Goal: Information Seeking & Learning: Find specific fact

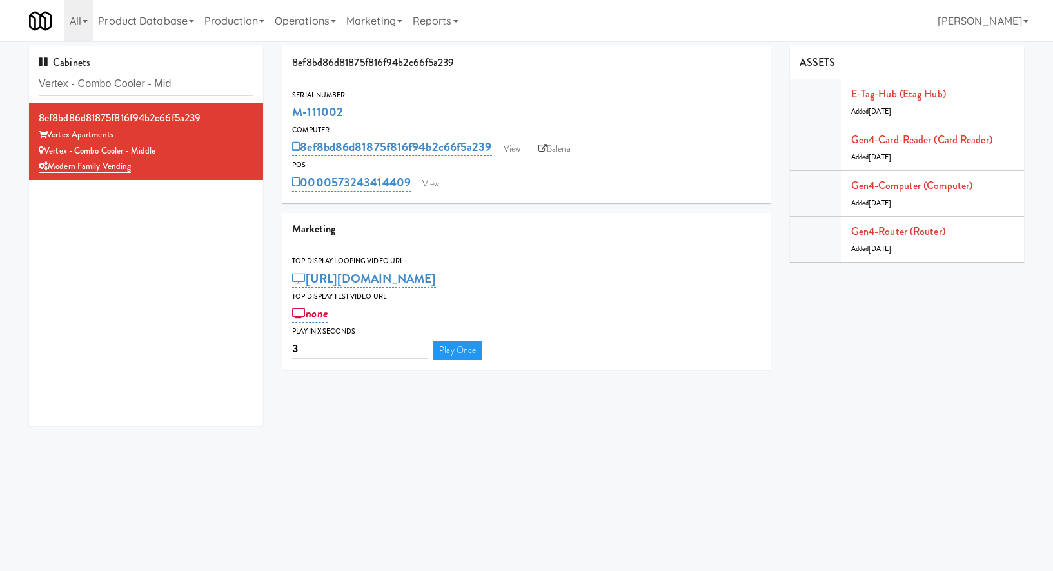
scroll to position [1, 0]
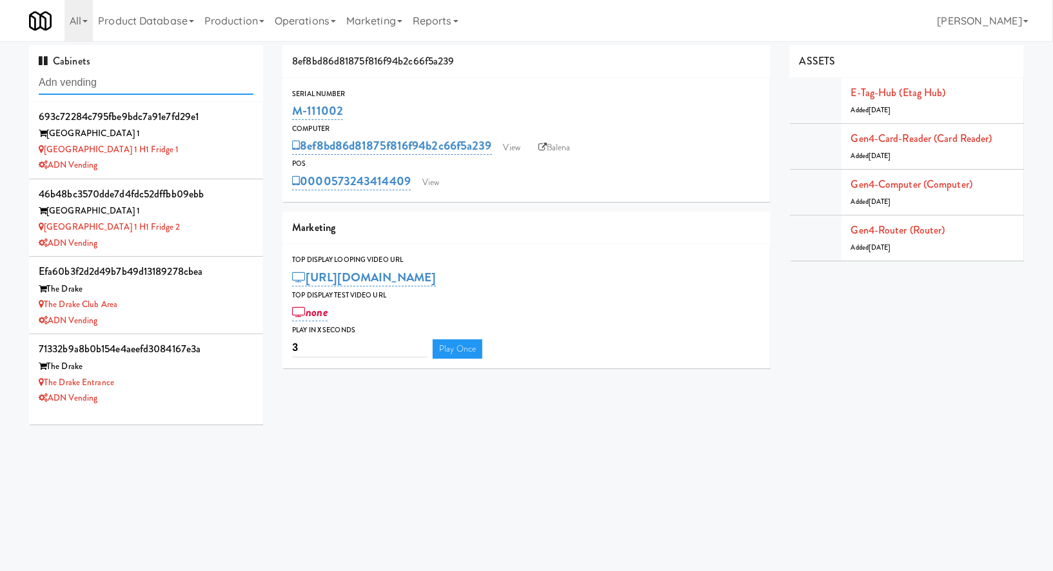
click at [171, 72] on input "Adn vending" at bounding box center [146, 83] width 215 height 24
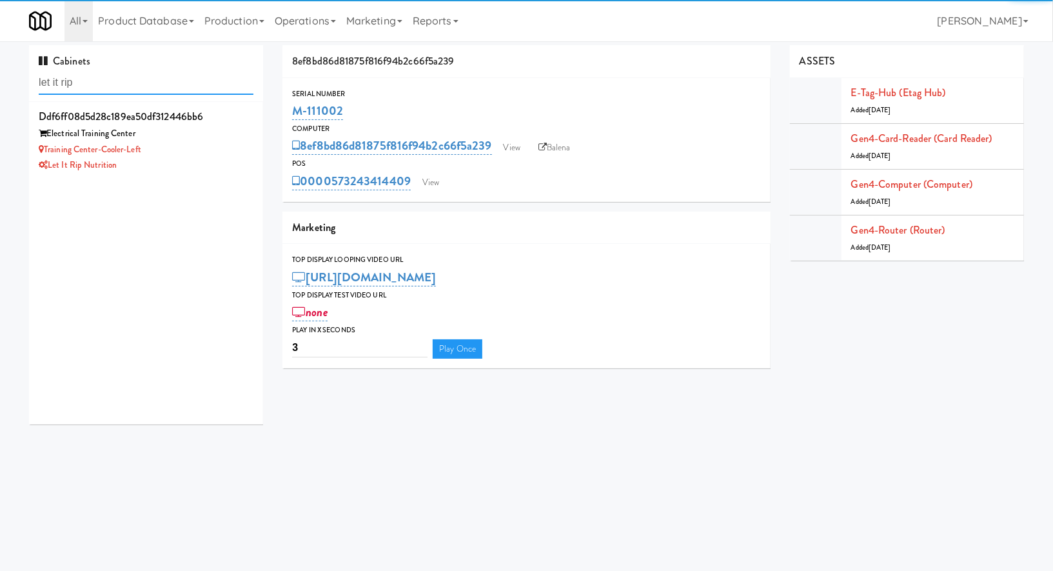
type input "let it rip"
click at [207, 162] on div "Let it Rip Nutrition" at bounding box center [146, 165] width 215 height 16
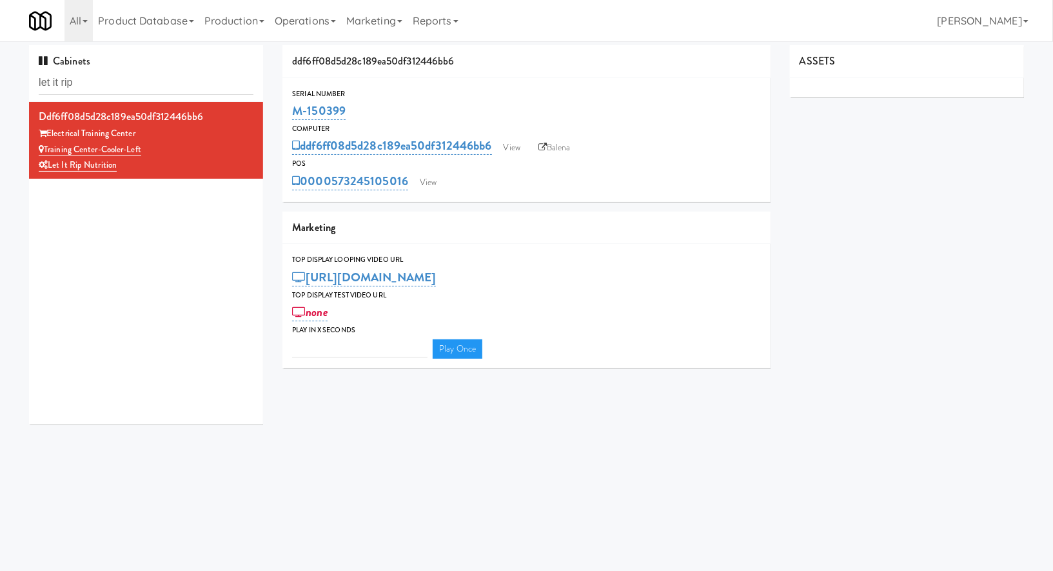
type input "3"
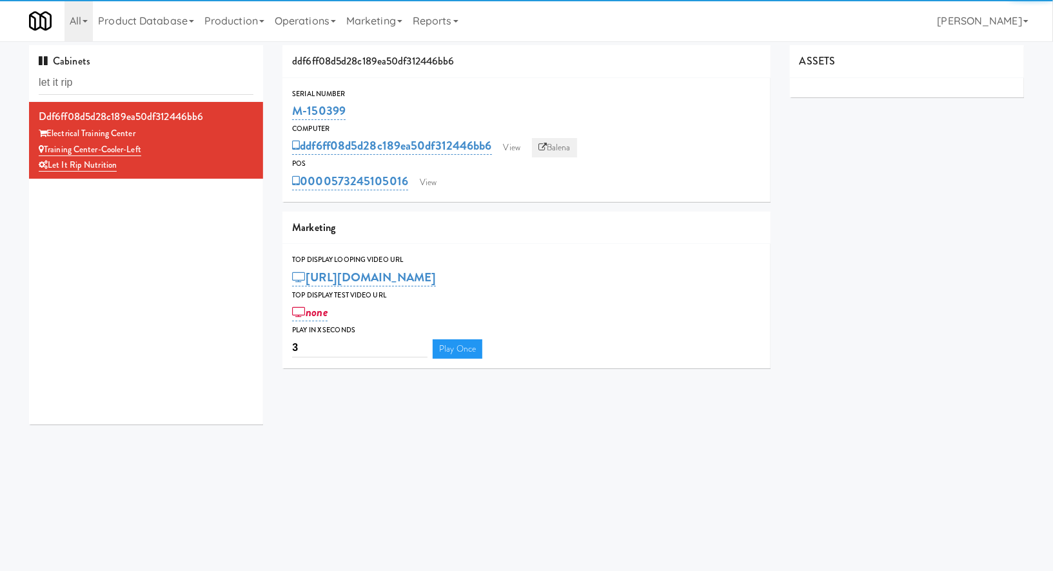
click at [559, 151] on link "Balena" at bounding box center [554, 147] width 45 height 19
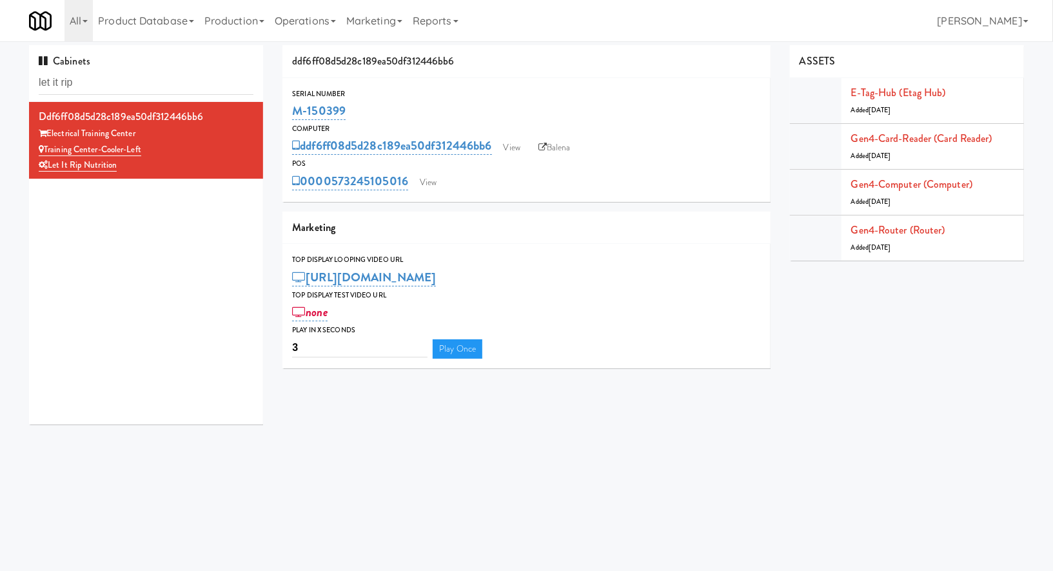
drag, startPoint x: 364, startPoint y: 113, endPoint x: 280, endPoint y: 116, distance: 83.2
click at [280, 116] on div "ddf6ff08d5d28c189ea50df312446bb6 Serial Number M-150399 Computer ddf6ff08d5d28c…" at bounding box center [526, 211] width 507 height 333
copy link "M-150399"
click at [424, 179] on link "View" at bounding box center [428, 182] width 30 height 19
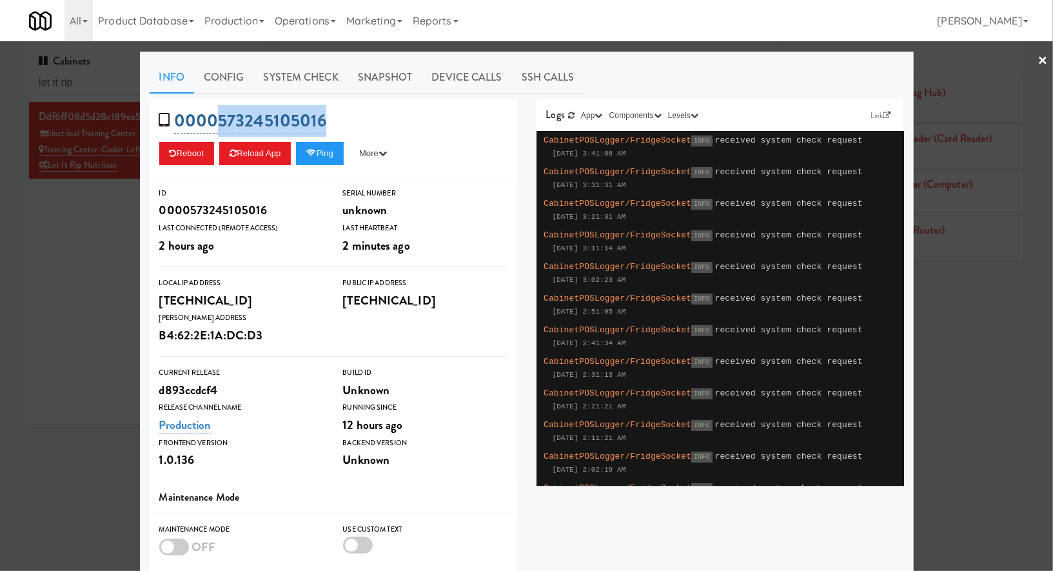
drag, startPoint x: 347, startPoint y: 118, endPoint x: 219, endPoint y: 118, distance: 127.6
click at [219, 119] on div "0000573245105016 Reboot Reload App Ping More Ping Server Restart Server Force R…" at bounding box center [333, 138] width 367 height 79
copy link "573245105016"
click at [111, 97] on div at bounding box center [526, 285] width 1053 height 571
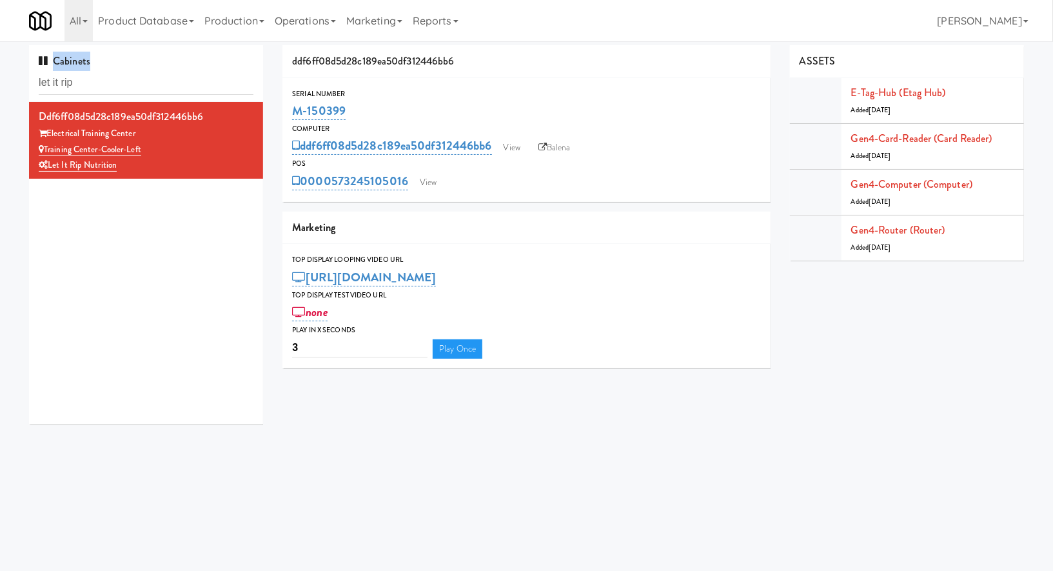
click at [111, 97] on div "Cabinets let it rip" at bounding box center [146, 73] width 234 height 57
click at [113, 86] on input "let it rip" at bounding box center [146, 83] width 215 height 24
paste input "Ninety7Fifty Fridge"
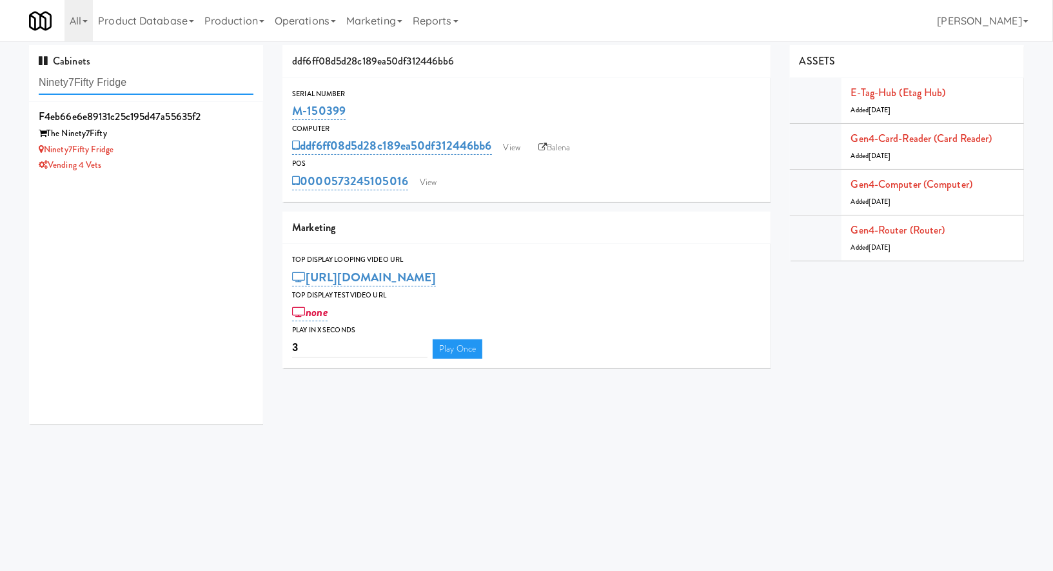
type input "Ninety7Fifty Fridge"
click at [197, 139] on div "The Ninety7Fifty" at bounding box center [146, 134] width 215 height 16
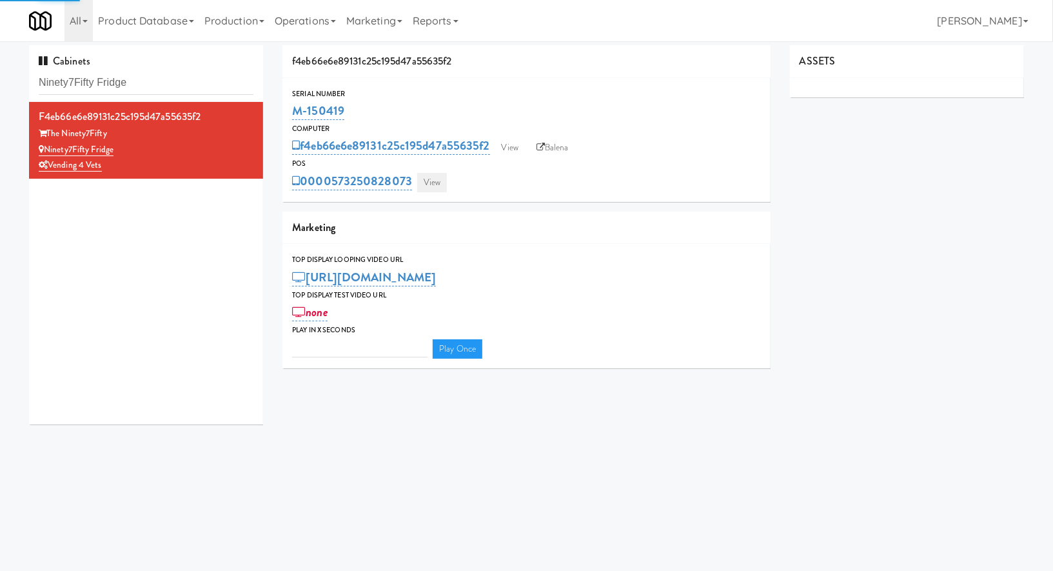
type input "3"
click at [438, 188] on link "View" at bounding box center [432, 182] width 30 height 19
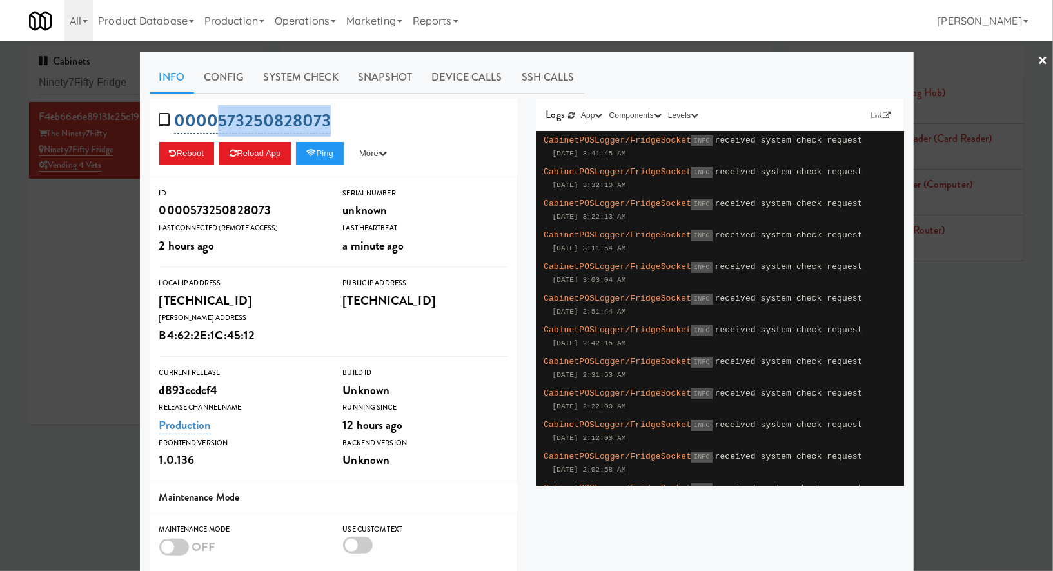
drag, startPoint x: 358, startPoint y: 119, endPoint x: 219, endPoint y: 121, distance: 138.6
click at [219, 121] on div "0000573250828073 Reboot Reload App Ping More Ping Server Restart Server Force R…" at bounding box center [333, 138] width 367 height 79
copy link "573250828073"
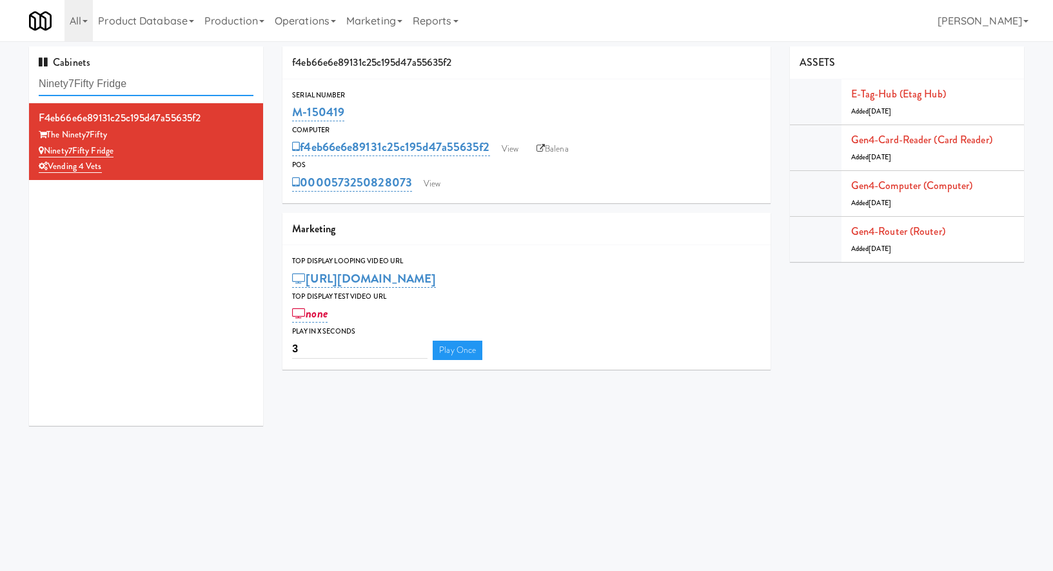
click at [106, 89] on input "Ninety7Fifty Fridge" at bounding box center [146, 84] width 215 height 24
click at [106, 89] on input "Ninety7Fifty Fridge" at bounding box center [146, 83] width 215 height 24
paste input "Sachs-Pantry-Lef"
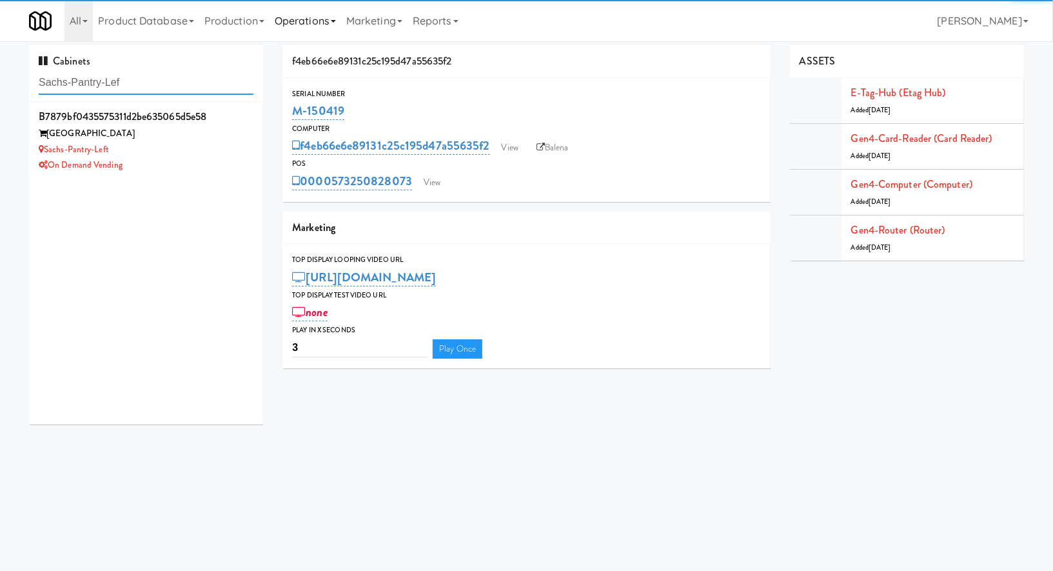
type input "Sachs-Pantry-Lef"
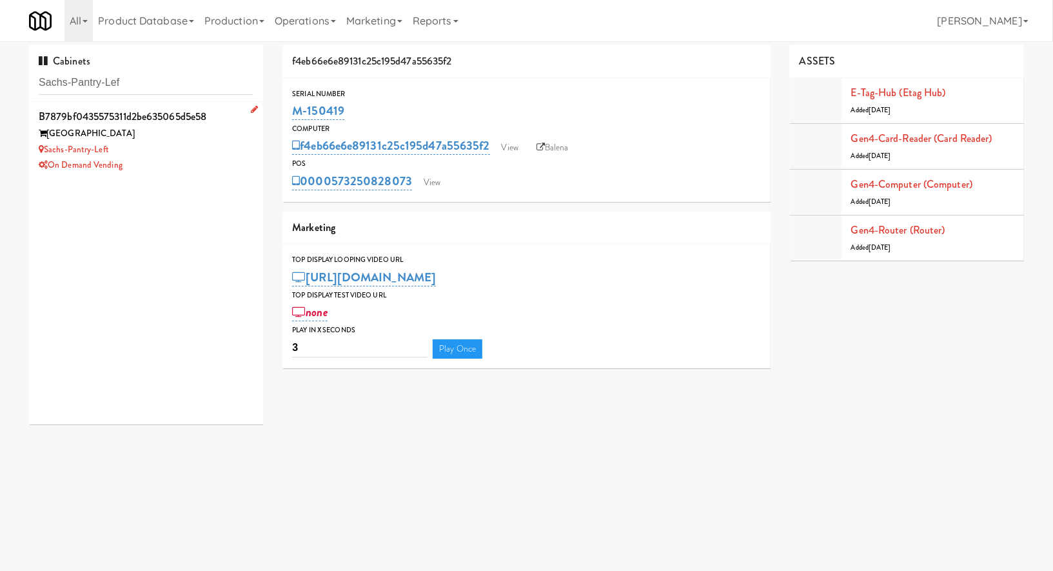
click at [204, 156] on div "Sachs-Pantry-Left" at bounding box center [146, 150] width 215 height 16
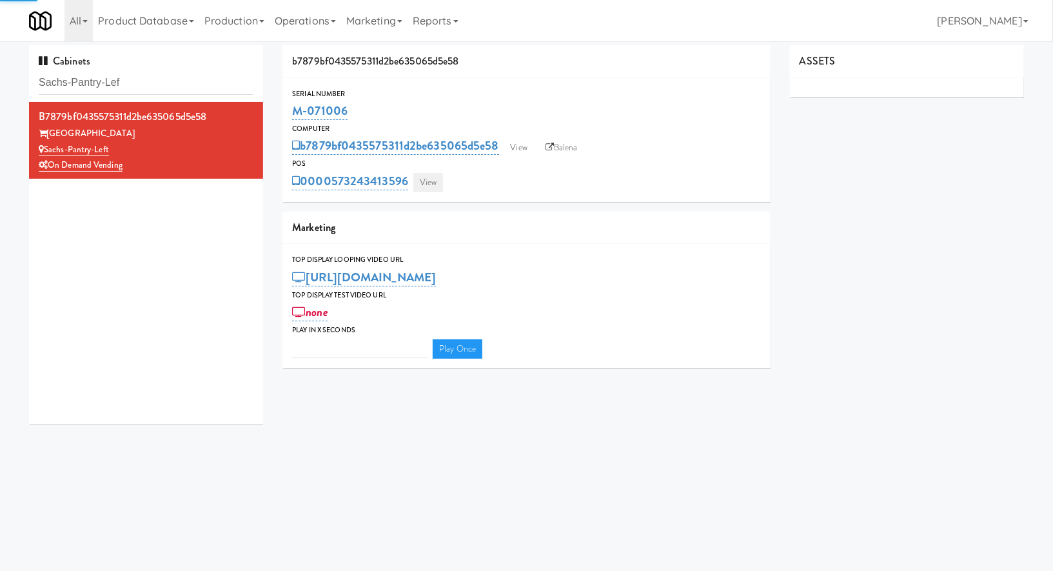
type input "3"
click at [422, 184] on link "View" at bounding box center [428, 182] width 30 height 19
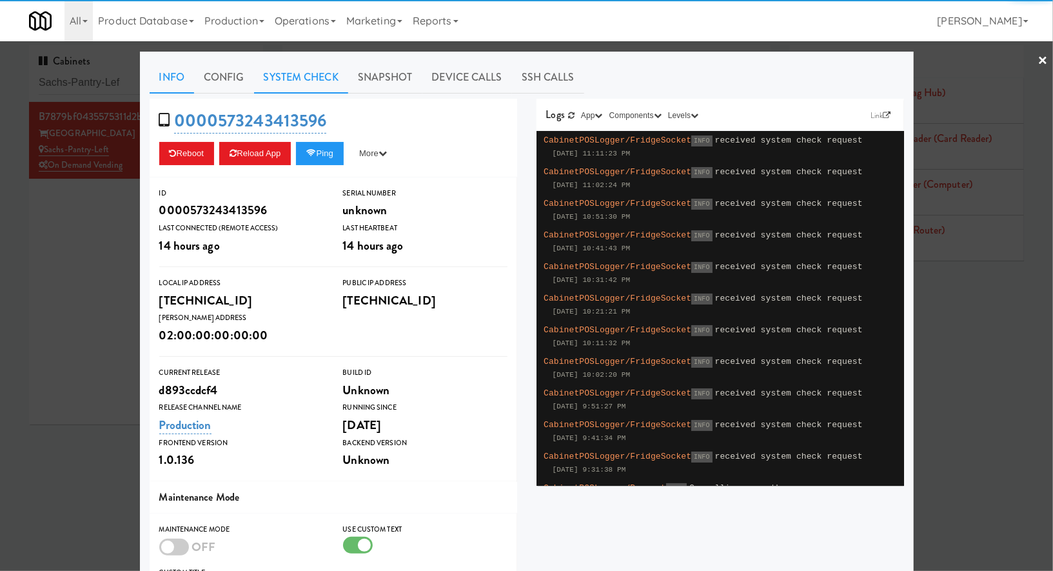
click at [324, 84] on link "System Check" at bounding box center [301, 77] width 94 height 32
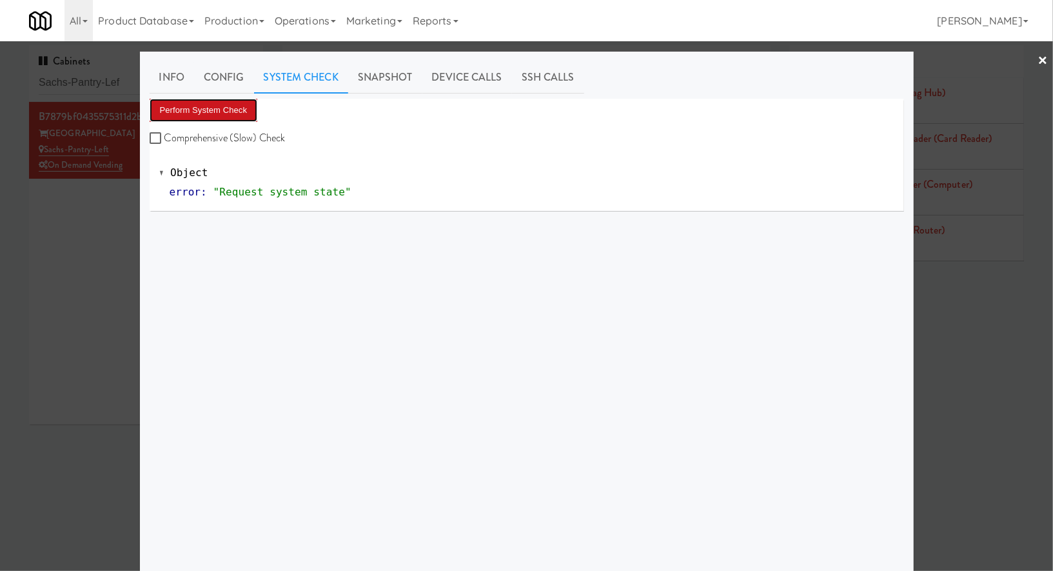
click at [236, 115] on button "Perform System Check" at bounding box center [204, 110] width 108 height 23
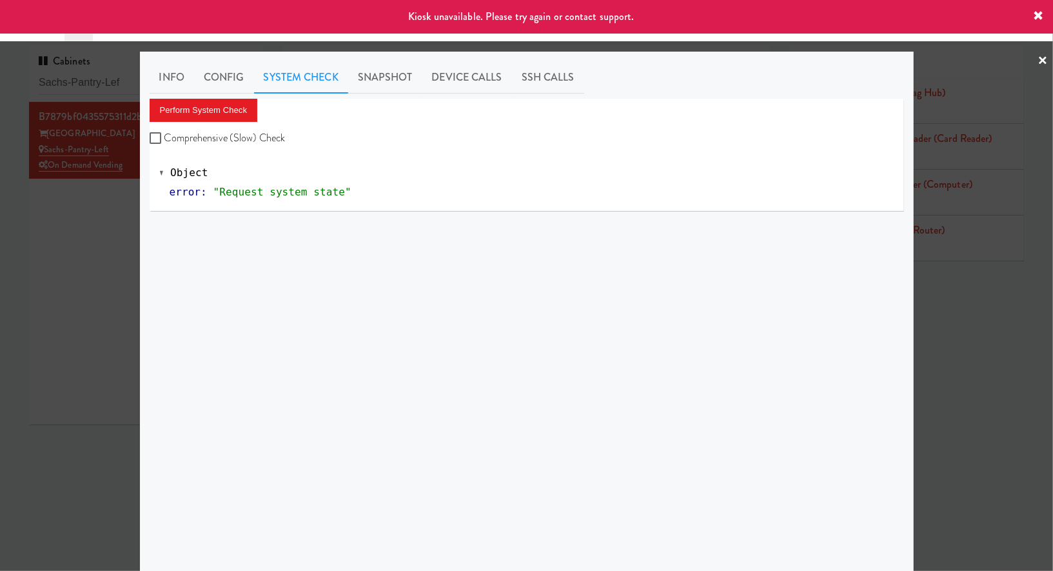
click at [122, 260] on div at bounding box center [526, 285] width 1053 height 571
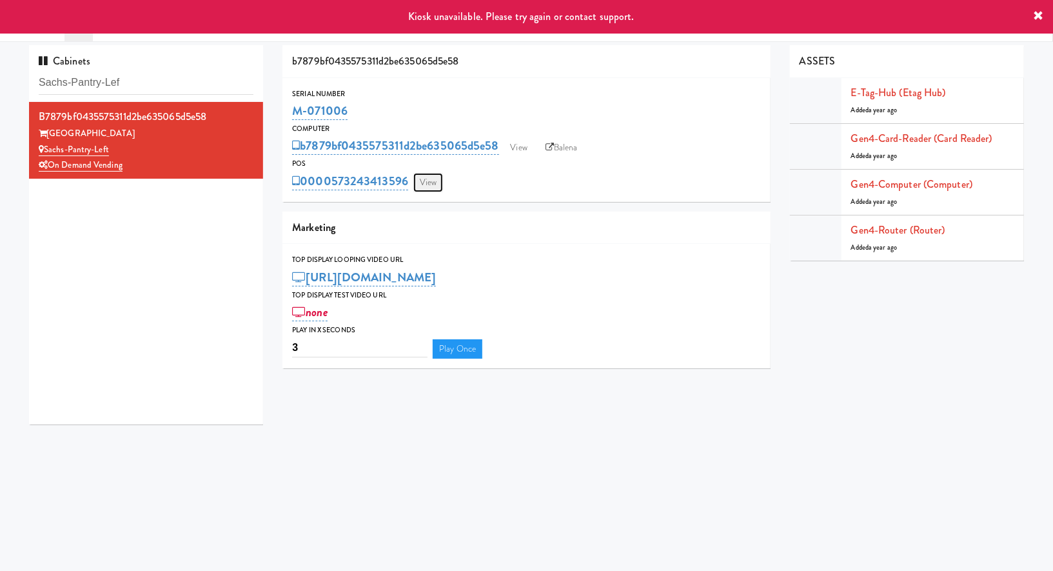
click at [438, 186] on link "View" at bounding box center [428, 182] width 30 height 19
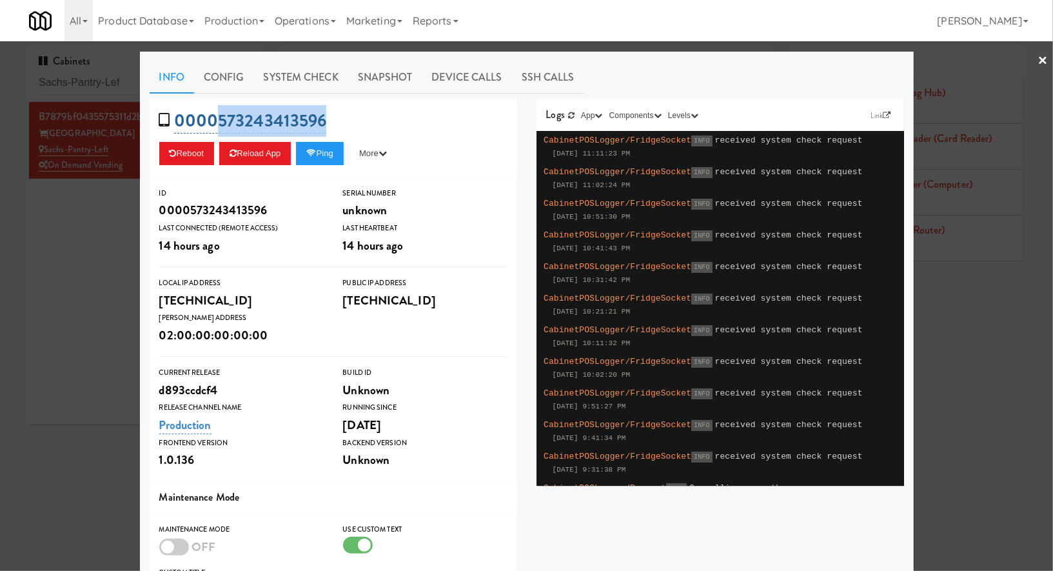
drag, startPoint x: 348, startPoint y: 124, endPoint x: 218, endPoint y: 131, distance: 130.4
click at [218, 131] on div "0000573243413596 Reboot Reload App Ping More Ping Server Restart Server Force R…" at bounding box center [333, 138] width 367 height 79
copy link "573243413596"
click at [61, 232] on div at bounding box center [526, 285] width 1053 height 571
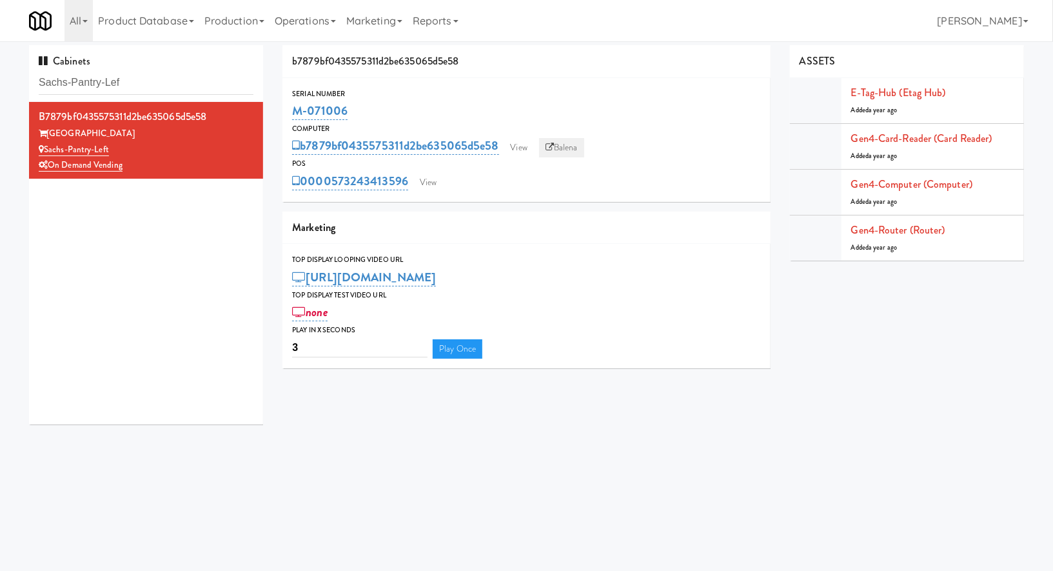
click at [571, 141] on link "Balena" at bounding box center [561, 147] width 45 height 19
drag, startPoint x: 364, startPoint y: 111, endPoint x: 290, endPoint y: 113, distance: 74.2
click at [290, 113] on div "Serial Number M-071006" at bounding box center [526, 105] width 488 height 35
copy link "M-071006"
click at [201, 83] on input "Sachs-Pantry-Lef" at bounding box center [146, 83] width 215 height 24
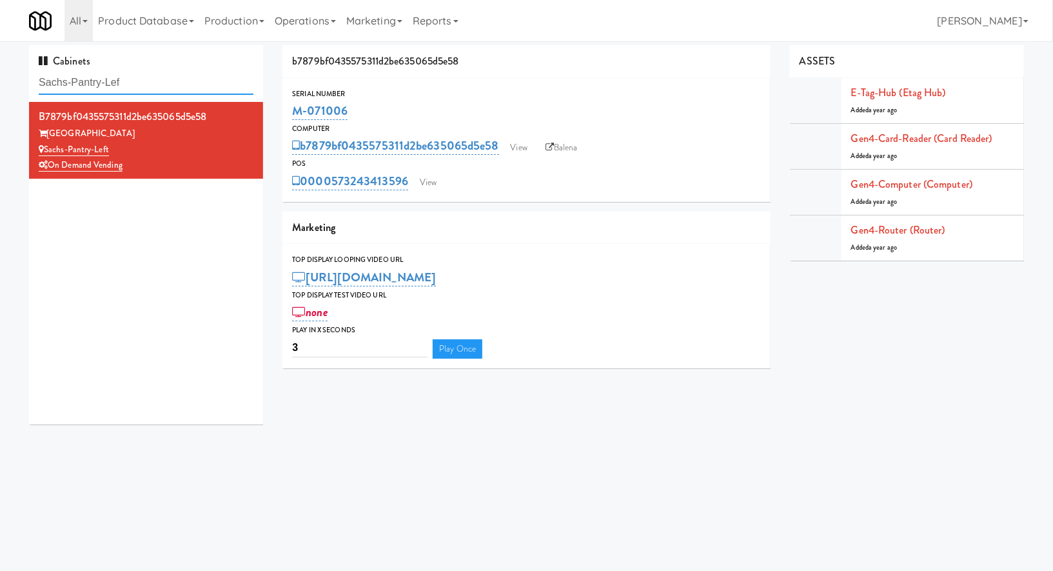
click at [201, 83] on input "Sachs-Pantry-Lef" at bounding box center [146, 83] width 215 height 24
paste input "Redfish Laundry:"
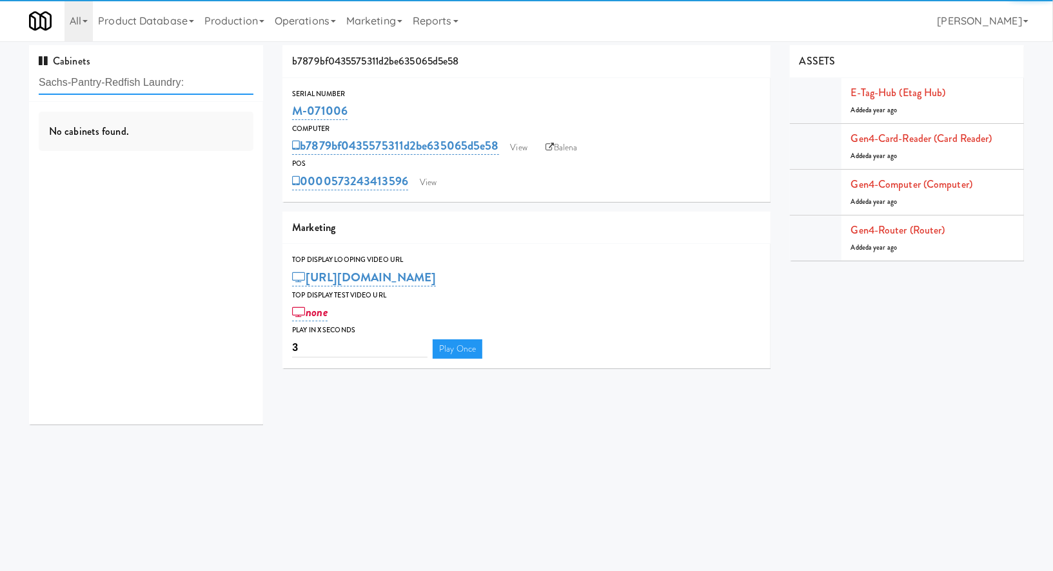
paste input "text"
type input "Redfish Laundry"
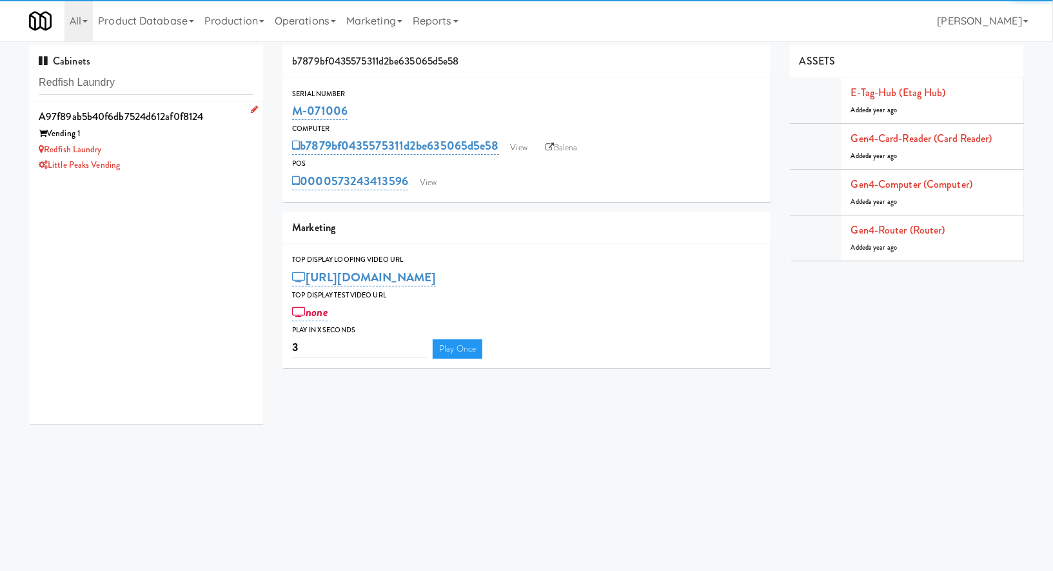
click at [188, 150] on div "Redfish Laundry" at bounding box center [146, 150] width 215 height 16
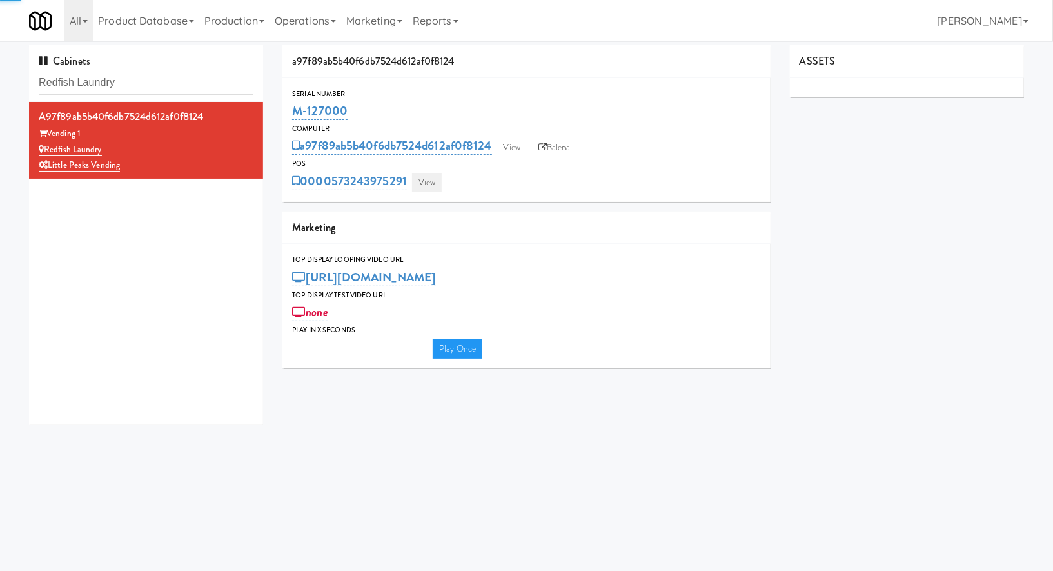
type input "3"
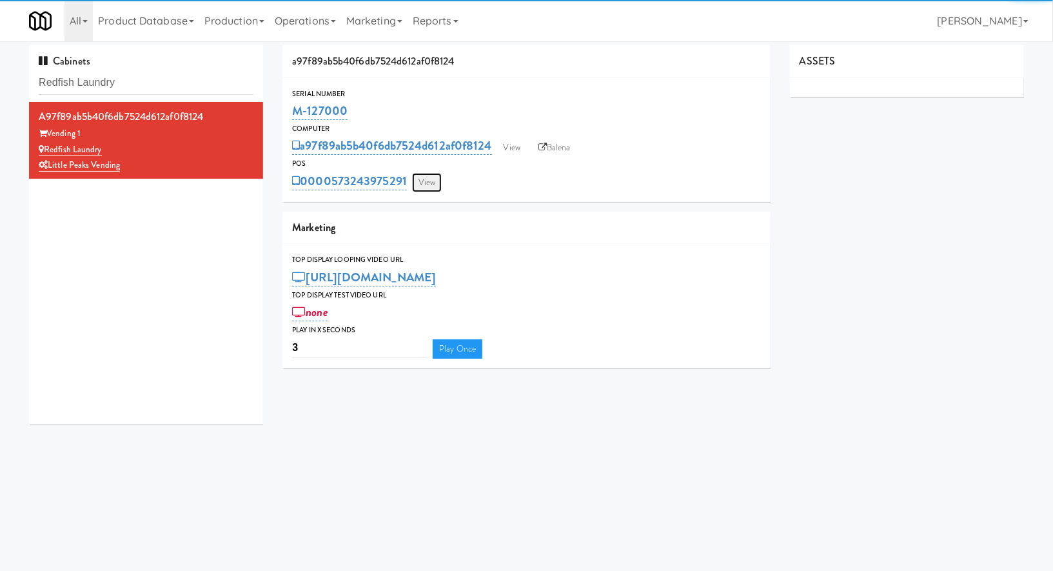
click at [424, 186] on link "View" at bounding box center [427, 182] width 30 height 19
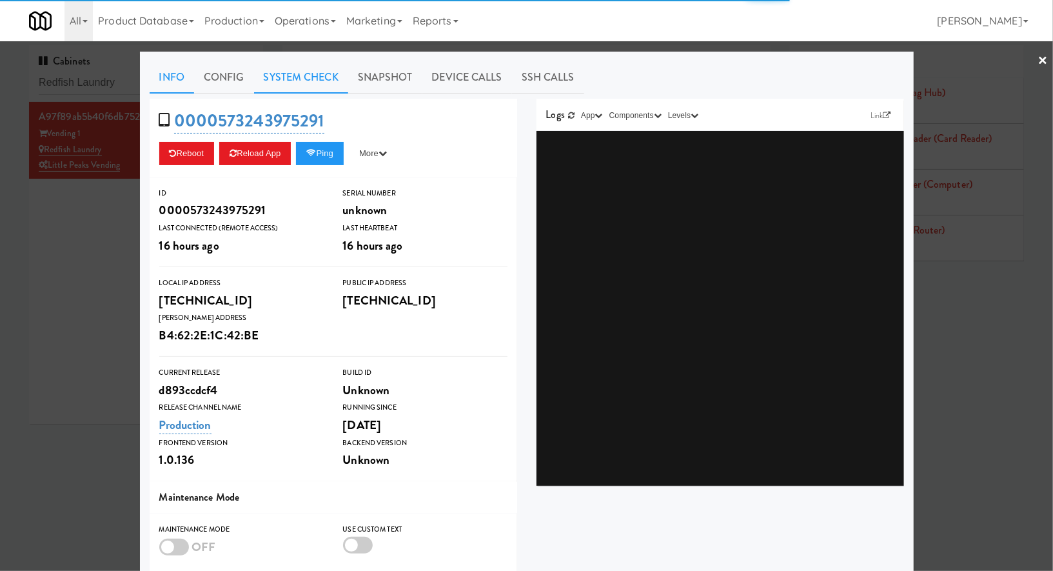
click at [311, 82] on link "System Check" at bounding box center [301, 77] width 94 height 32
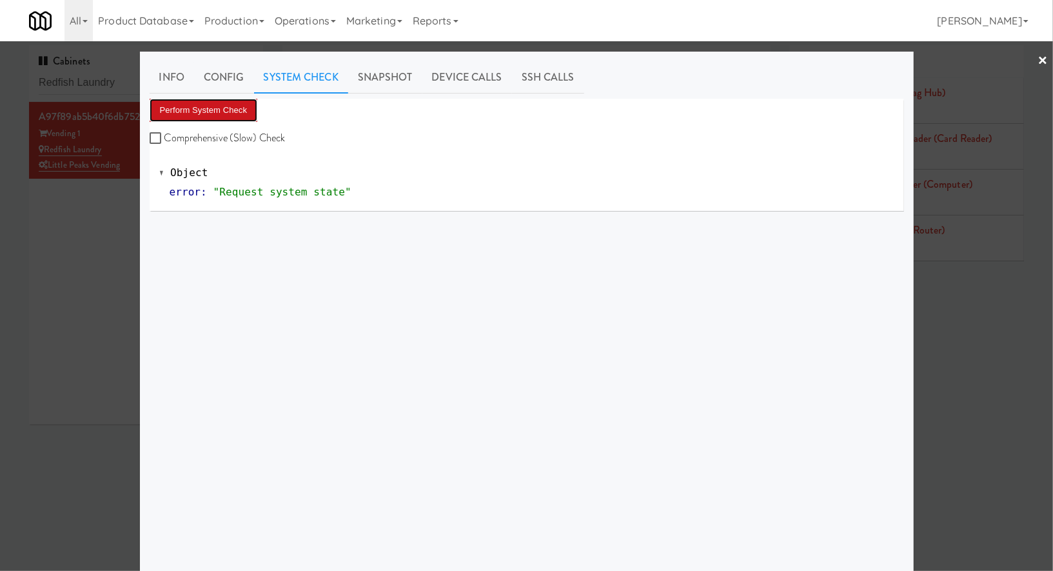
click at [241, 112] on button "Perform System Check" at bounding box center [204, 110] width 108 height 23
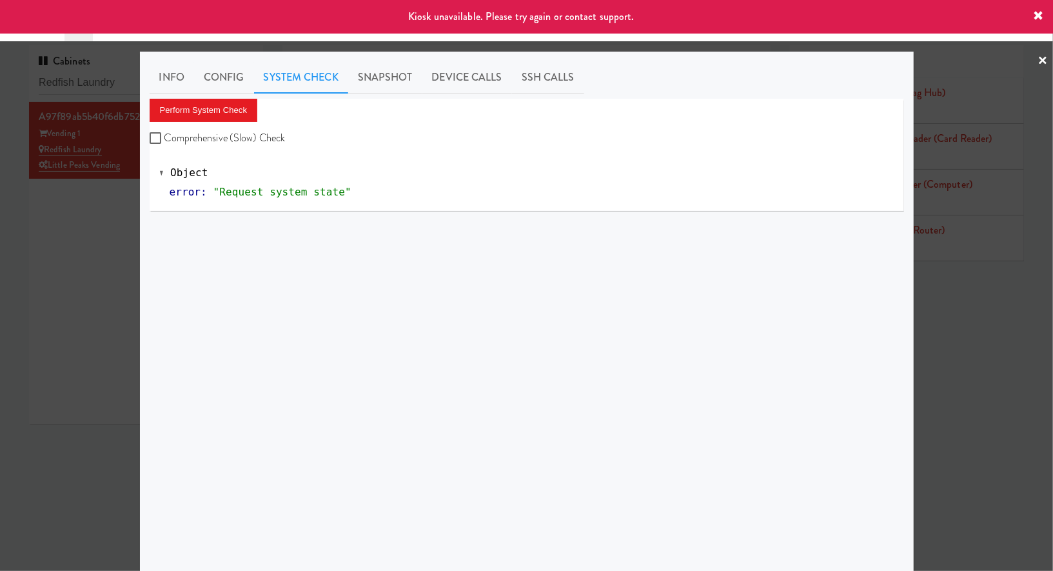
click at [64, 236] on div at bounding box center [526, 285] width 1053 height 571
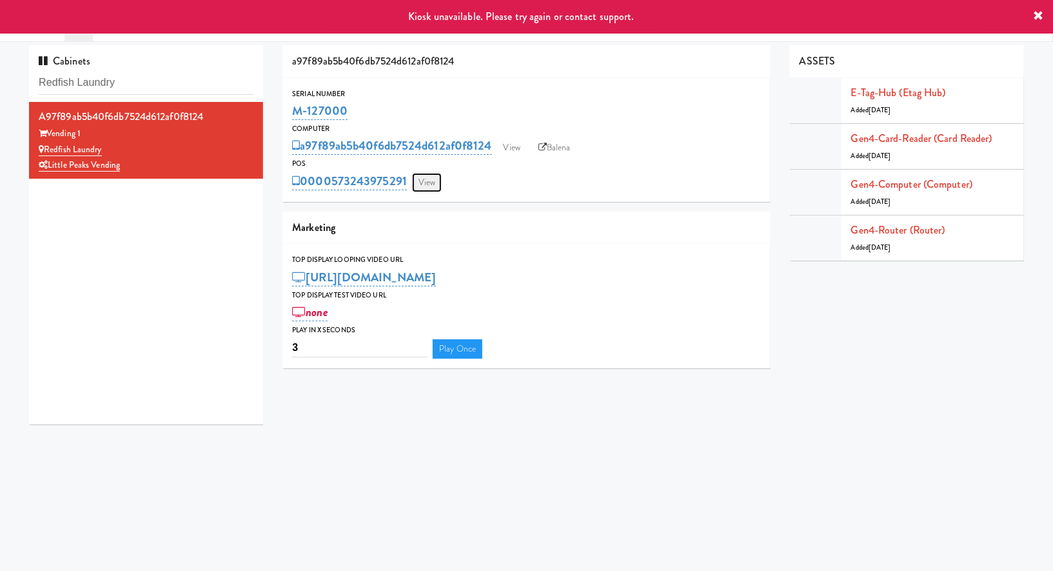
click at [435, 186] on link "View" at bounding box center [427, 182] width 30 height 19
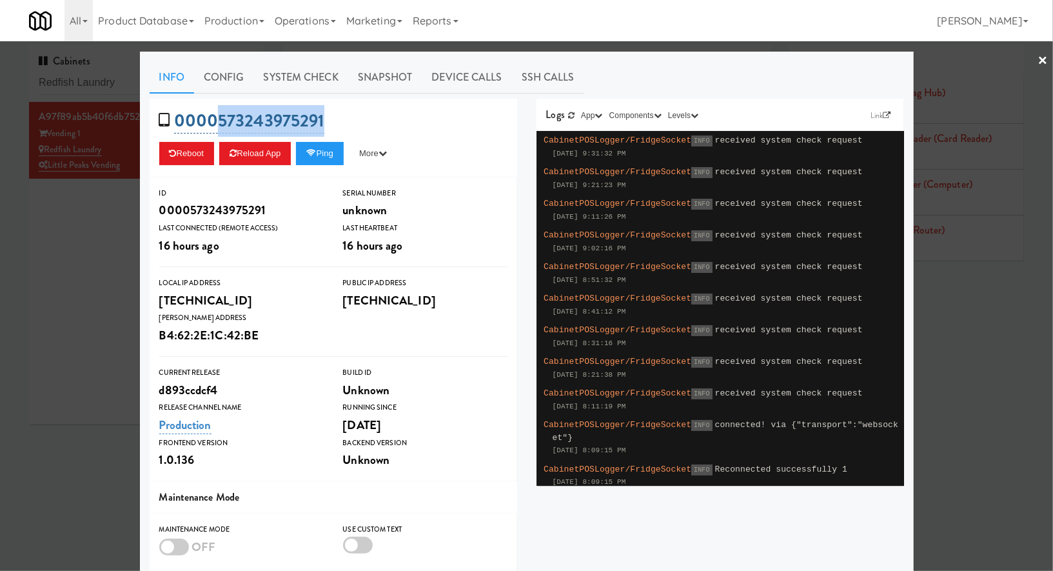
drag, startPoint x: 368, startPoint y: 122, endPoint x: 220, endPoint y: 119, distance: 147.7
click at [220, 119] on div "0000573243975291 Reboot Reload App Ping More Ping Server Restart Server Force R…" at bounding box center [333, 138] width 367 height 79
copy link "573243975291"
click at [91, 229] on div at bounding box center [526, 285] width 1053 height 571
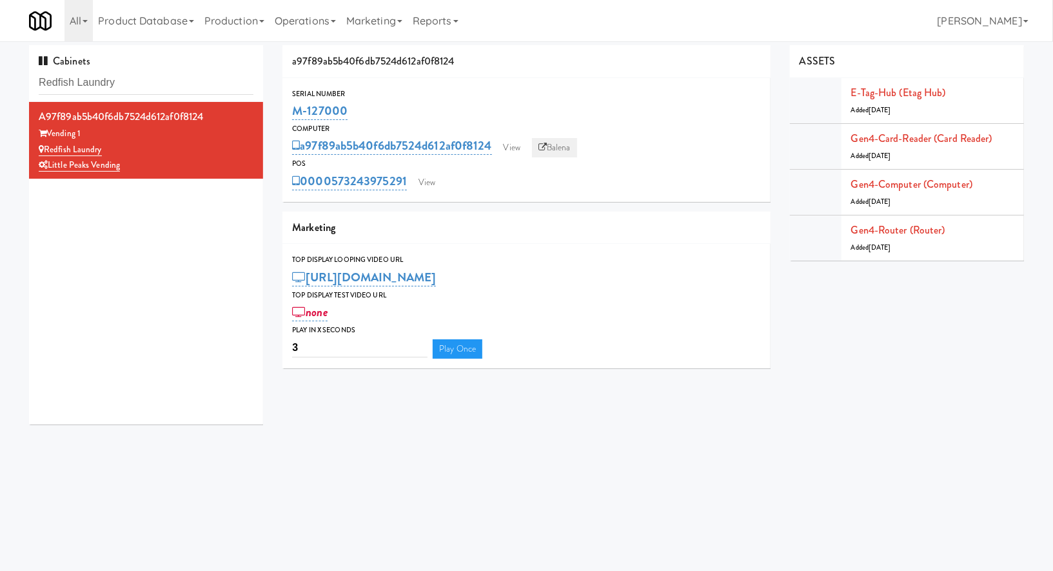
click at [551, 150] on link "Balena" at bounding box center [554, 147] width 45 height 19
drag, startPoint x: 351, startPoint y: 109, endPoint x: 289, endPoint y: 106, distance: 62.0
click at [289, 106] on div "Serial Number M-127000" at bounding box center [526, 105] width 488 height 35
copy link "M-127000"
click at [170, 97] on div "Cabinets Redfish Laundry" at bounding box center [146, 73] width 234 height 57
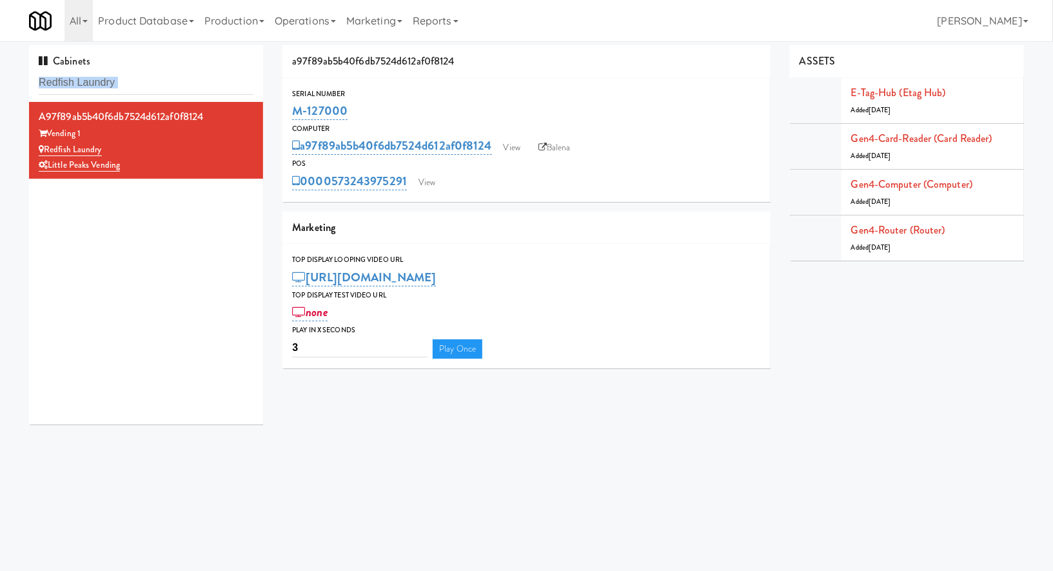
click at [170, 97] on div "Cabinets Redfish Laundry" at bounding box center [146, 73] width 234 height 57
click at [170, 90] on input "Redfish Laundry" at bounding box center [146, 83] width 215 height 24
type input "v"
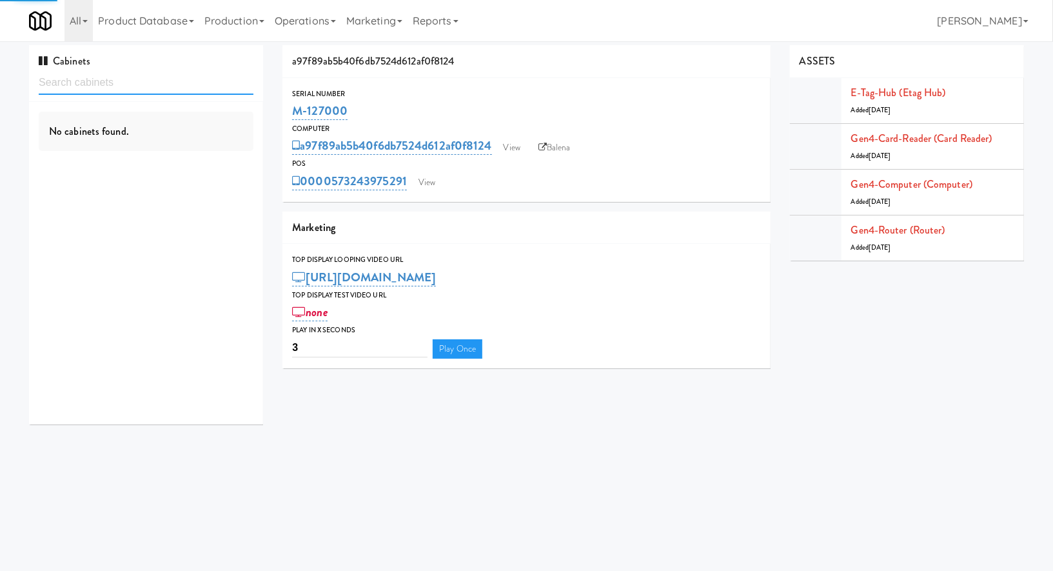
paste input "Origin - Cooler - Left"
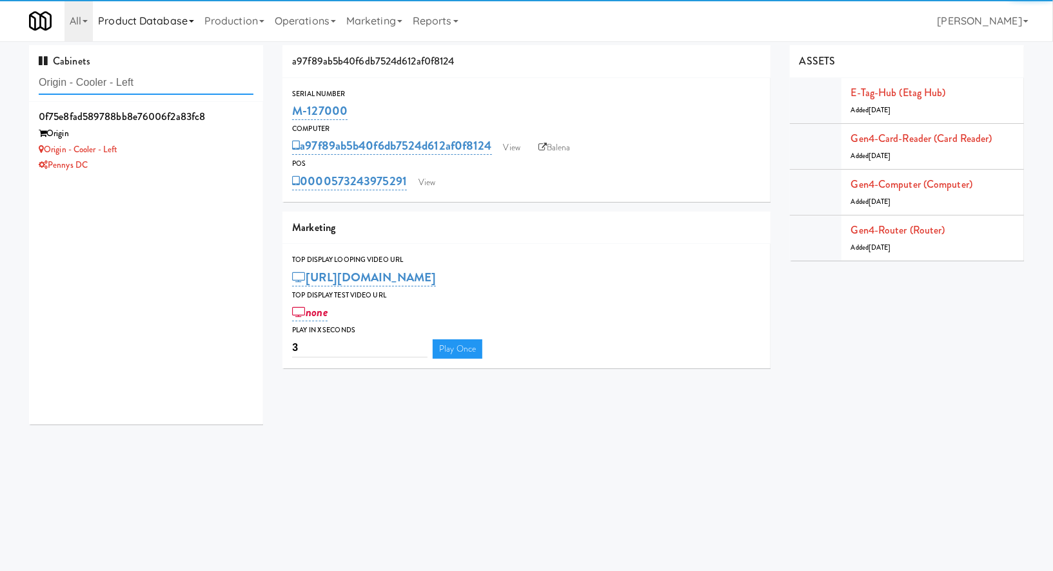
type input "Origin - Cooler - Left"
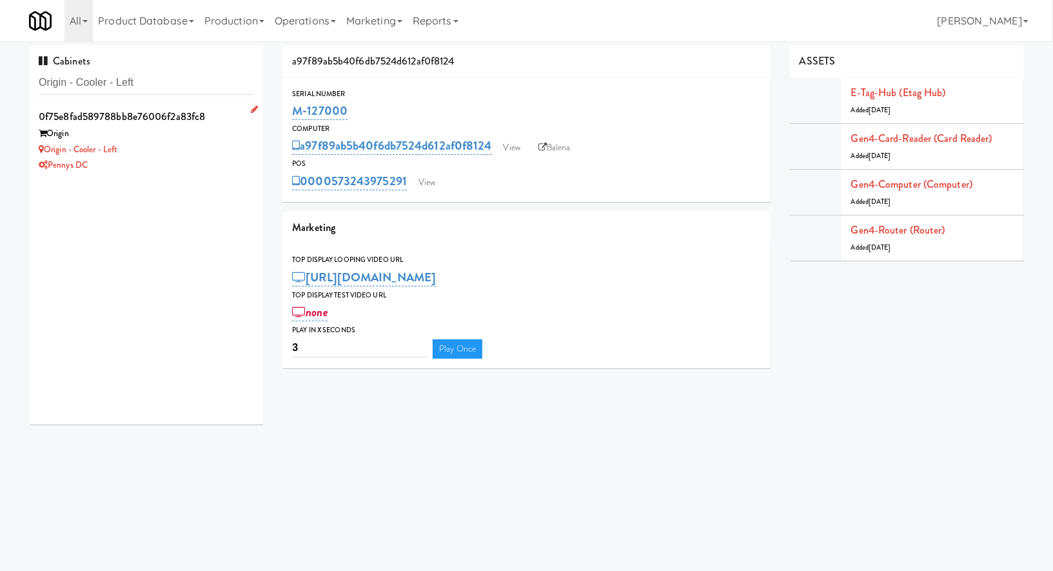
click at [228, 152] on div "Origin - Cooler - Left" at bounding box center [146, 150] width 215 height 16
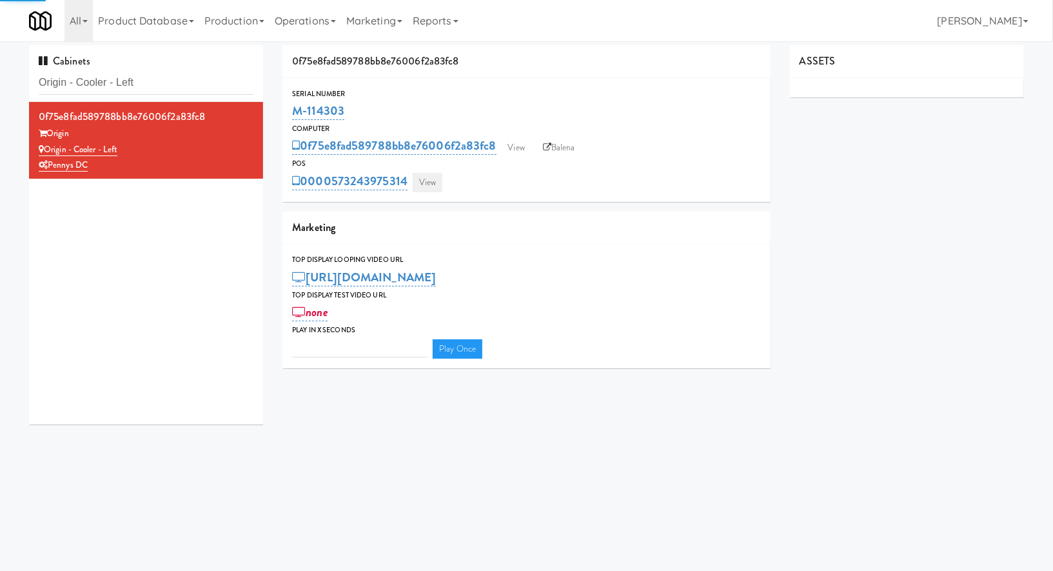
type input "3"
click at [417, 185] on link "View" at bounding box center [428, 182] width 30 height 19
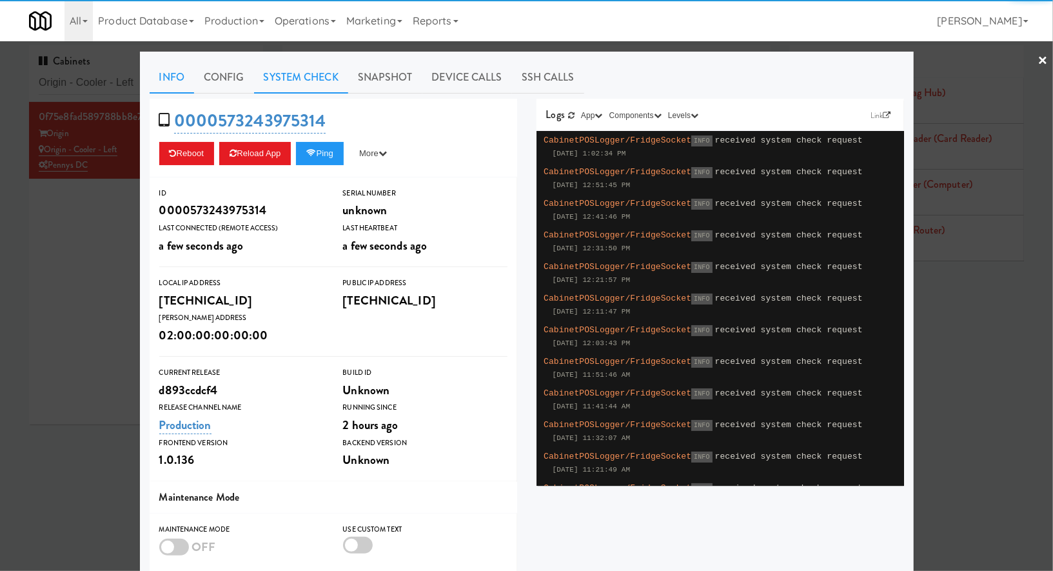
click at [293, 61] on link "System Check" at bounding box center [301, 77] width 94 height 32
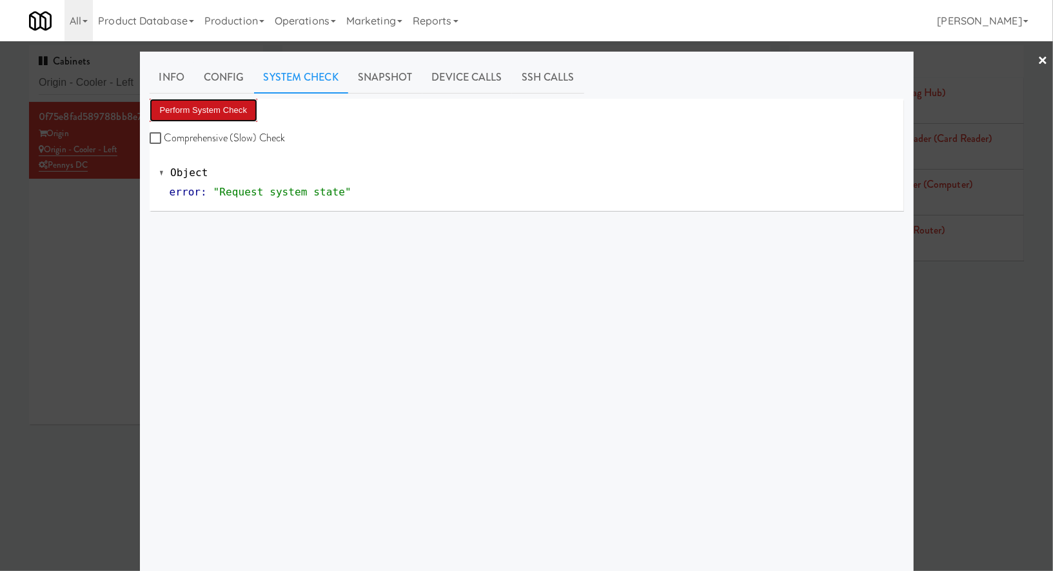
click at [226, 115] on button "Perform System Check" at bounding box center [204, 110] width 108 height 23
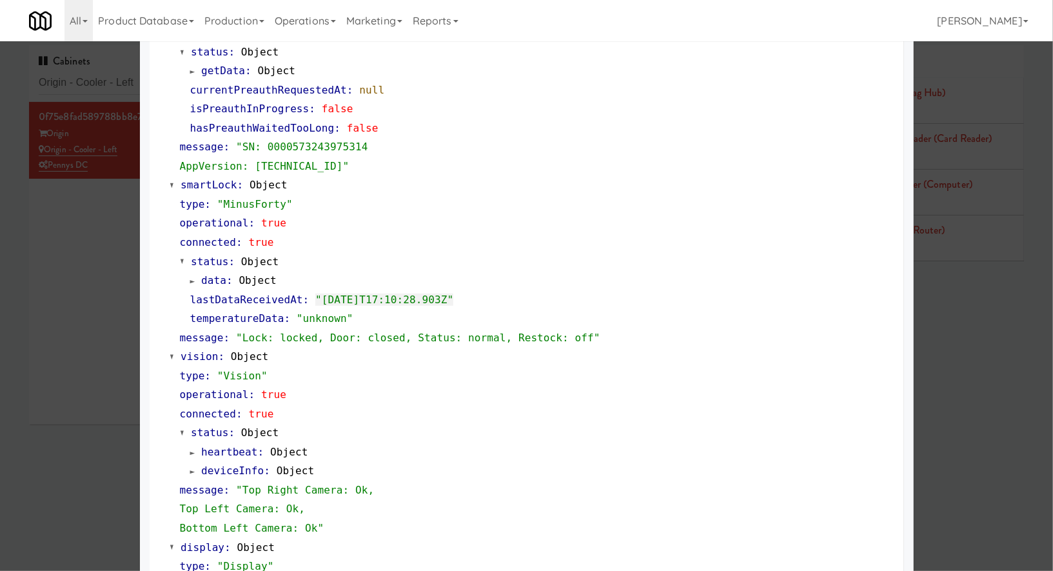
scroll to position [449, 0]
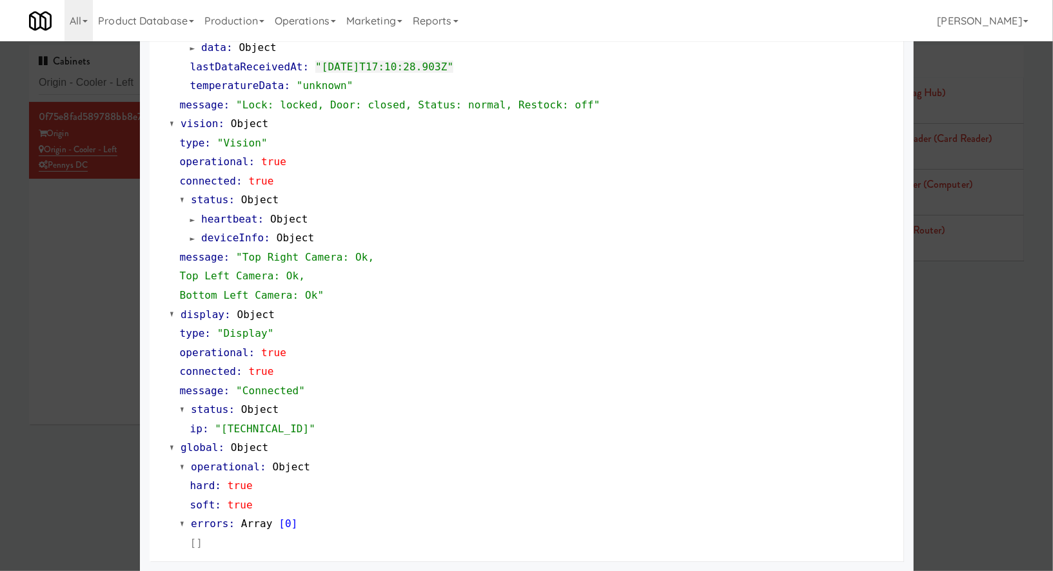
click at [106, 86] on div at bounding box center [526, 285] width 1053 height 571
click at [106, 86] on input "Origin - Cooler - Left" at bounding box center [146, 83] width 215 height 24
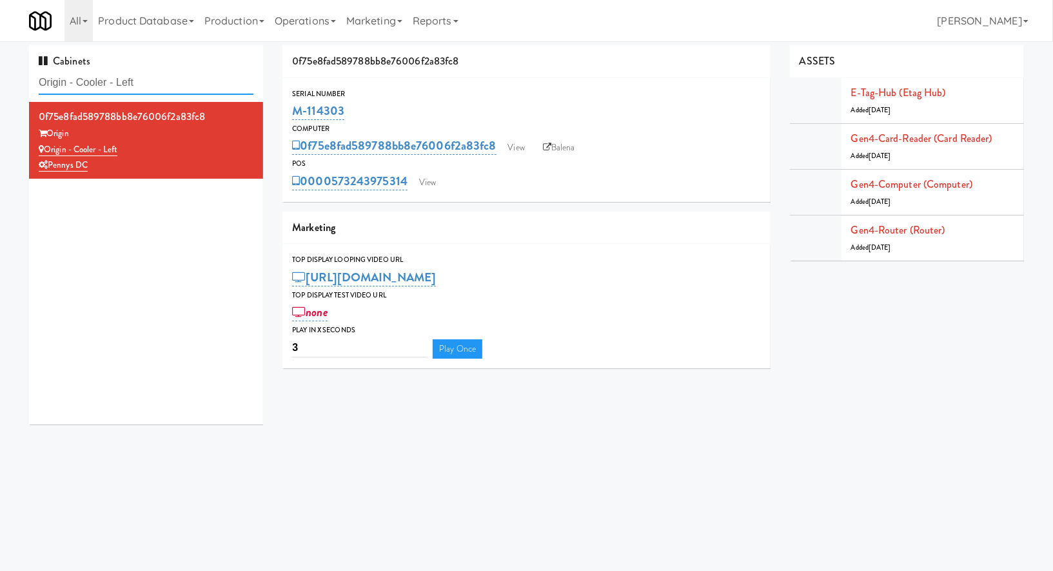
click at [106, 86] on input "Origin - Cooler - Left" at bounding box center [146, 83] width 215 height 24
paste input "Sachs-Pantry-Lef"
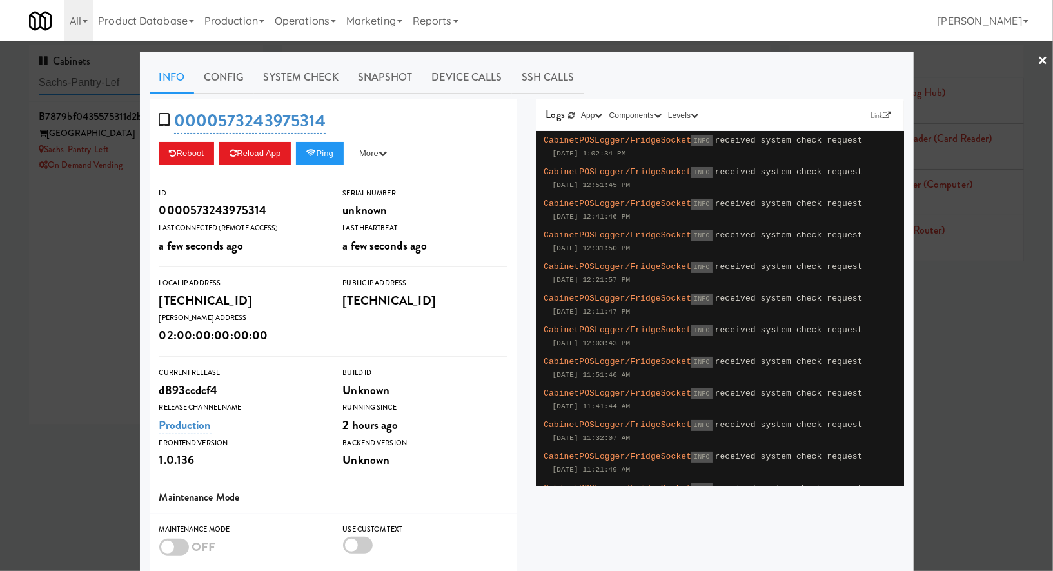
type input "Sachs-Pantry-Lef"
click at [106, 86] on div at bounding box center [526, 285] width 1053 height 571
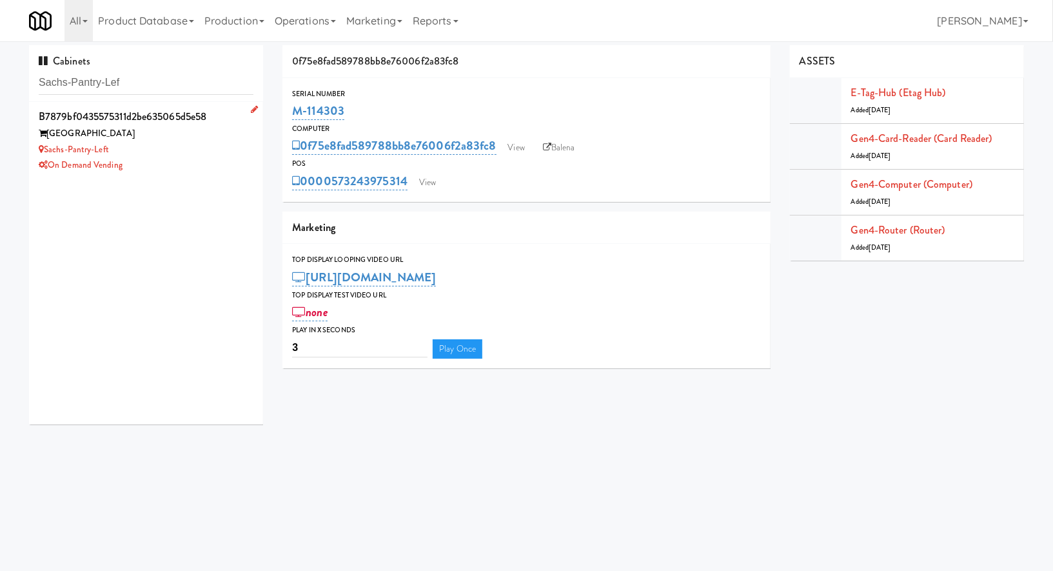
click at [156, 139] on div "[GEOGRAPHIC_DATA]" at bounding box center [146, 134] width 215 height 16
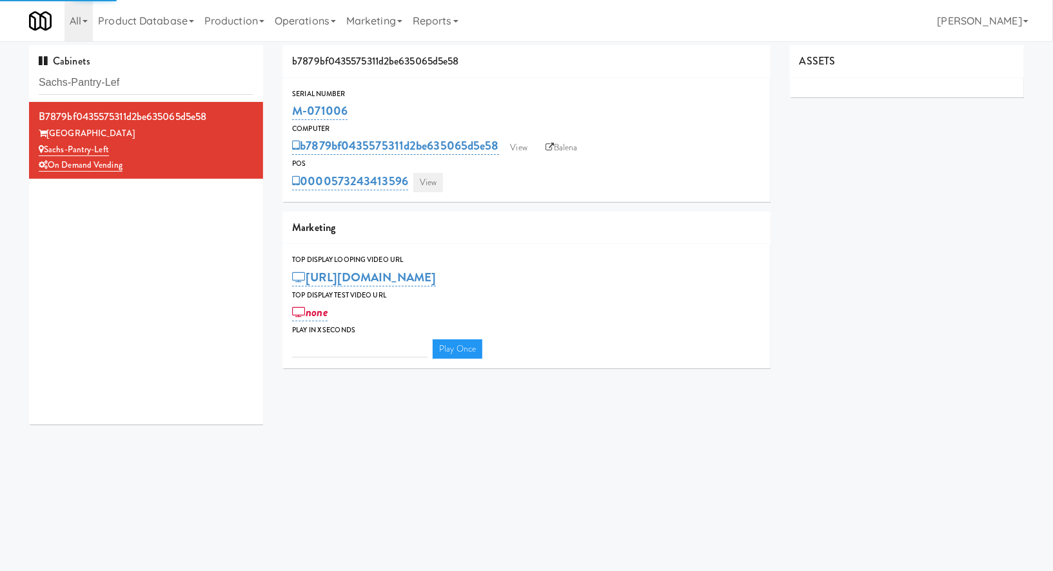
type input "3"
click at [440, 181] on link "View" at bounding box center [428, 182] width 30 height 19
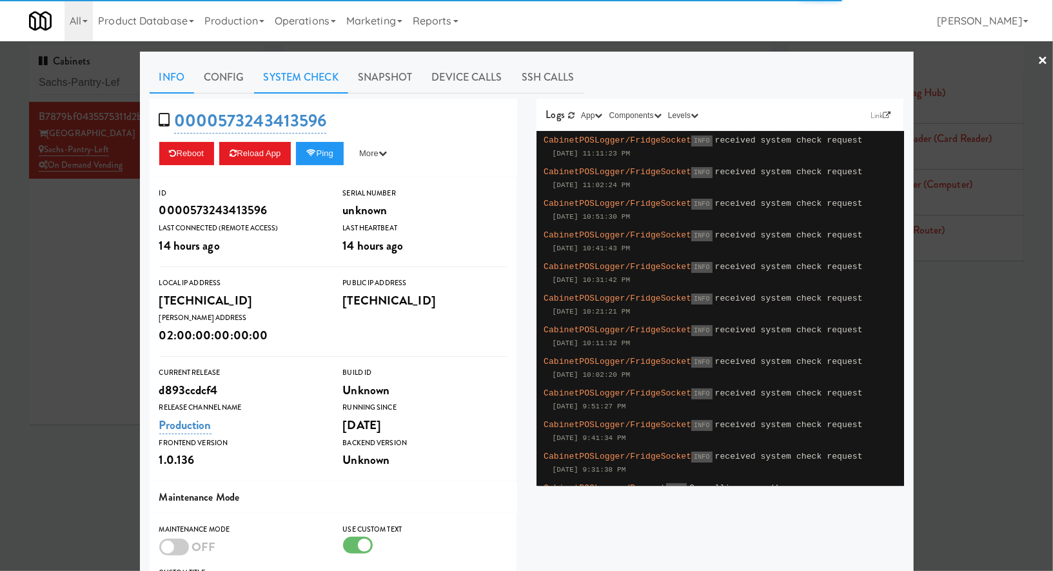
click at [323, 79] on link "System Check" at bounding box center [301, 77] width 94 height 32
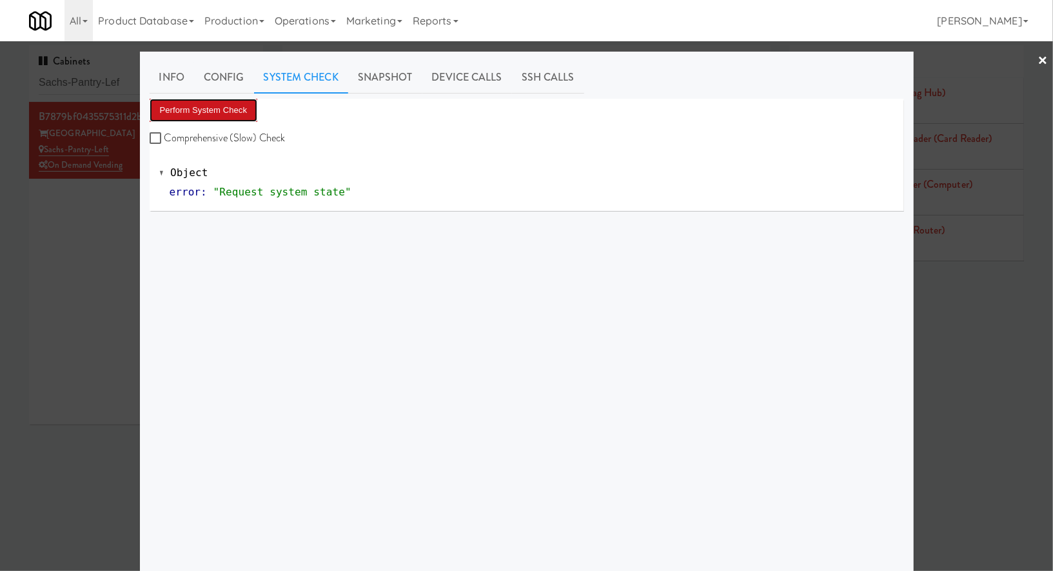
click at [248, 109] on button "Perform System Check" at bounding box center [204, 110] width 108 height 23
click at [233, 113] on button "Perform System Check" at bounding box center [204, 110] width 108 height 23
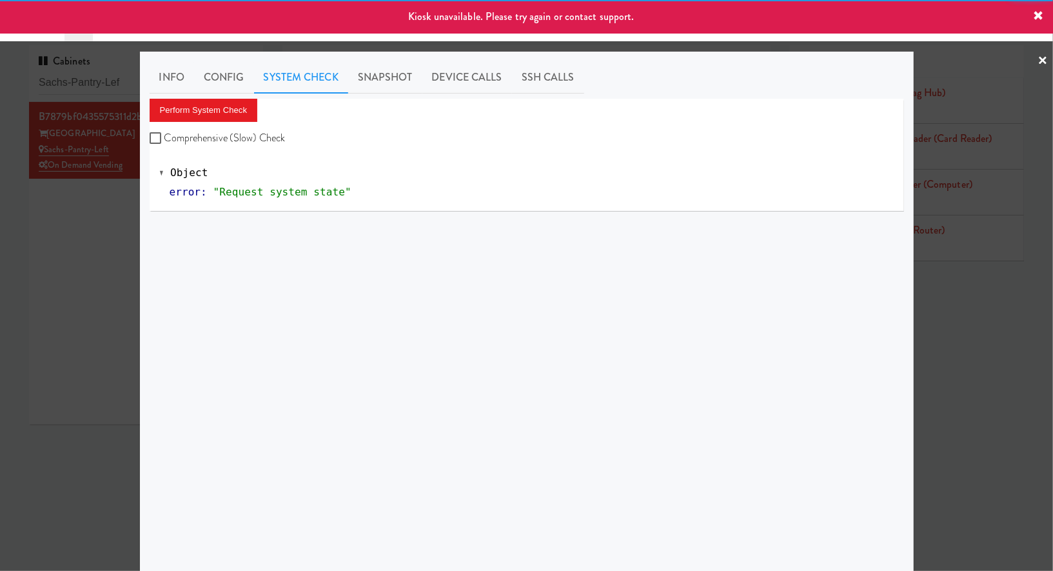
click at [97, 220] on div at bounding box center [526, 285] width 1053 height 571
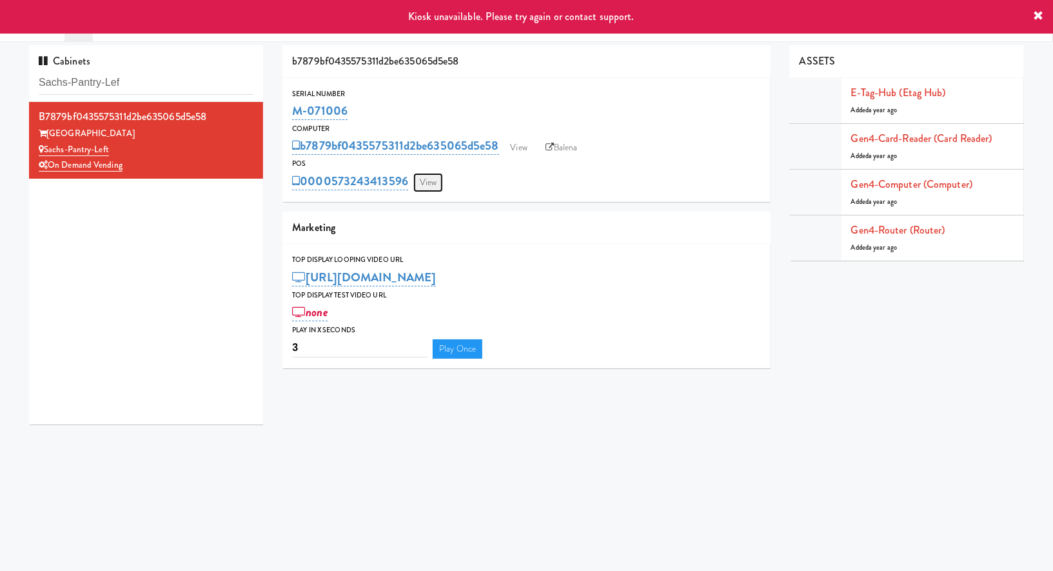
click at [427, 181] on link "View" at bounding box center [428, 182] width 30 height 19
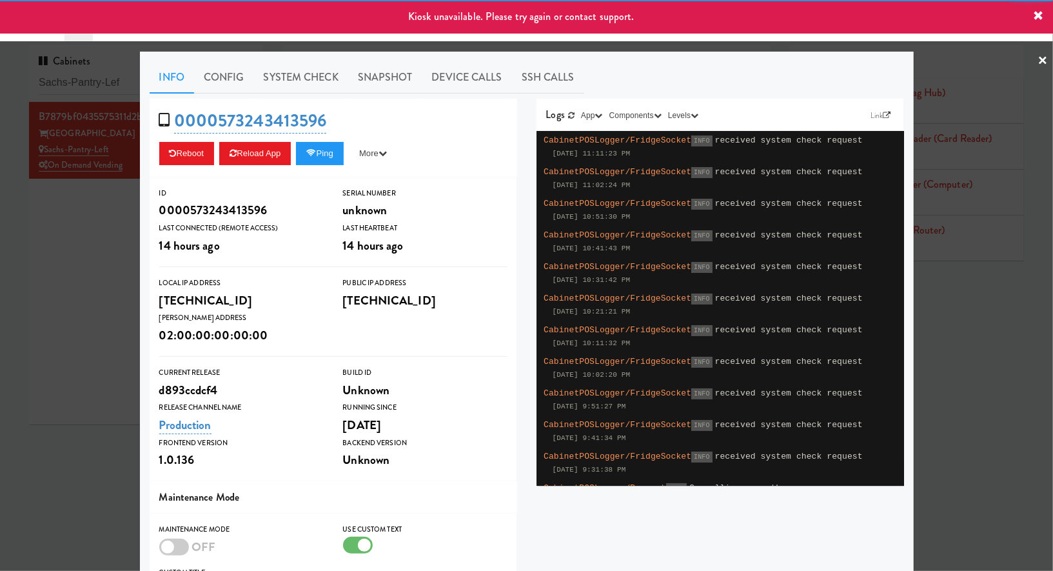
click at [37, 270] on div at bounding box center [526, 285] width 1053 height 571
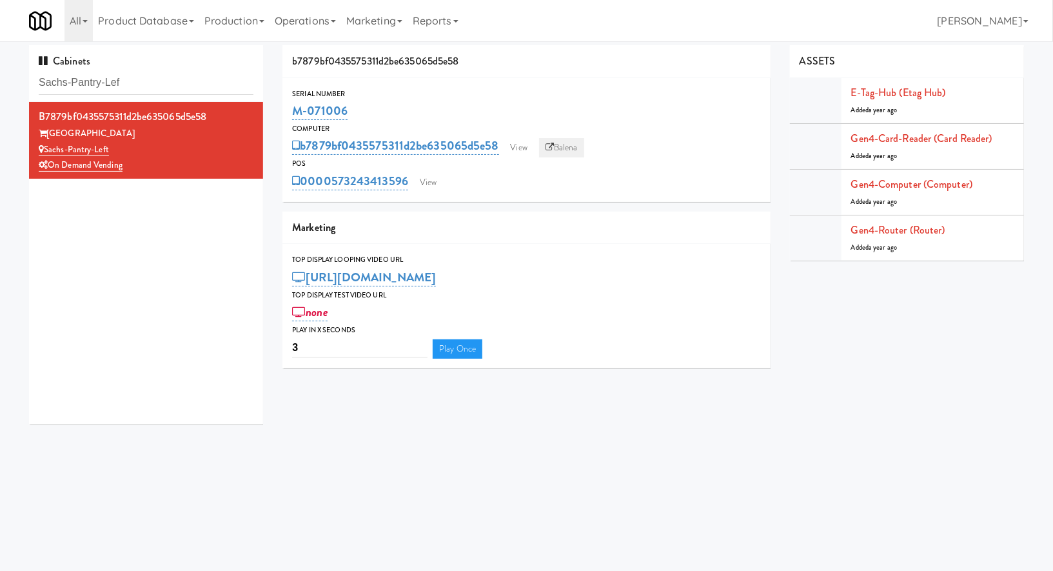
click at [559, 147] on link "Balena" at bounding box center [561, 147] width 45 height 19
click at [210, 87] on input "Sachs-Pantry-Lef" at bounding box center [146, 83] width 215 height 24
paste input "River Run - Cooler"
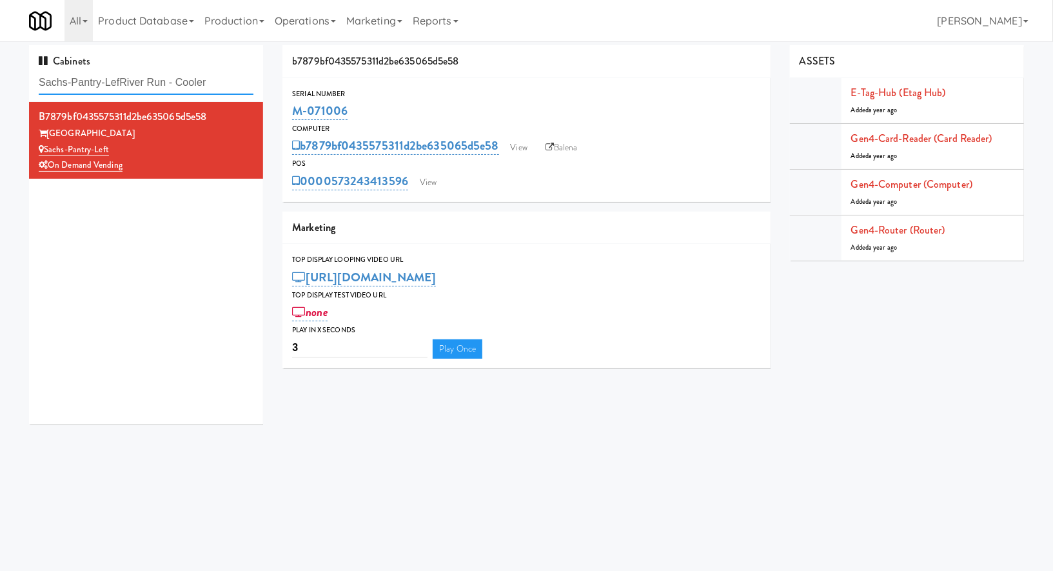
click at [210, 87] on input "Sachs-Pantry-LefRiver Run - Cooler" at bounding box center [146, 83] width 215 height 24
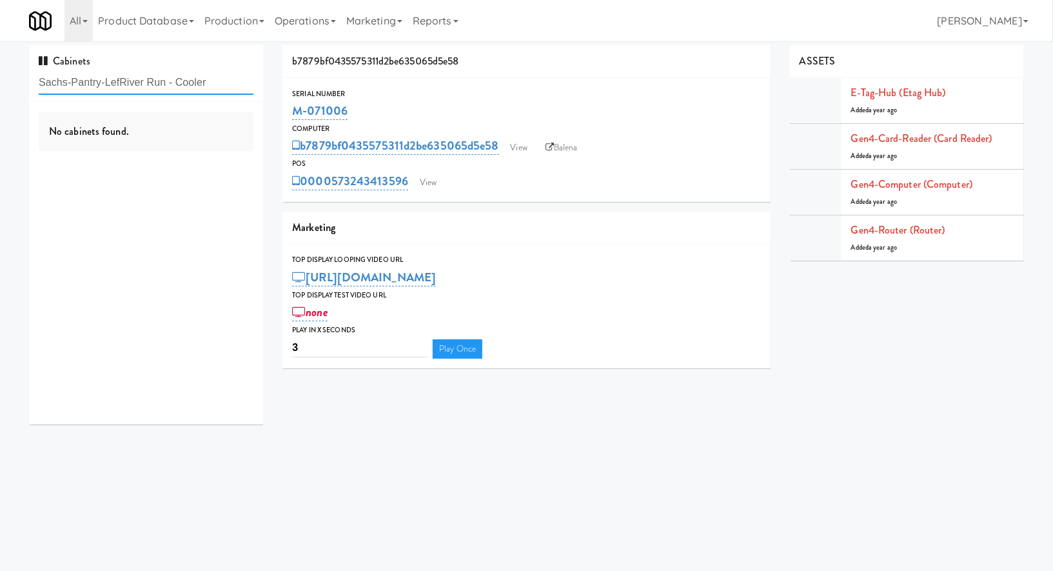
click at [210, 87] on input "Sachs-Pantry-LefRiver Run - Cooler" at bounding box center [146, 83] width 215 height 24
paste input "text"
type input "River Run - Cooler"
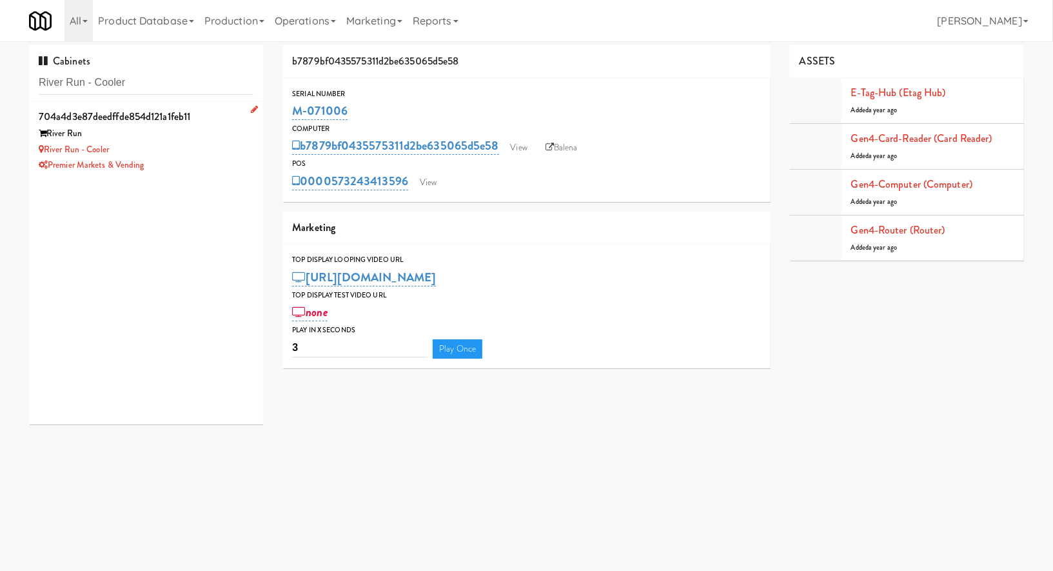
click at [188, 167] on div "Premier Markets & Vending" at bounding box center [146, 165] width 215 height 16
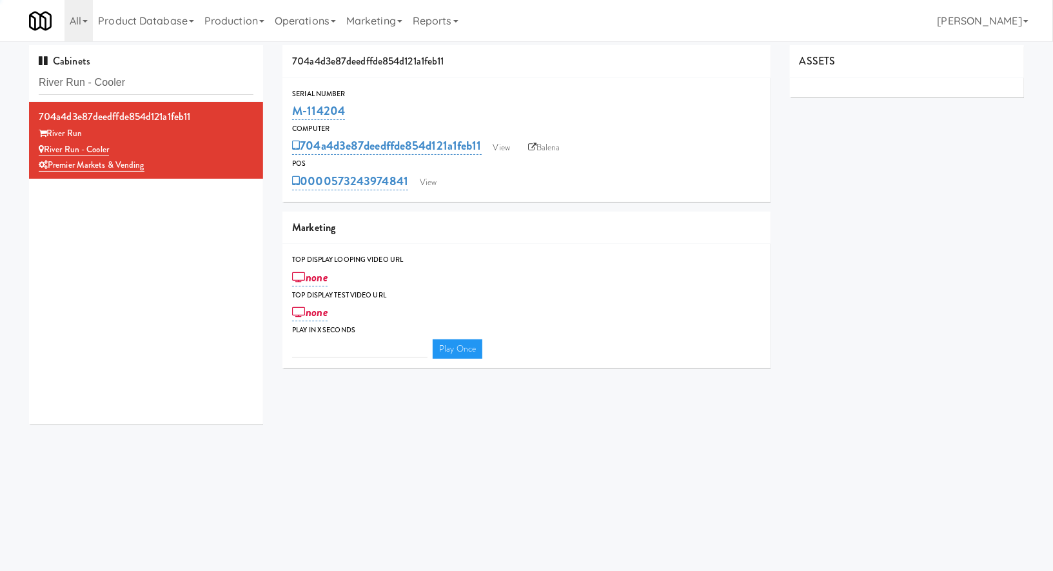
type input "3"
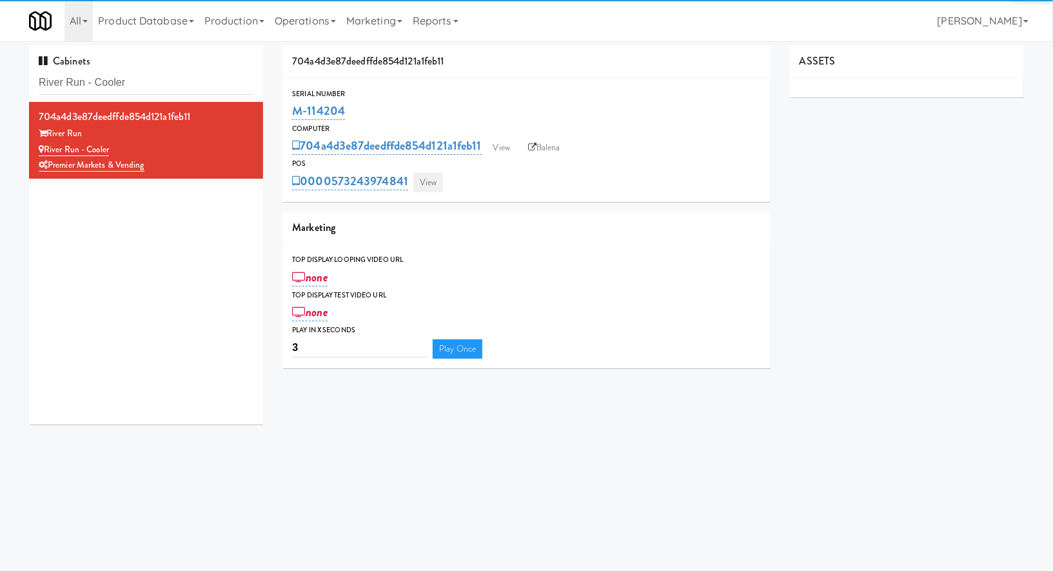
click at [428, 174] on link "View" at bounding box center [428, 182] width 30 height 19
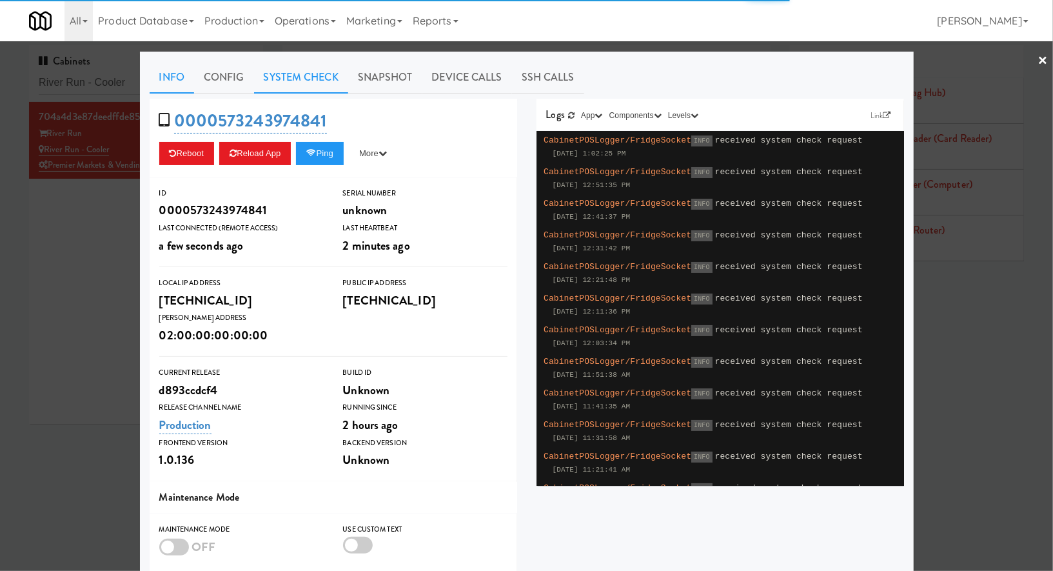
click at [311, 84] on link "System Check" at bounding box center [301, 77] width 94 height 32
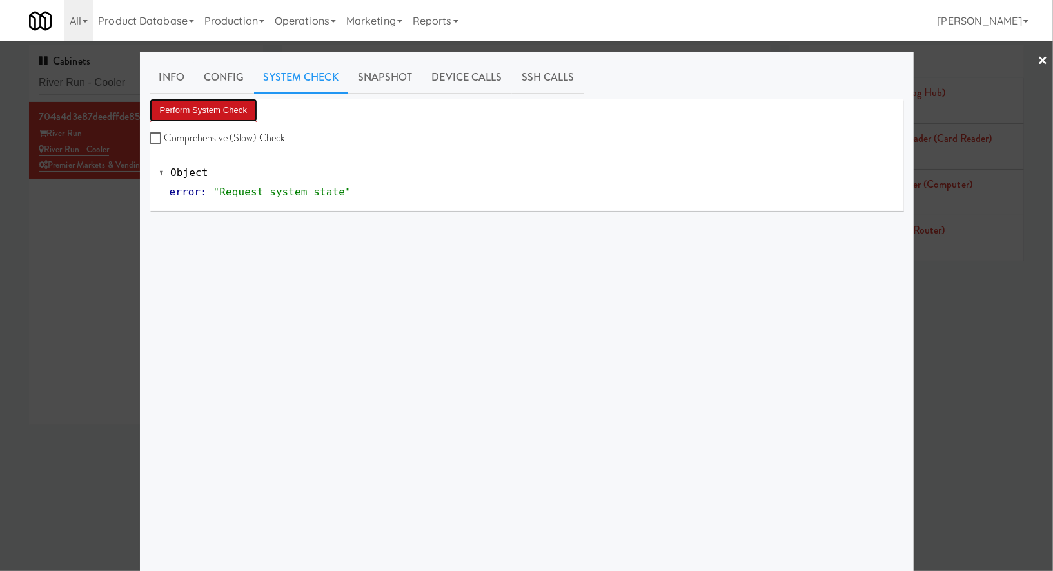
click at [233, 110] on button "Perform System Check" at bounding box center [204, 110] width 108 height 23
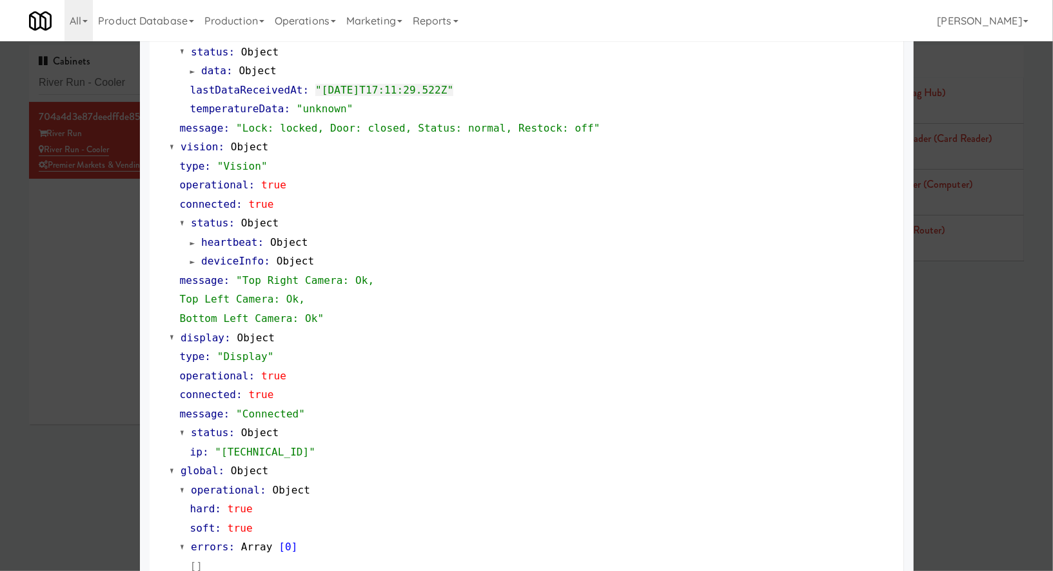
scroll to position [447, 0]
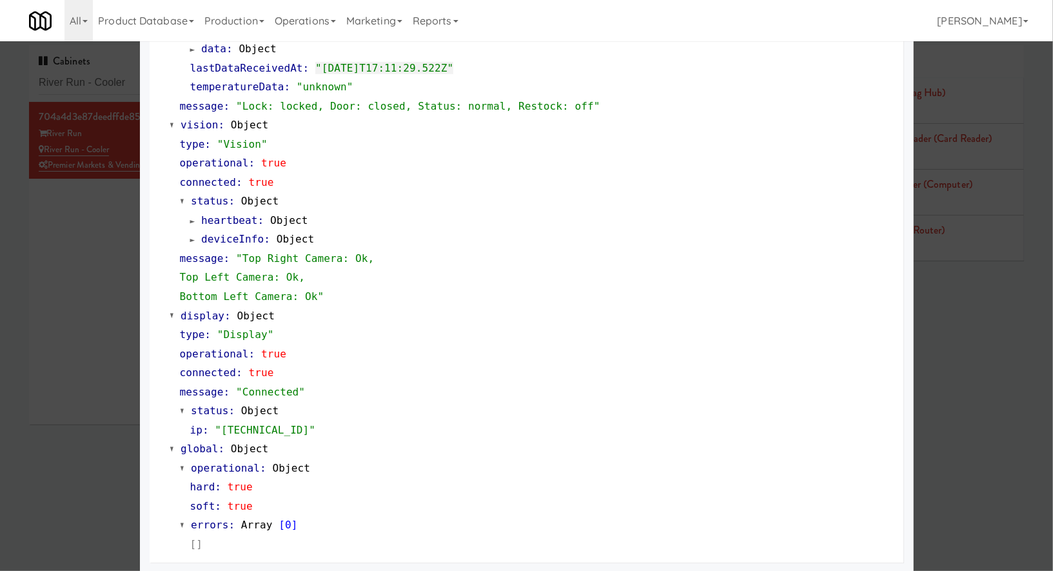
click at [107, 72] on div at bounding box center [526, 285] width 1053 height 571
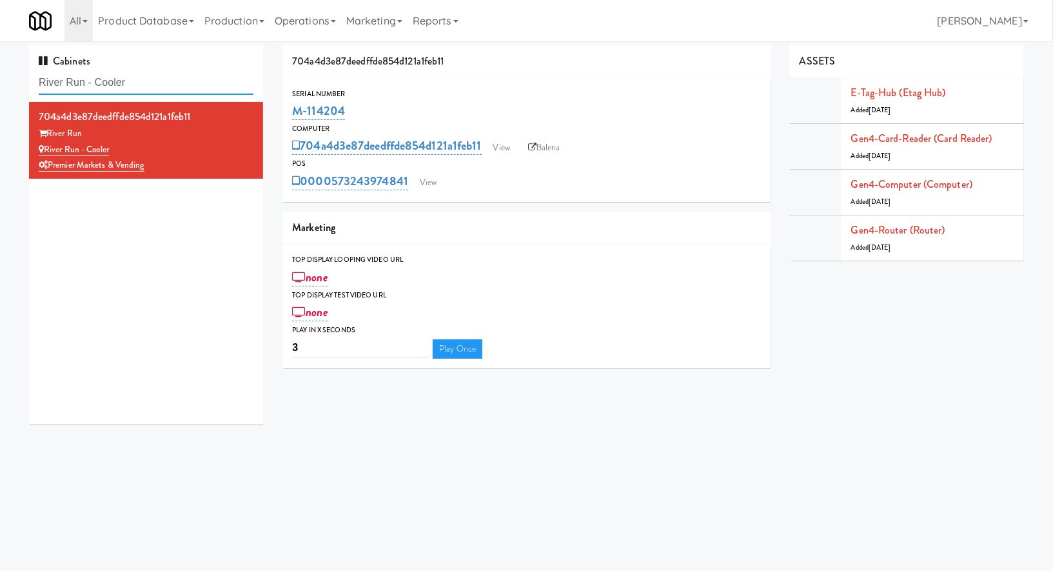
click at [107, 72] on input "River Run - Cooler" at bounding box center [146, 83] width 215 height 24
paste input "Commons - Combo,"
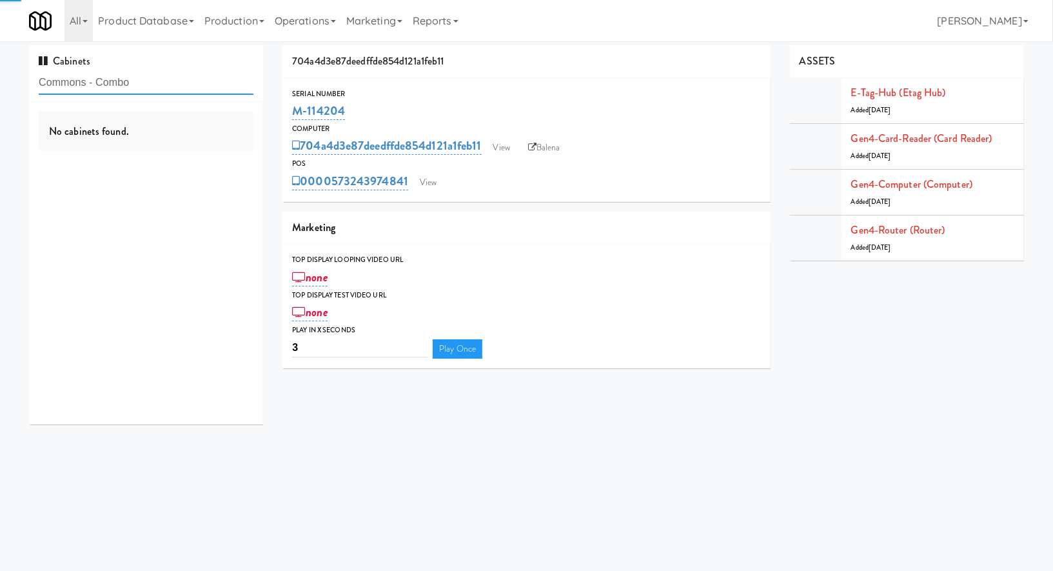
type input "Commons - Combo"
click at [191, 152] on div "No cabinets found." at bounding box center [146, 263] width 234 height 322
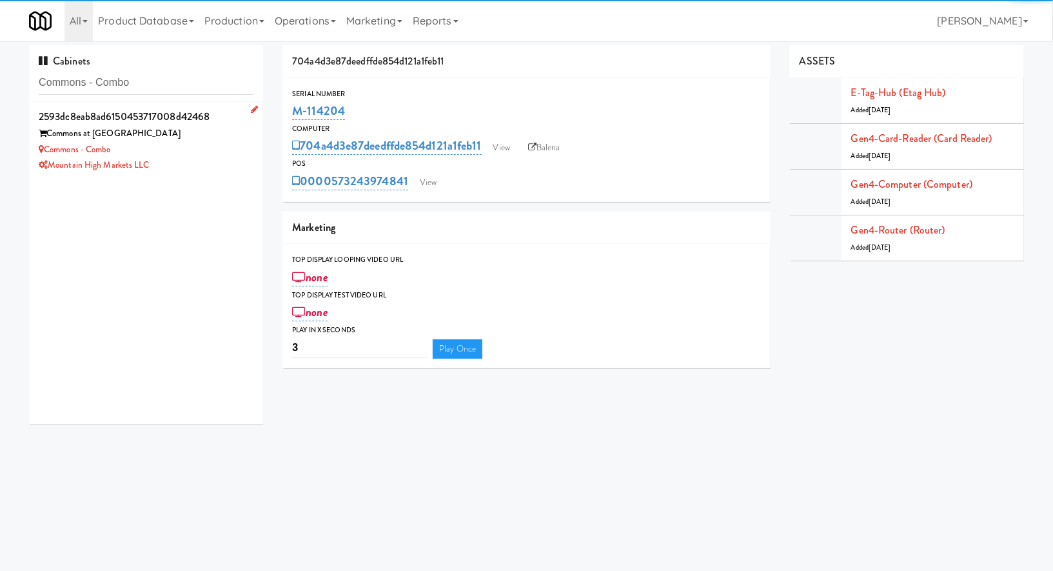
click at [191, 152] on div "Commons - Combo" at bounding box center [146, 150] width 215 height 16
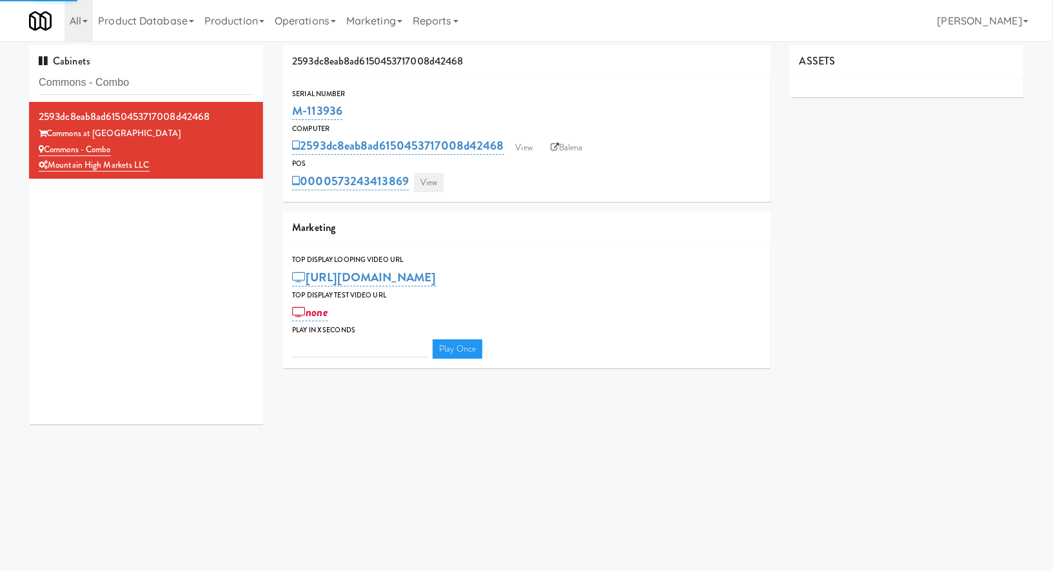
type input "3"
click at [422, 184] on link "View" at bounding box center [429, 182] width 30 height 19
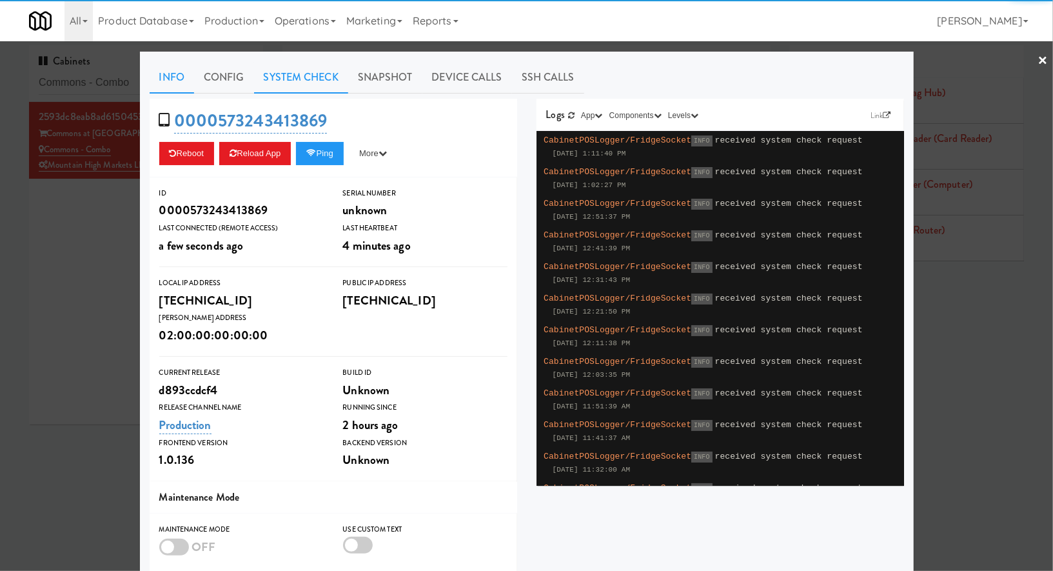
click at [328, 81] on link "System Check" at bounding box center [301, 77] width 94 height 32
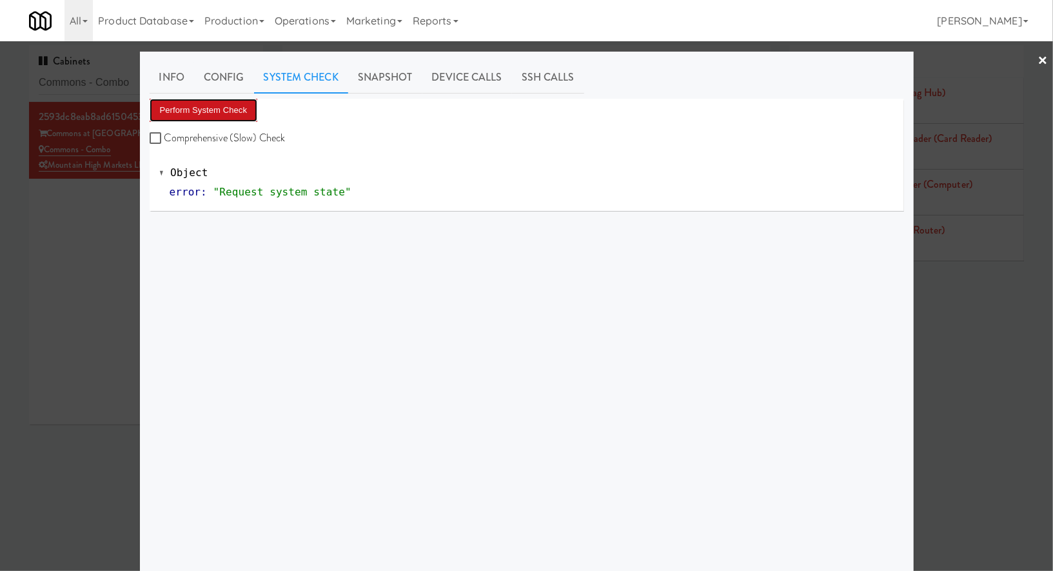
click at [252, 109] on button "Perform System Check" at bounding box center [204, 110] width 108 height 23
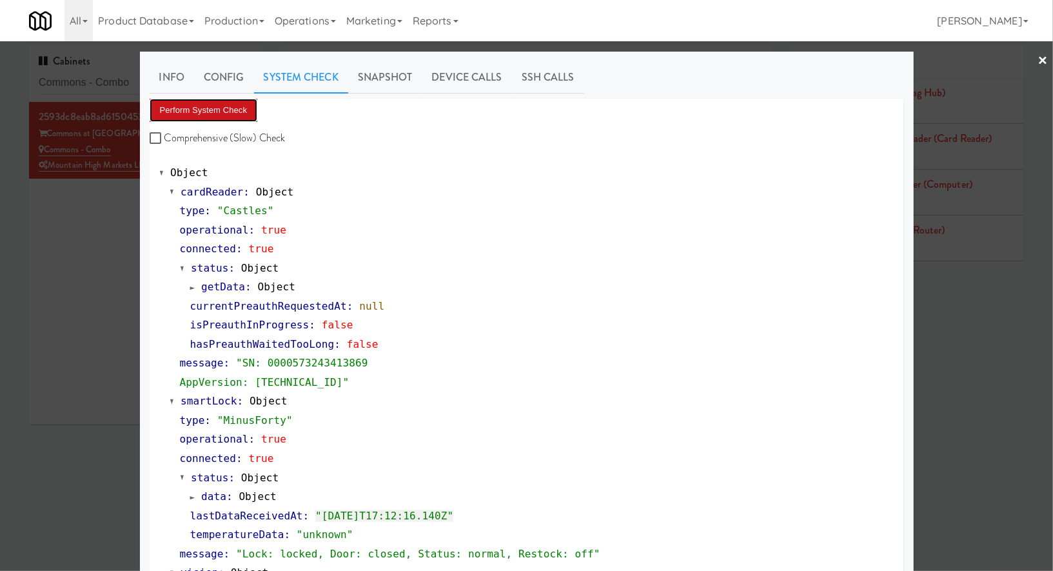
click at [236, 120] on button "Perform System Check" at bounding box center [204, 110] width 108 height 23
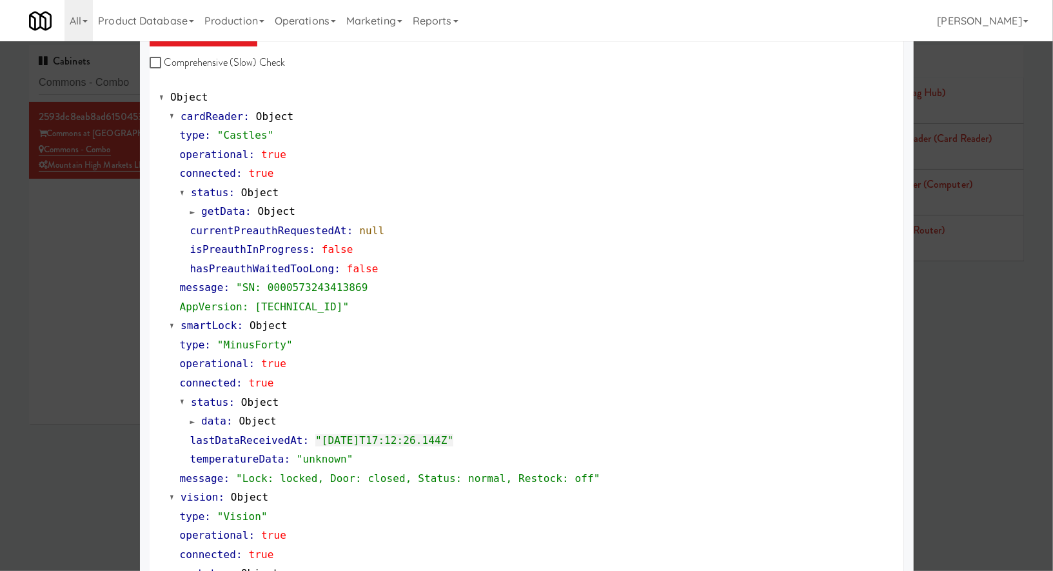
scroll to position [76, 0]
click at [111, 81] on div at bounding box center [526, 285] width 1053 height 571
click at [111, 81] on input "Commons - Combo" at bounding box center [146, 83] width 215 height 24
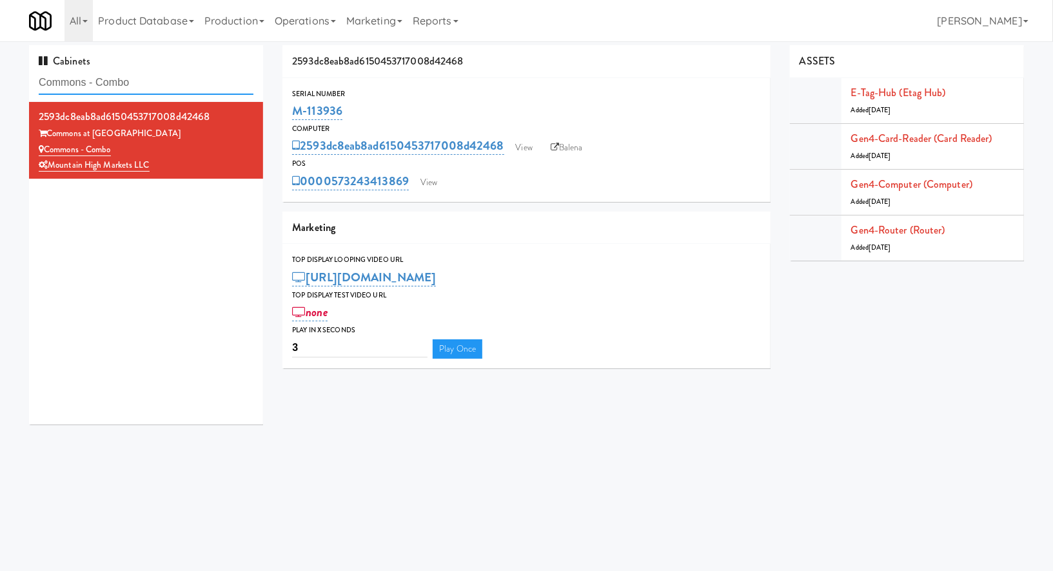
click at [111, 81] on input "Commons - Combo" at bounding box center [146, 83] width 215 height 24
paste input "JVT “C” pantry"
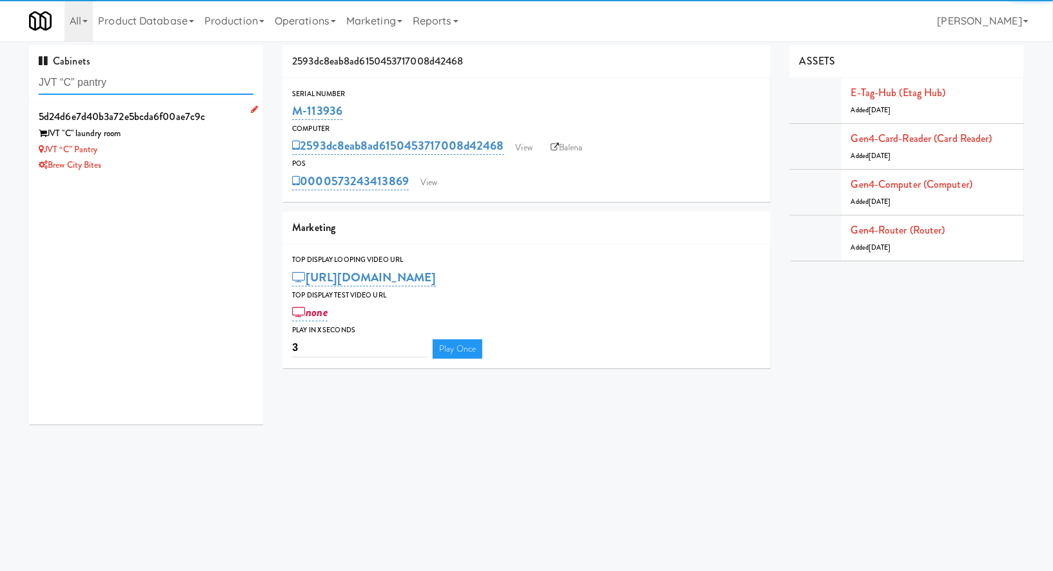
type input "JVT “C” pantry"
click at [217, 173] on li "5d24d6e7d40b3a72e5bcda6f00ae7c9c JVT "C" laundry room JVT “C” pantry Brew City …" at bounding box center [146, 140] width 234 height 77
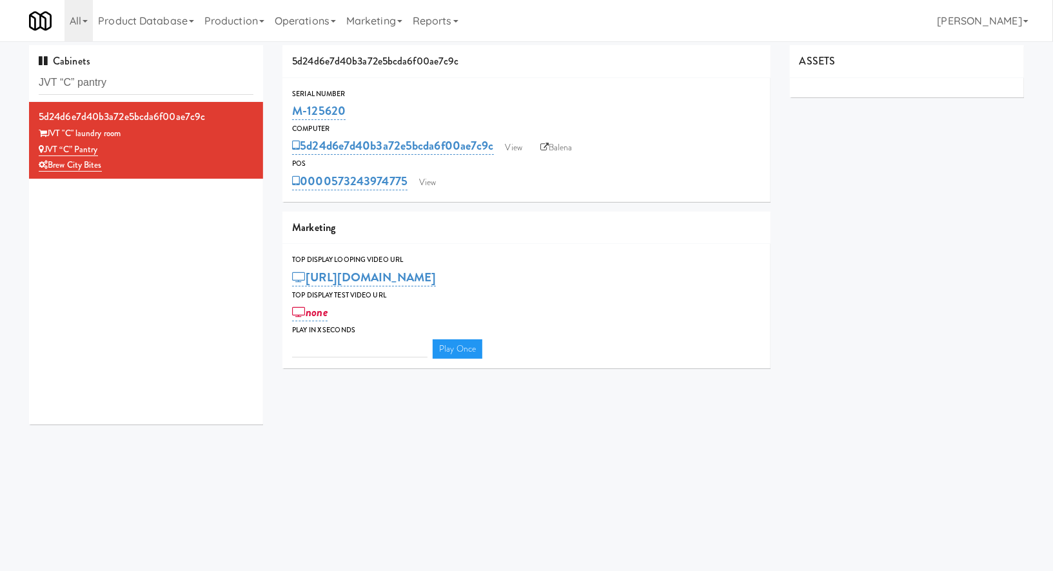
type input "3"
click at [425, 184] on link "View" at bounding box center [428, 182] width 30 height 19
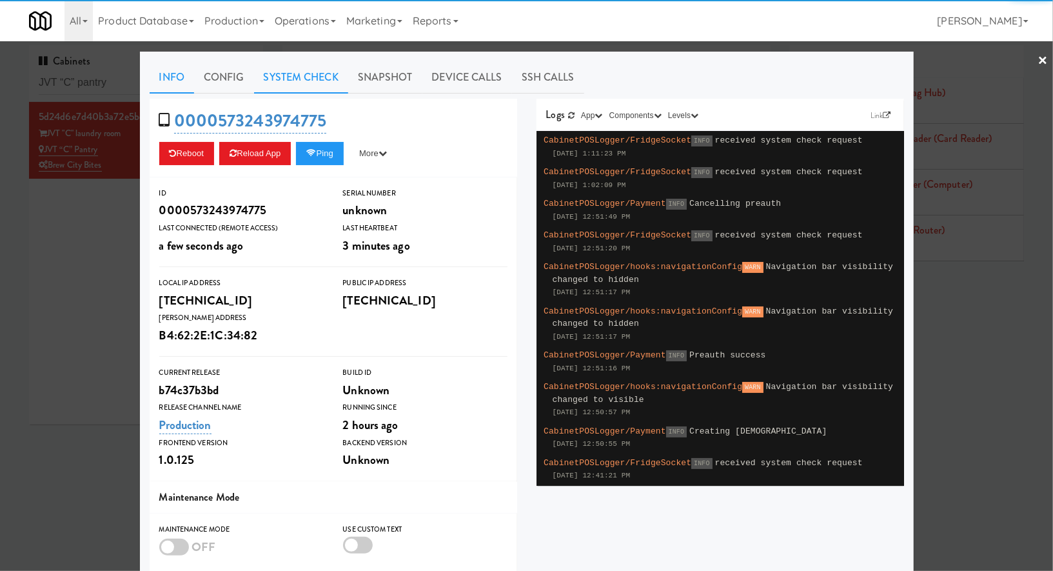
click at [291, 77] on link "System Check" at bounding box center [301, 77] width 94 height 32
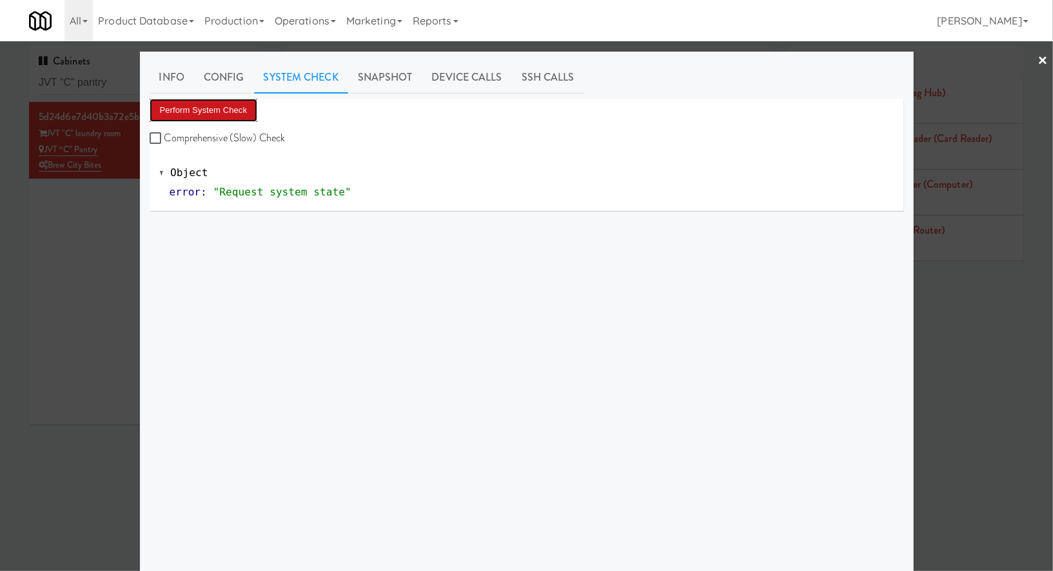
click at [239, 109] on button "Perform System Check" at bounding box center [204, 110] width 108 height 23
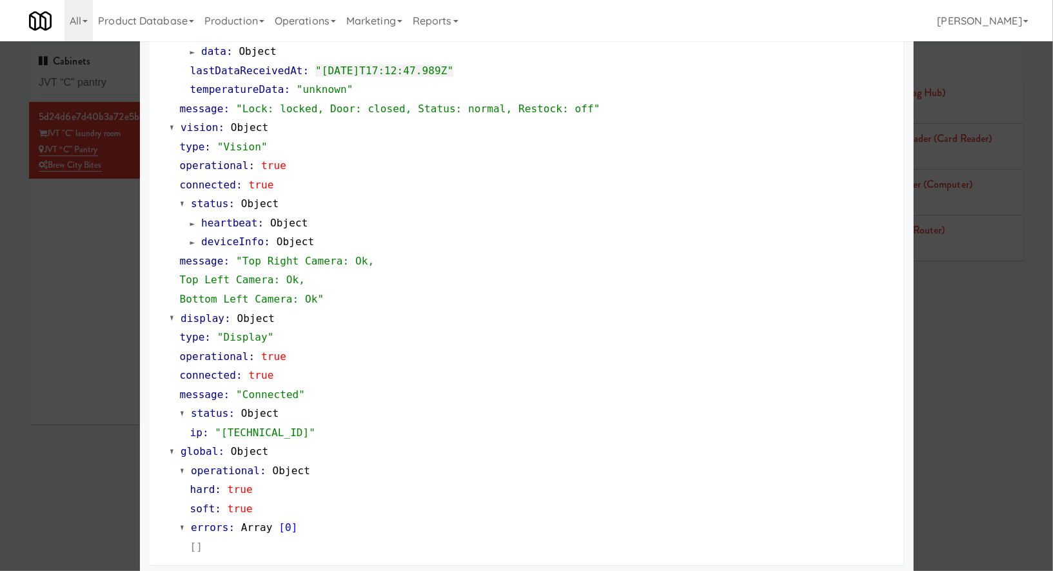
scroll to position [449, 0]
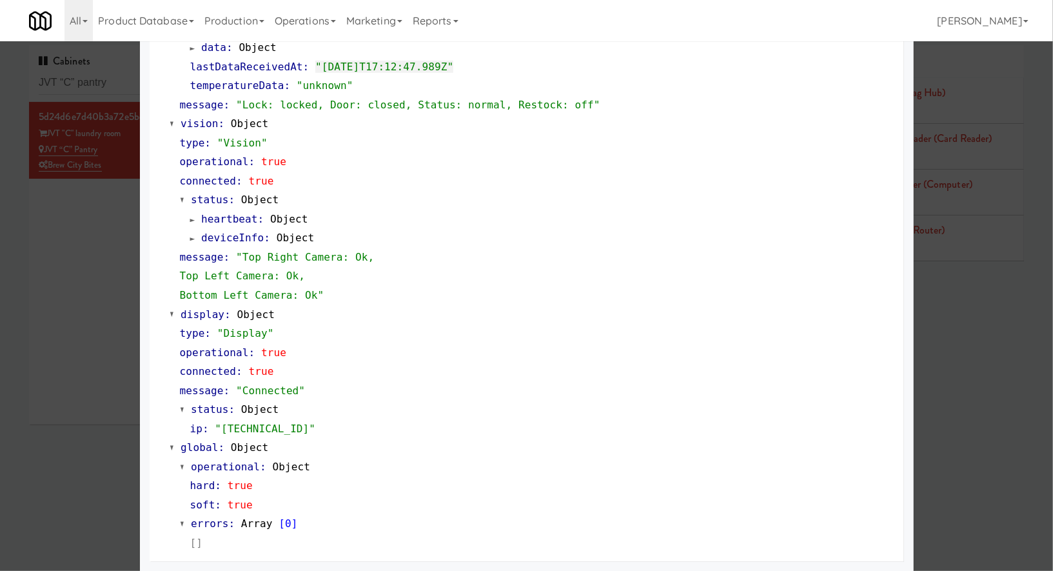
click at [115, 91] on div at bounding box center [526, 285] width 1053 height 571
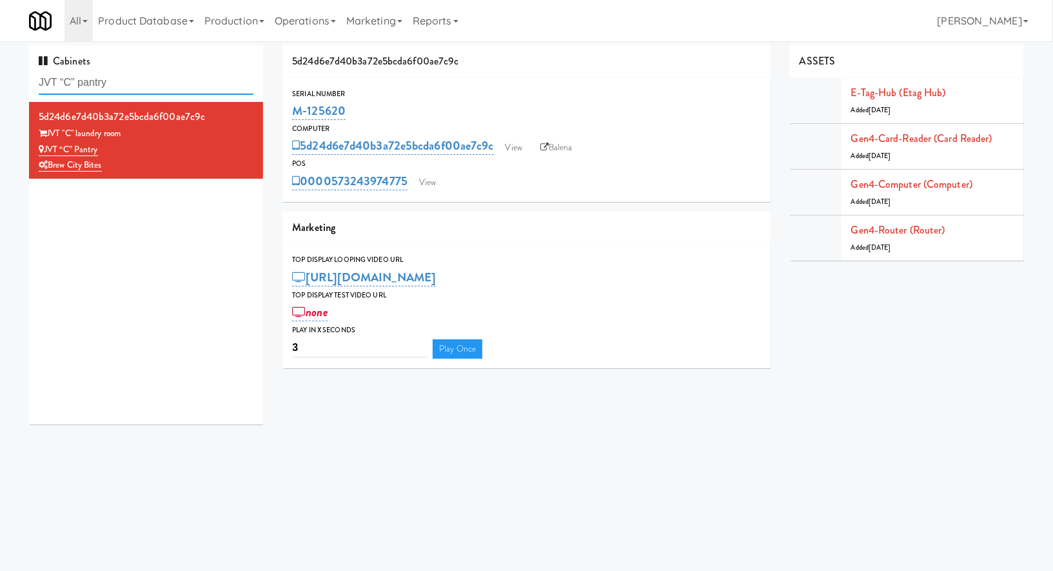
click at [115, 91] on input "JVT “C” pantry" at bounding box center [146, 83] width 215 height 24
paste input "114 W Carroll - Right - Ambi"
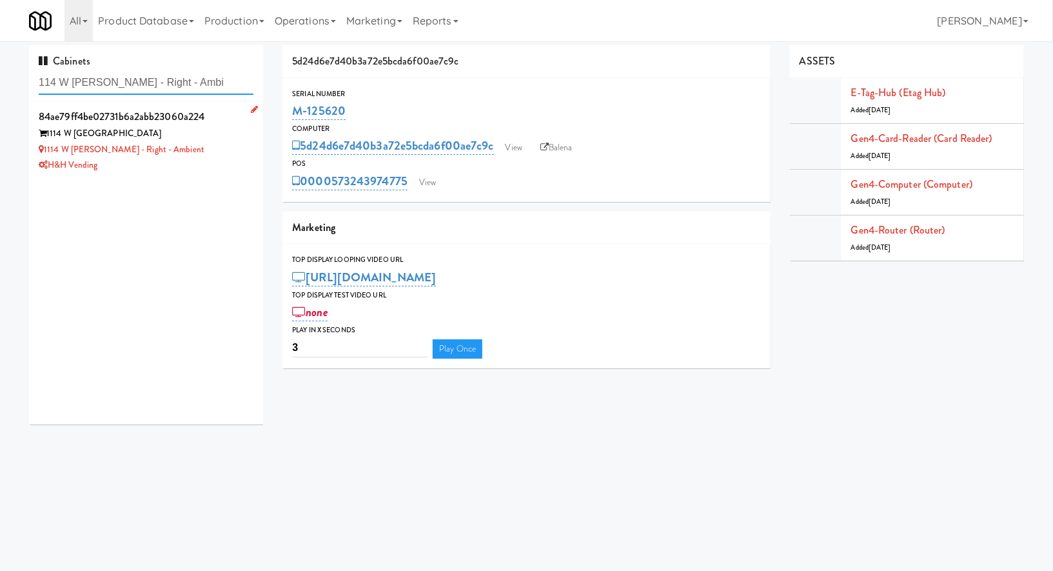
type input "114 W Carroll - Right - Ambi"
click at [168, 171] on div "H&H Vending" at bounding box center [146, 165] width 215 height 16
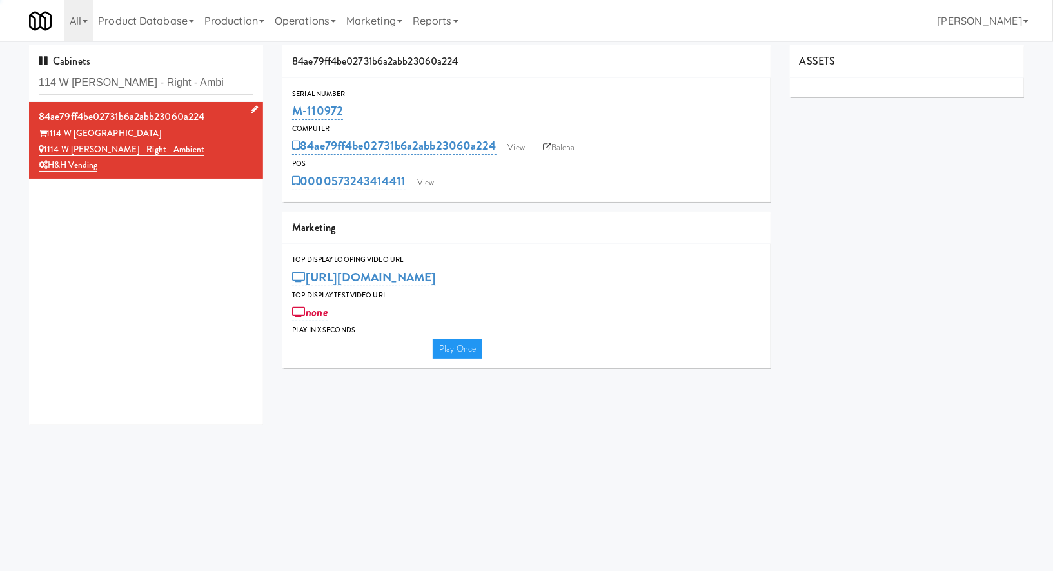
type input "3"
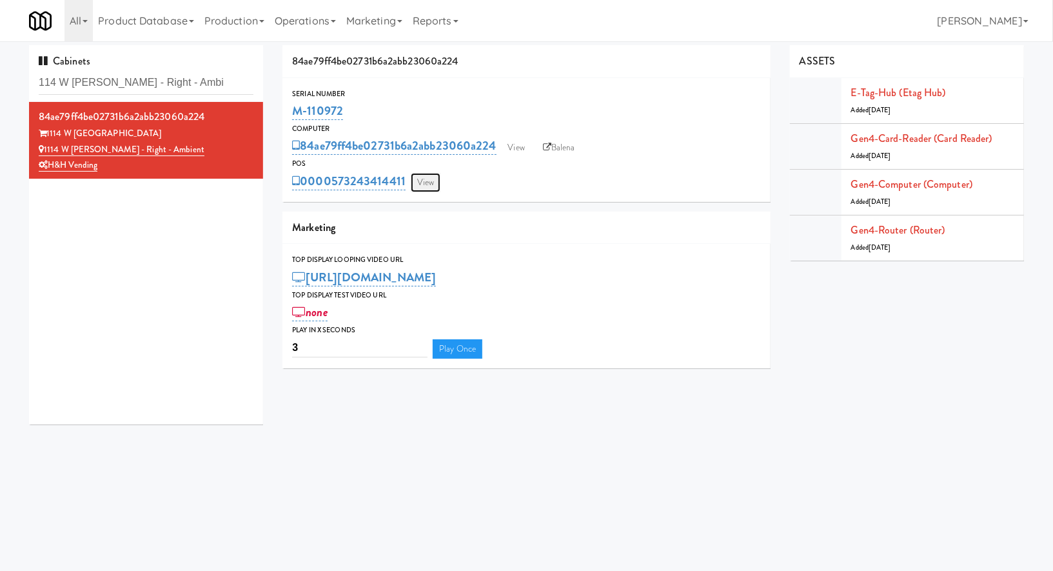
click at [436, 183] on link "View" at bounding box center [426, 182] width 30 height 19
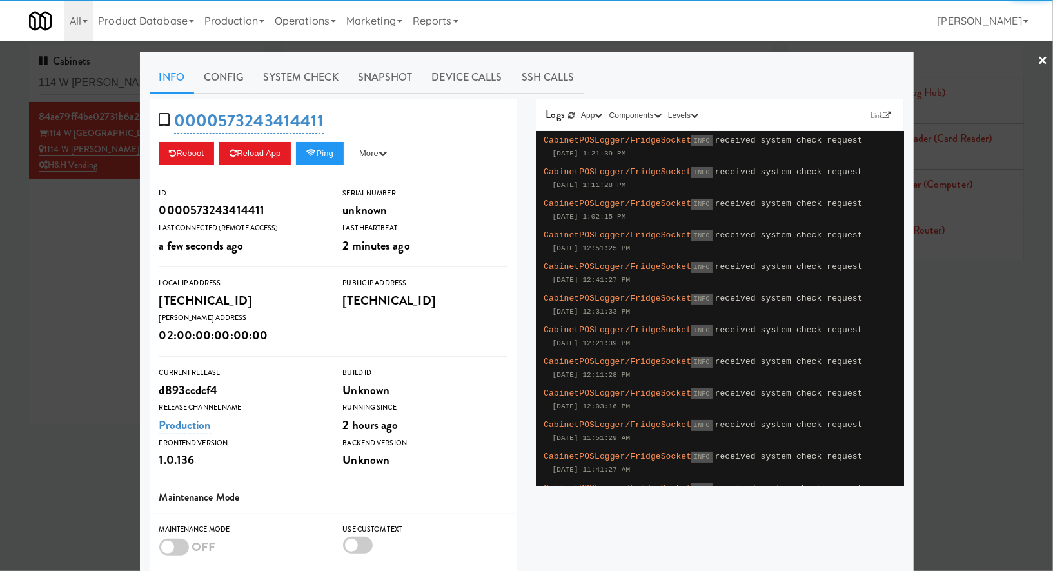
click at [271, 70] on link "System Check" at bounding box center [301, 77] width 94 height 32
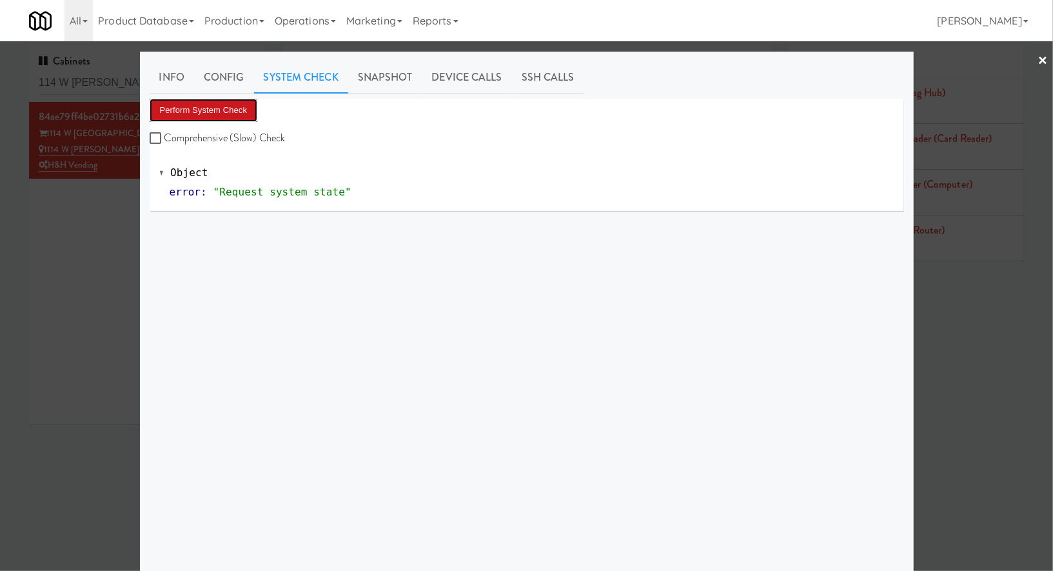
click at [214, 111] on button "Perform System Check" at bounding box center [204, 110] width 108 height 23
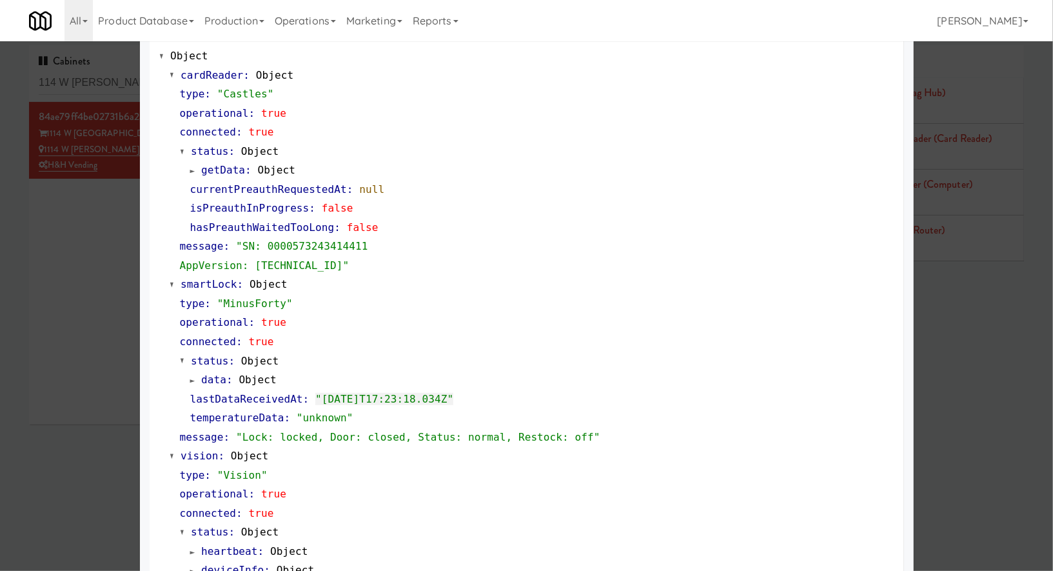
scroll to position [140, 0]
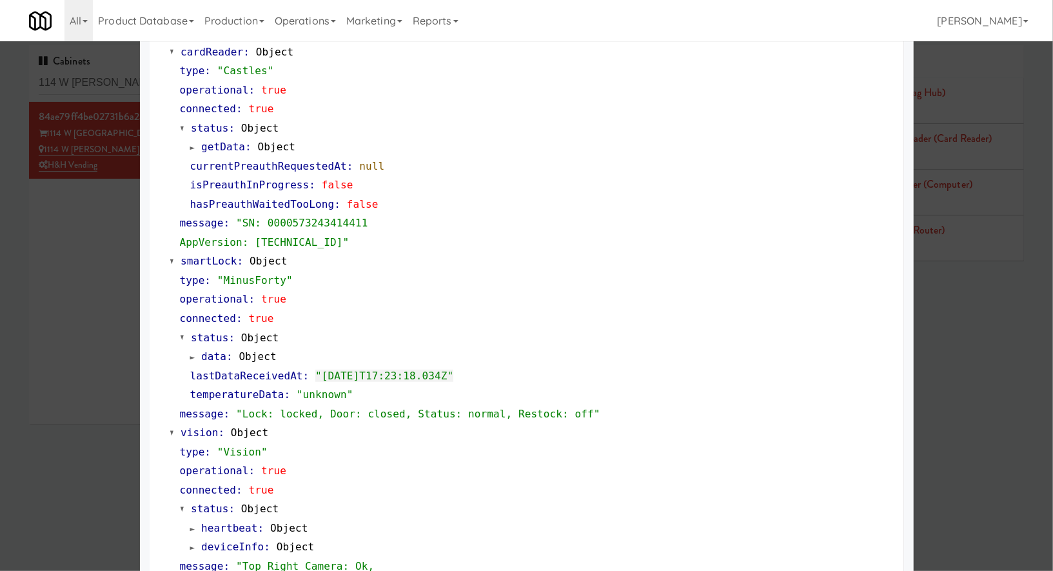
click at [90, 81] on div at bounding box center [526, 285] width 1053 height 571
click at [90, 81] on input "114 W Carroll - Right - Ambi" at bounding box center [146, 83] width 215 height 24
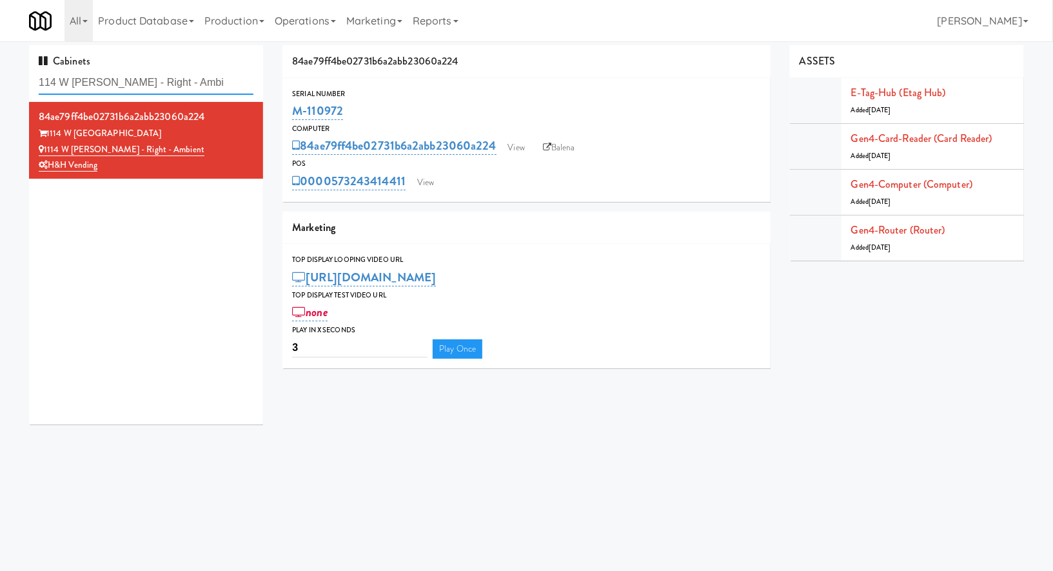
click at [90, 81] on input "114 W Carroll - Right - Ambi" at bounding box center [146, 83] width 215 height 24
paste input "Salt Box 1 Fridge 2"
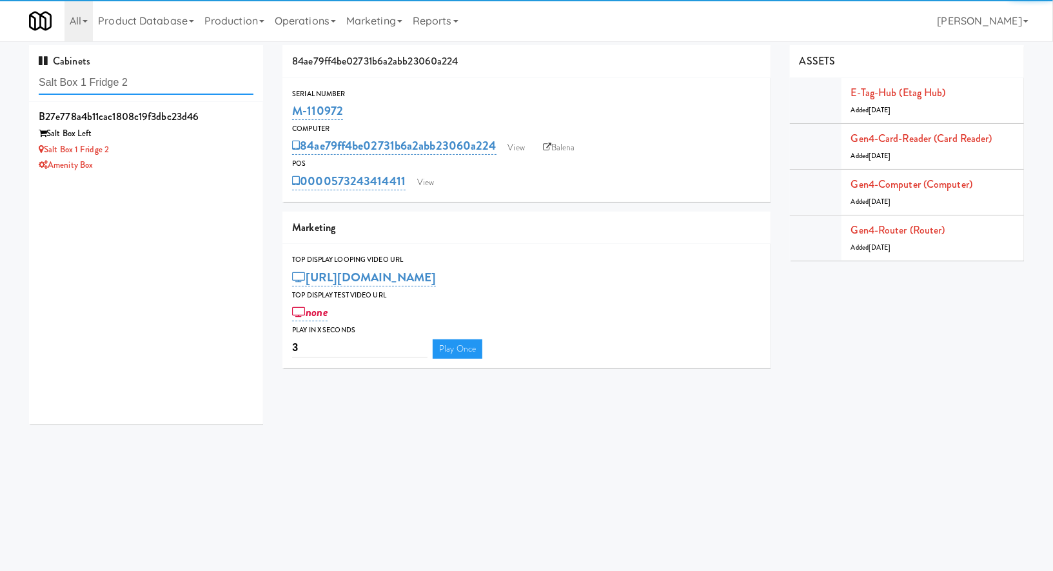
type input "Salt Box 1 Fridge 2"
click at [217, 132] on div "Salt Box Left" at bounding box center [146, 134] width 215 height 16
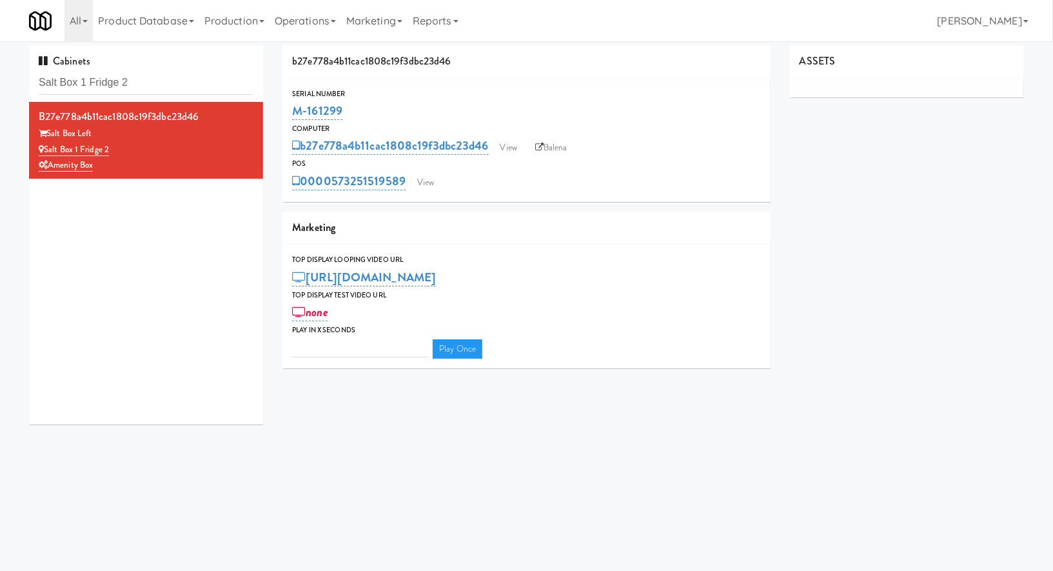
type input "3"
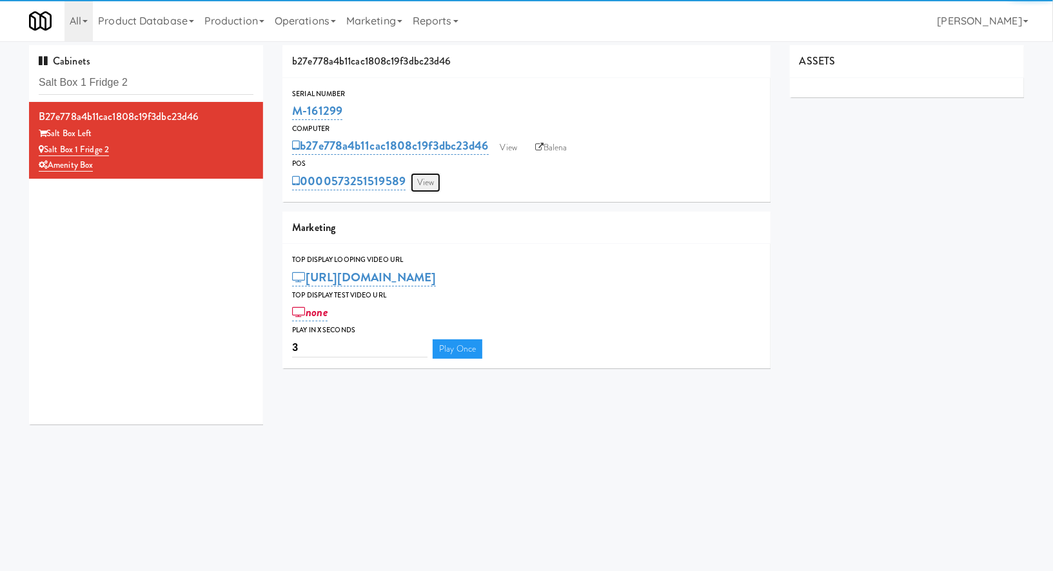
click at [433, 190] on link "View" at bounding box center [426, 182] width 30 height 19
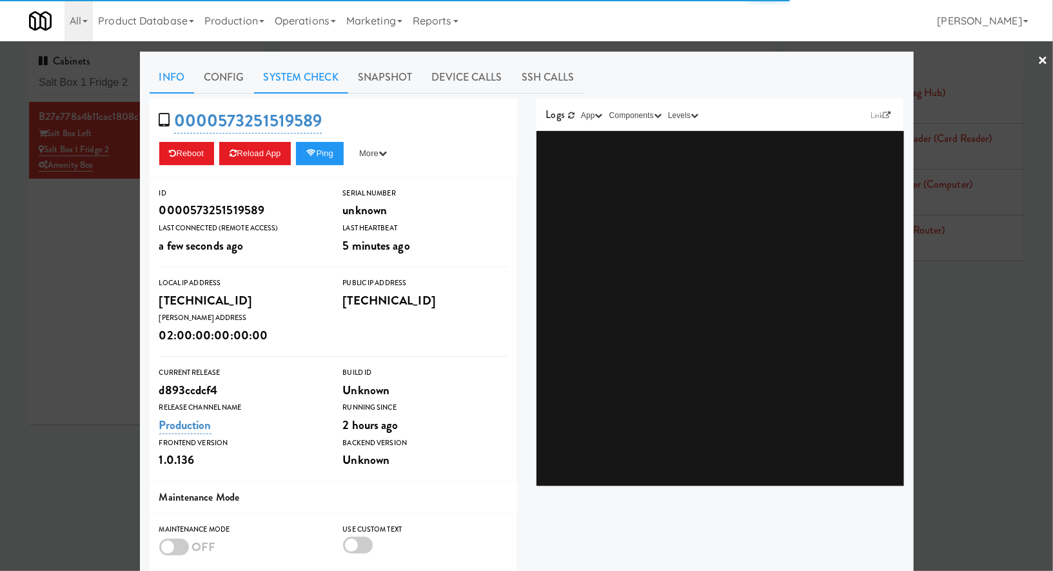
click at [306, 87] on link "System Check" at bounding box center [301, 77] width 94 height 32
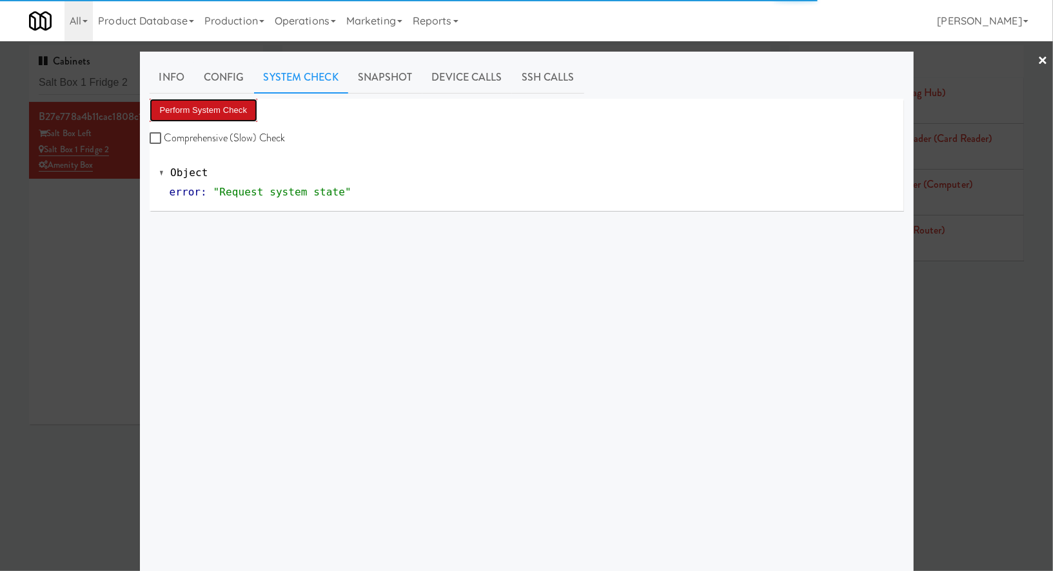
click at [230, 117] on button "Perform System Check" at bounding box center [204, 110] width 108 height 23
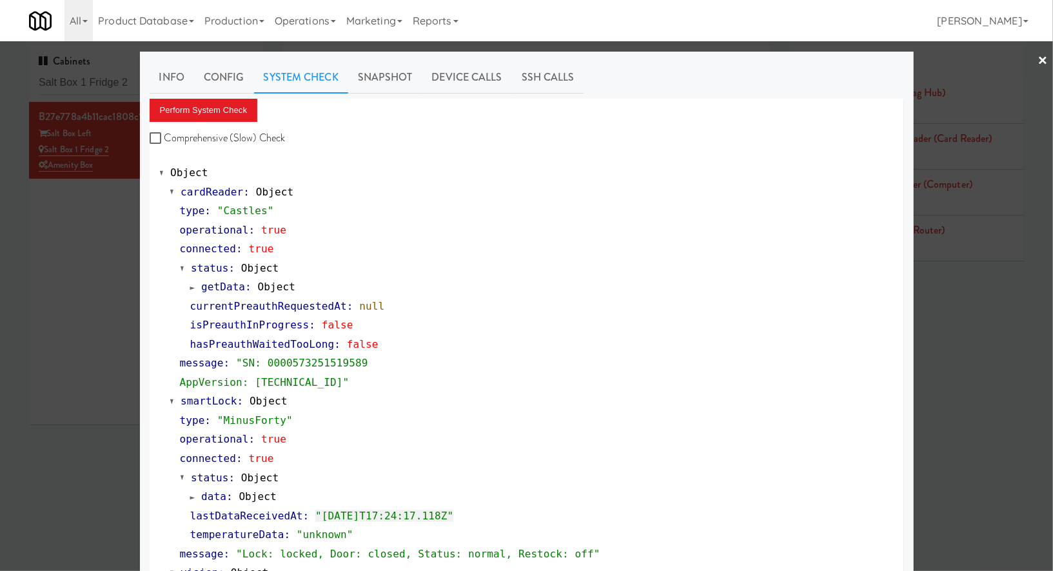
click at [132, 73] on div at bounding box center [526, 285] width 1053 height 571
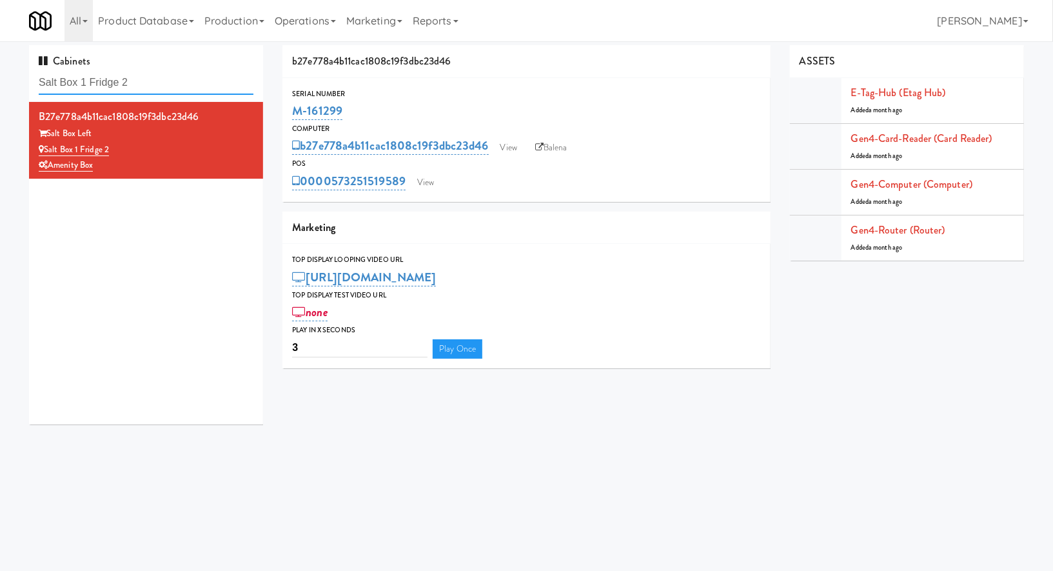
click at [132, 73] on input "Salt Box 1 Fridge 2" at bounding box center [146, 83] width 215 height 24
paste input ", Oasis - Coole"
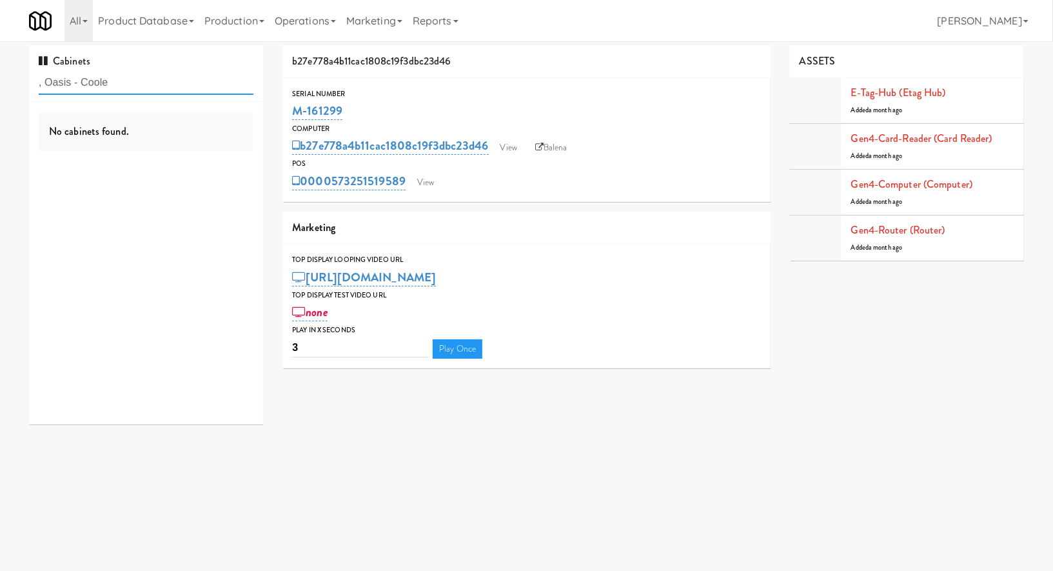
click at [47, 83] on input ", Oasis - Coole" at bounding box center [146, 83] width 215 height 24
type input "Oasis - Coole"
click at [171, 161] on div "Rad Vending Company" at bounding box center [146, 165] width 215 height 16
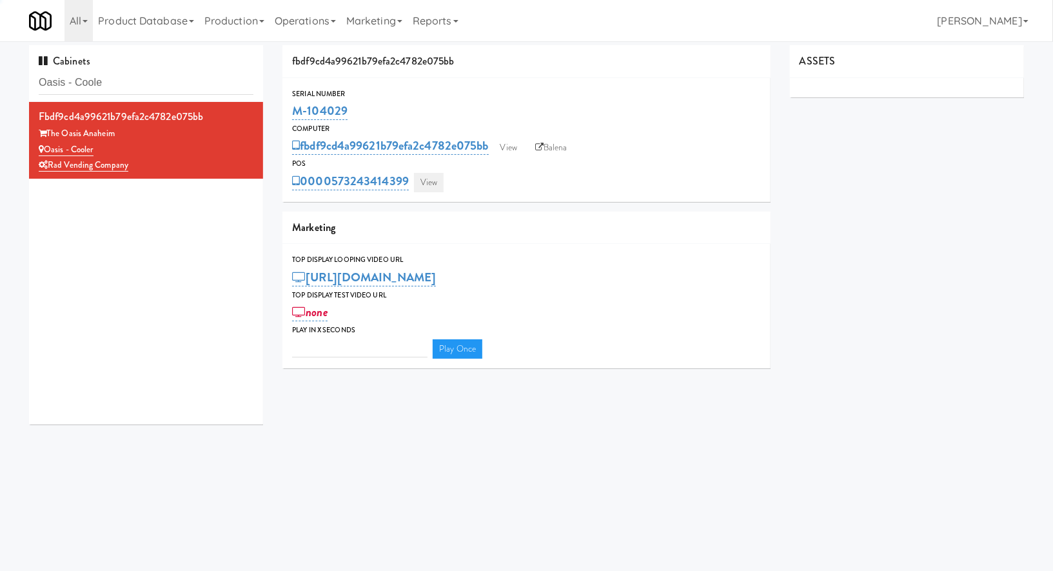
type input "3"
click at [436, 190] on link "View" at bounding box center [429, 182] width 30 height 19
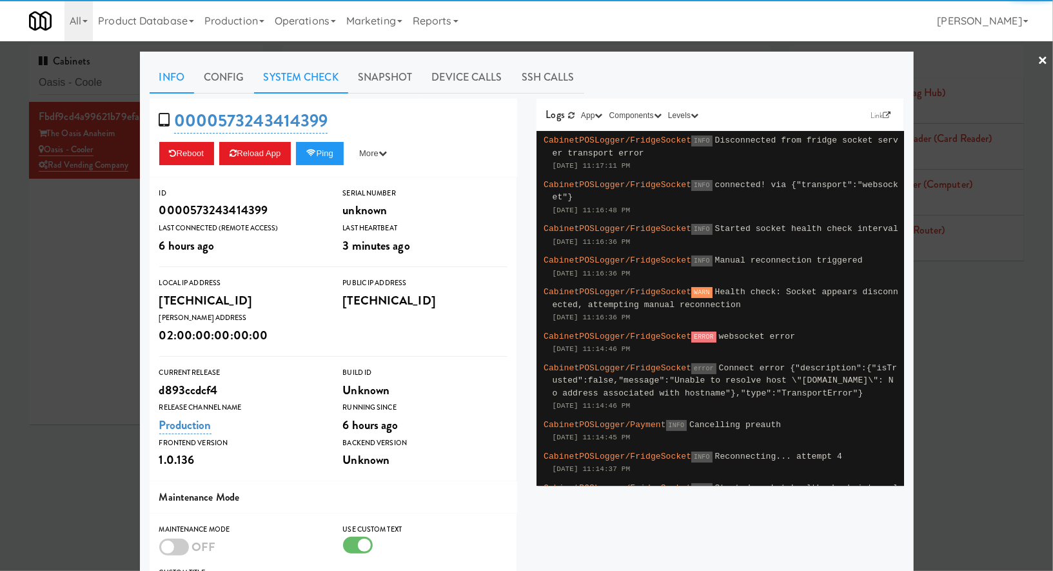
click at [331, 77] on link "System Check" at bounding box center [301, 77] width 94 height 32
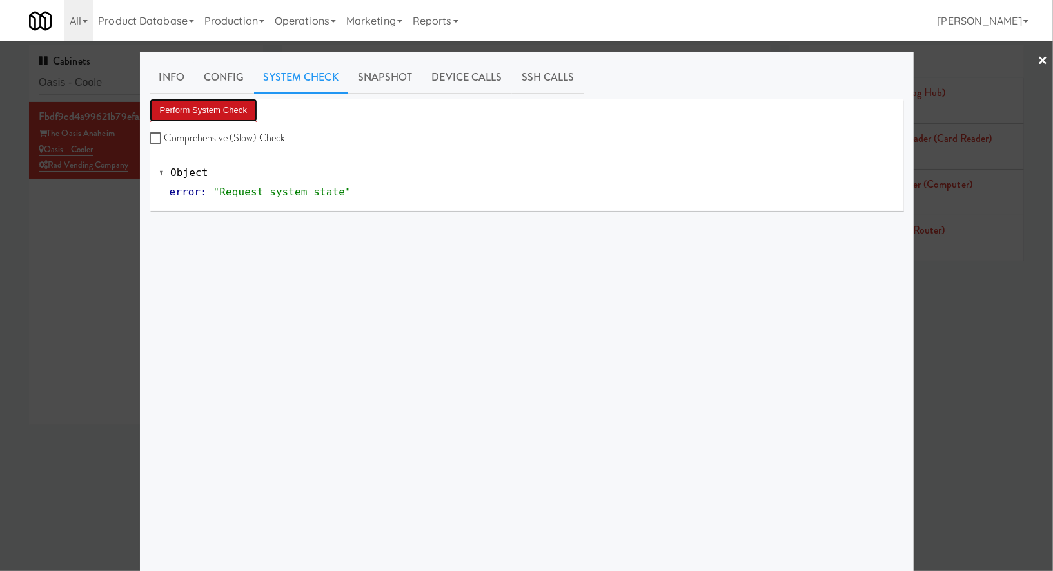
click at [240, 115] on button "Perform System Check" at bounding box center [204, 110] width 108 height 23
click at [242, 119] on button "Perform System Check" at bounding box center [204, 110] width 108 height 23
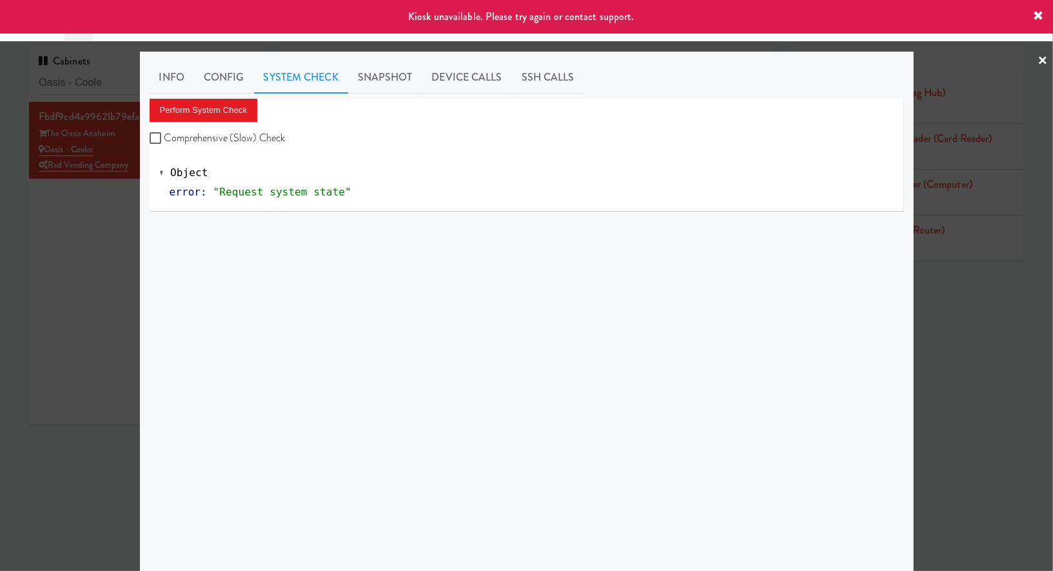
click at [129, 232] on div at bounding box center [526, 285] width 1053 height 571
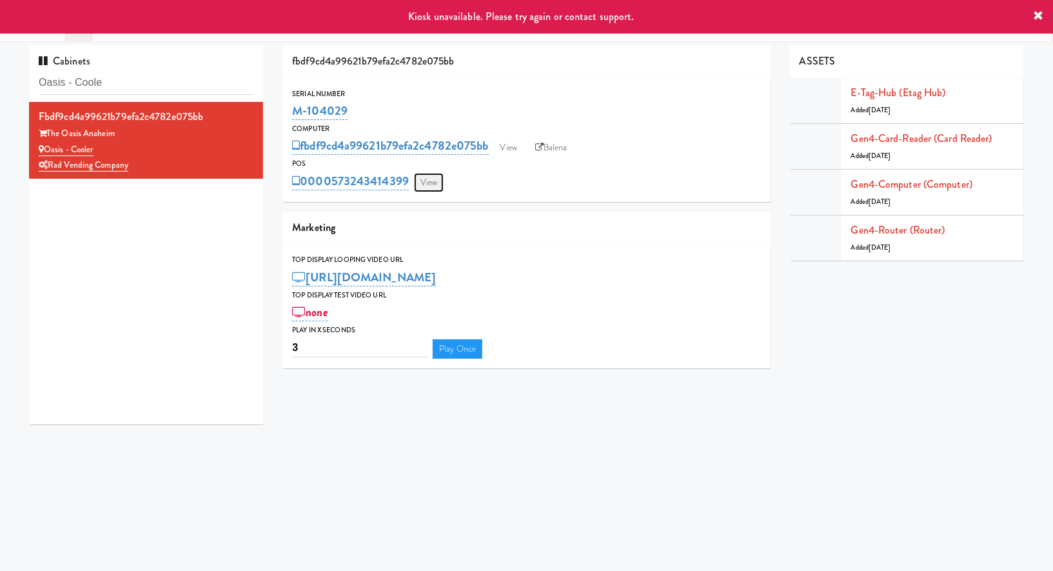
click at [433, 189] on link "View" at bounding box center [429, 182] width 30 height 19
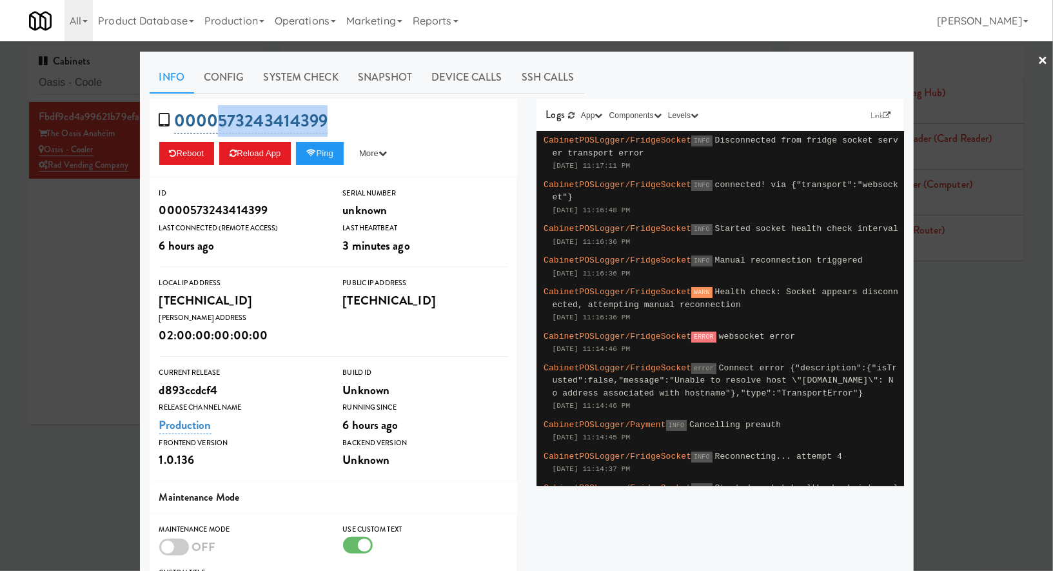
drag, startPoint x: 360, startPoint y: 110, endPoint x: 219, endPoint y: 128, distance: 141.7
click at [219, 128] on div "0000573243414399 Reboot Reload App Ping More Ping Server Restart Server Force R…" at bounding box center [333, 138] width 367 height 79
copy link "573243414399"
click at [131, 240] on div at bounding box center [526, 285] width 1053 height 571
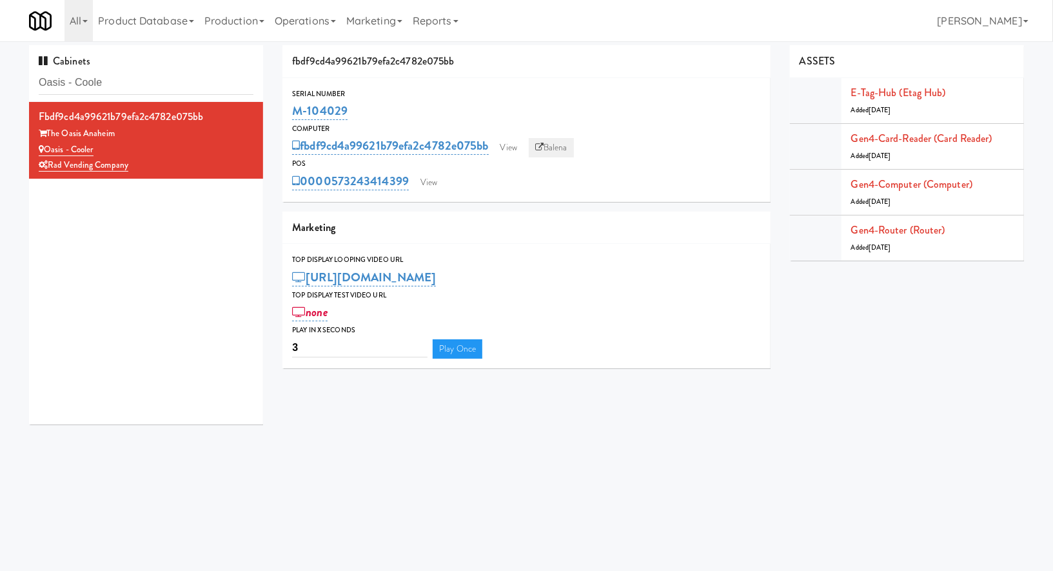
click at [555, 144] on link "Balena" at bounding box center [551, 147] width 45 height 19
drag, startPoint x: 368, startPoint y: 109, endPoint x: 292, endPoint y: 108, distance: 76.1
click at [292, 108] on div "M-104029" at bounding box center [526, 111] width 469 height 22
copy link "M-104029"
click at [159, 78] on input "Oasis - Coole" at bounding box center [146, 83] width 215 height 24
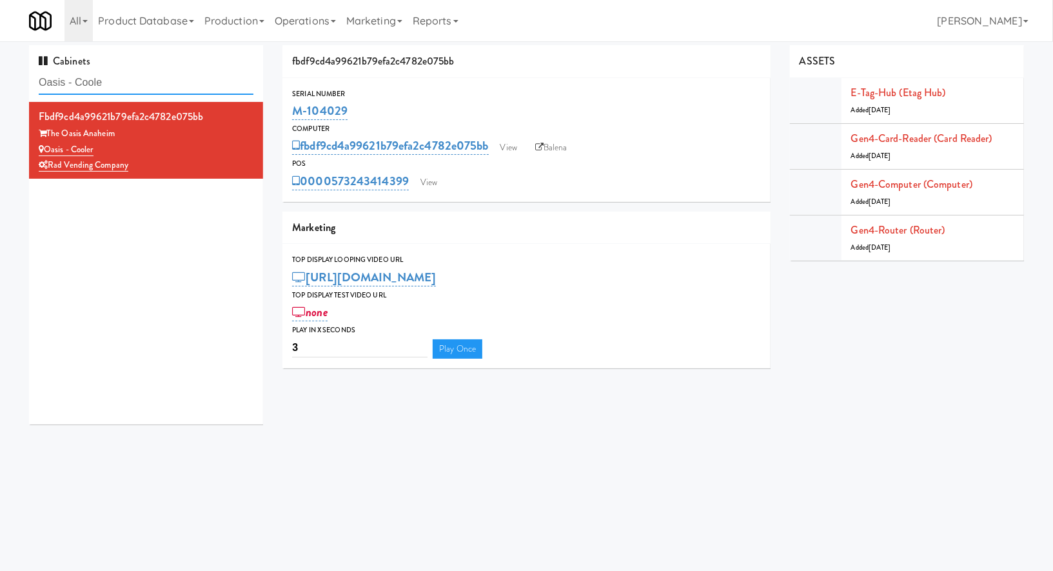
click at [159, 78] on input "Oasis - Coole" at bounding box center [146, 83] width 215 height 24
click at [179, 84] on input "Oasis - Coole" at bounding box center [146, 83] width 215 height 24
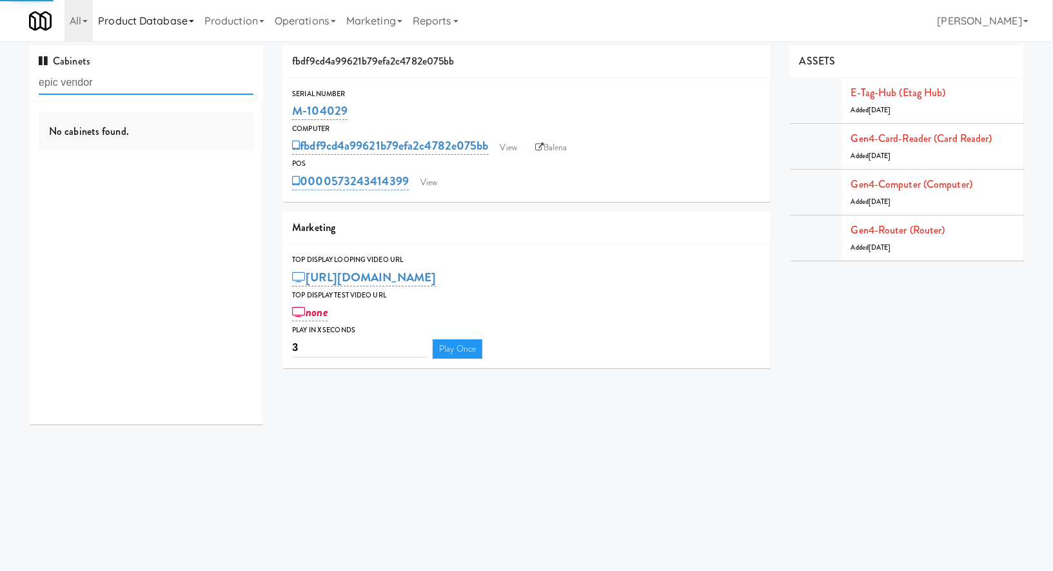
type input "epic vendor"
click at [233, 148] on div "Dirty Red Automotive Cooler" at bounding box center [146, 150] width 215 height 16
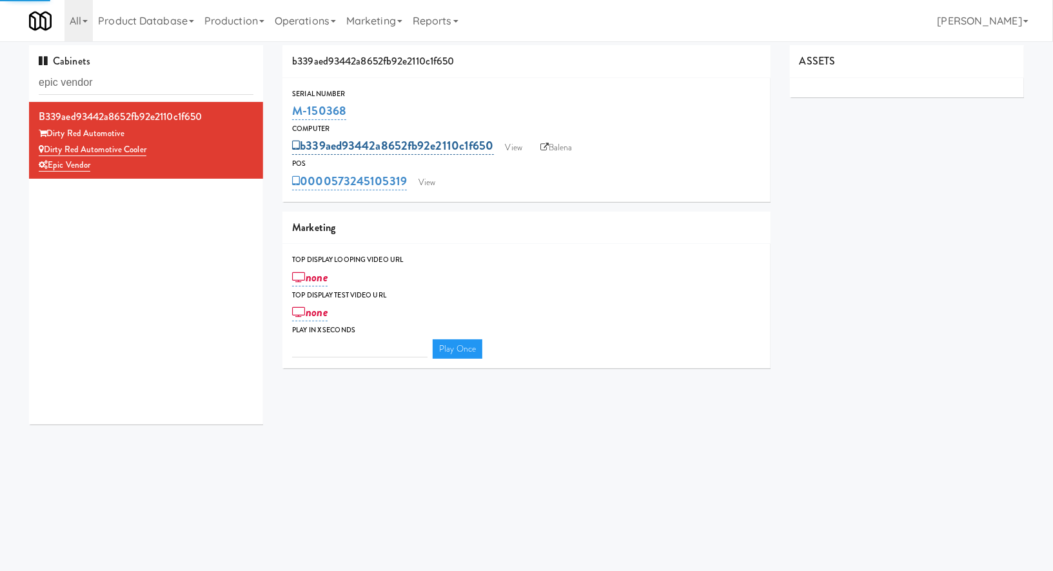
type input "3"
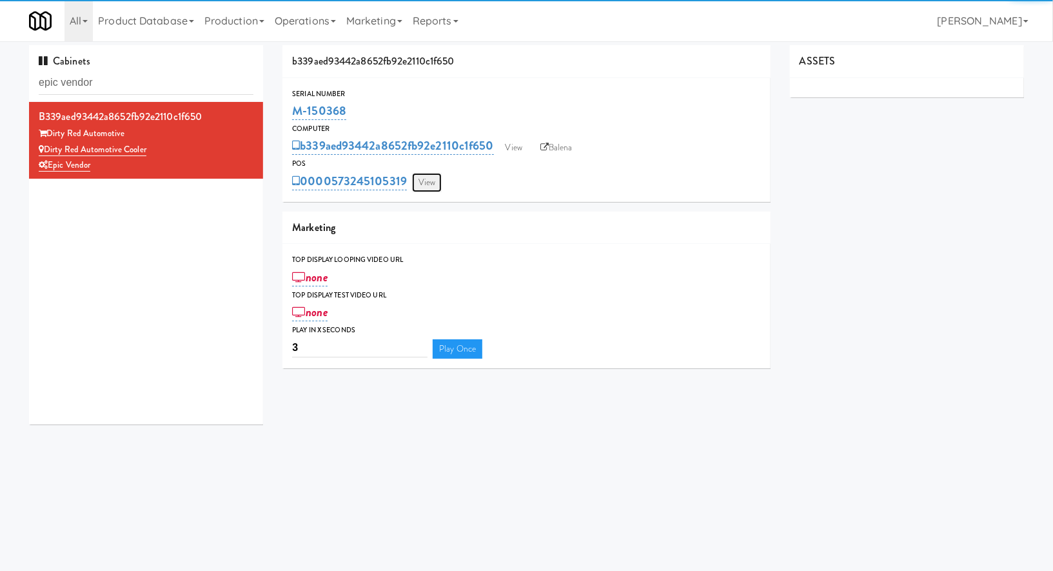
click at [432, 182] on link "View" at bounding box center [427, 182] width 30 height 19
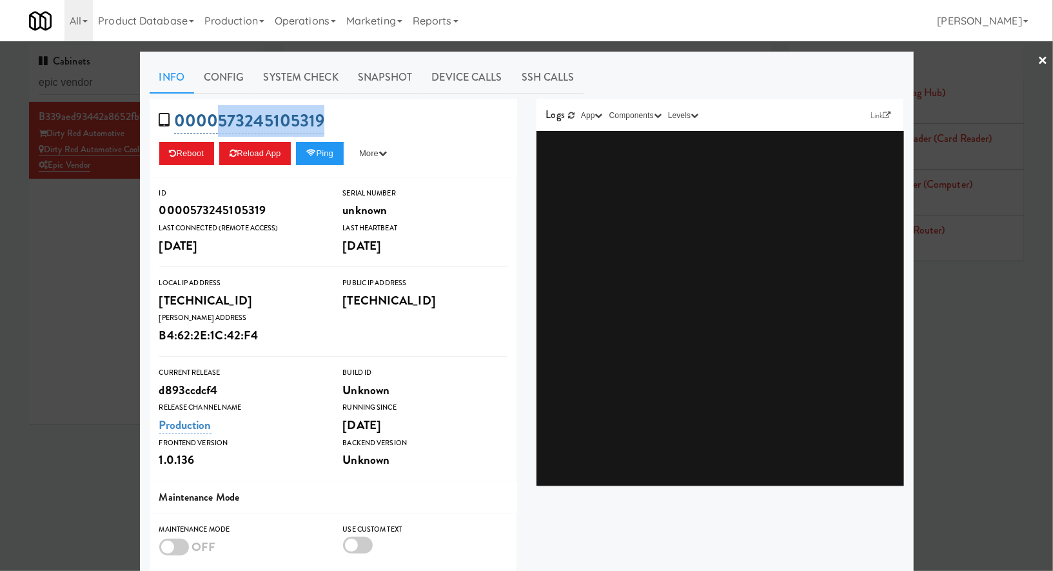
drag, startPoint x: 371, startPoint y: 121, endPoint x: 220, endPoint y: 121, distance: 150.9
click at [220, 121] on div "0000573245105319 Reboot Reload App Ping More Ping Server Restart Server Force R…" at bounding box center [333, 138] width 367 height 79
copy link "573245105319"
click at [111, 87] on div at bounding box center [526, 285] width 1053 height 571
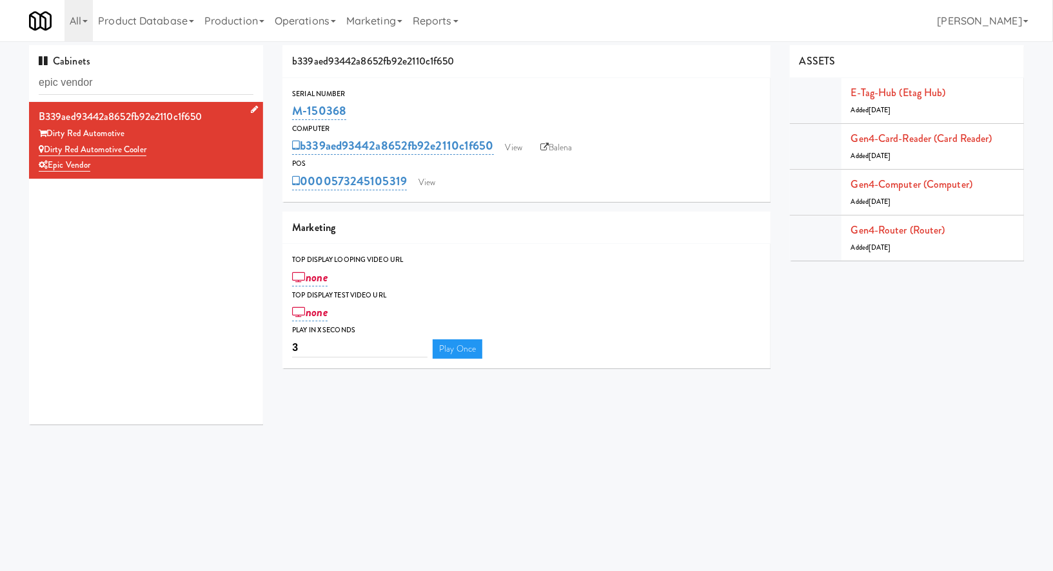
drag, startPoint x: 177, startPoint y: 153, endPoint x: 48, endPoint y: 145, distance: 129.2
click at [48, 145] on div "Dirty Red Automotive Cooler" at bounding box center [146, 150] width 215 height 16
copy link "Dirty Red Automotive Cooler"
click at [122, 83] on input "epic vendor" at bounding box center [146, 83] width 215 height 24
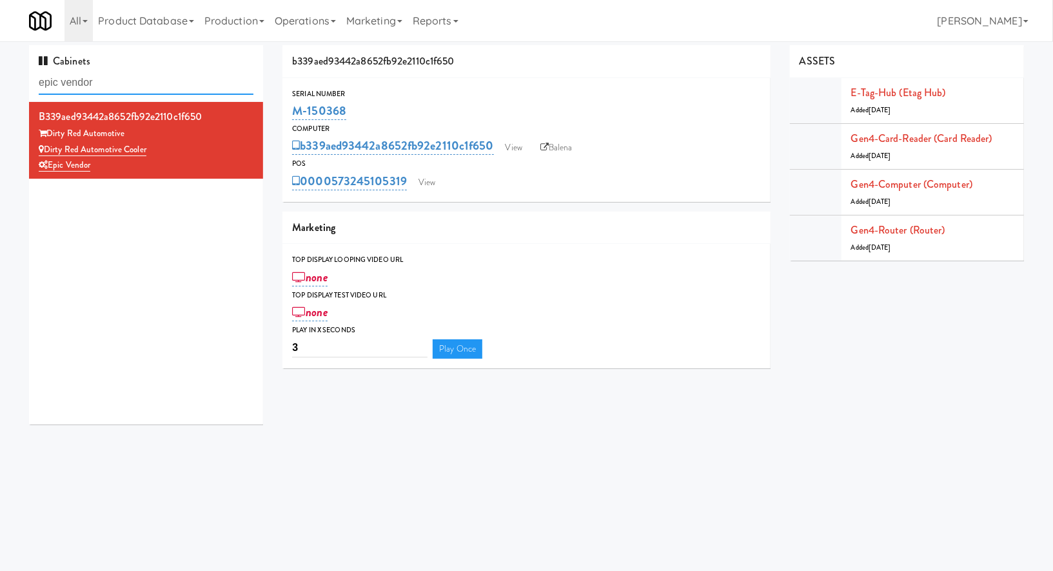
click at [122, 83] on input "epic vendor" at bounding box center [146, 83] width 215 height 24
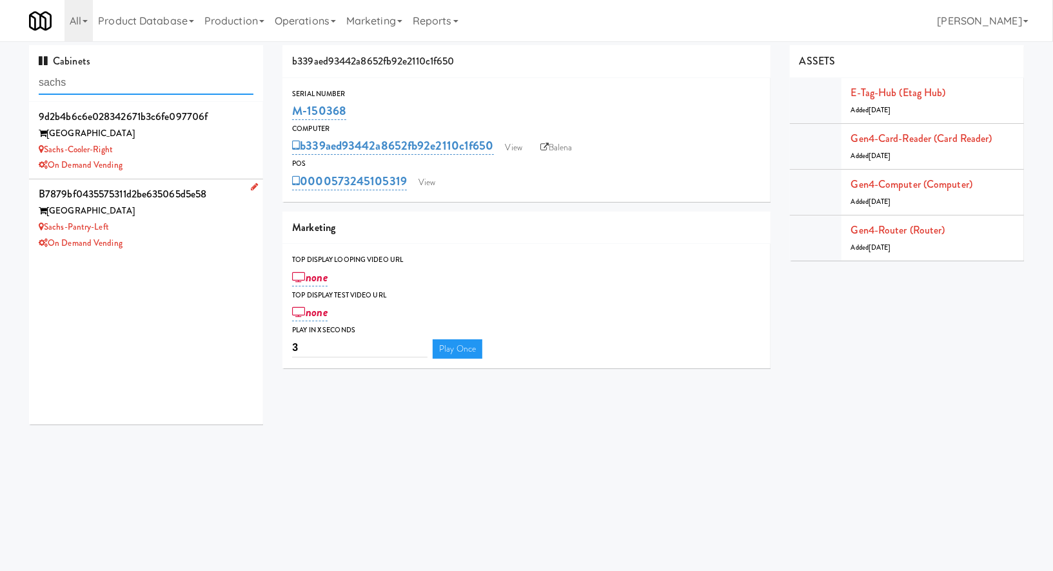
type input "sachs"
click at [180, 237] on div "On Demand Vending" at bounding box center [146, 243] width 215 height 16
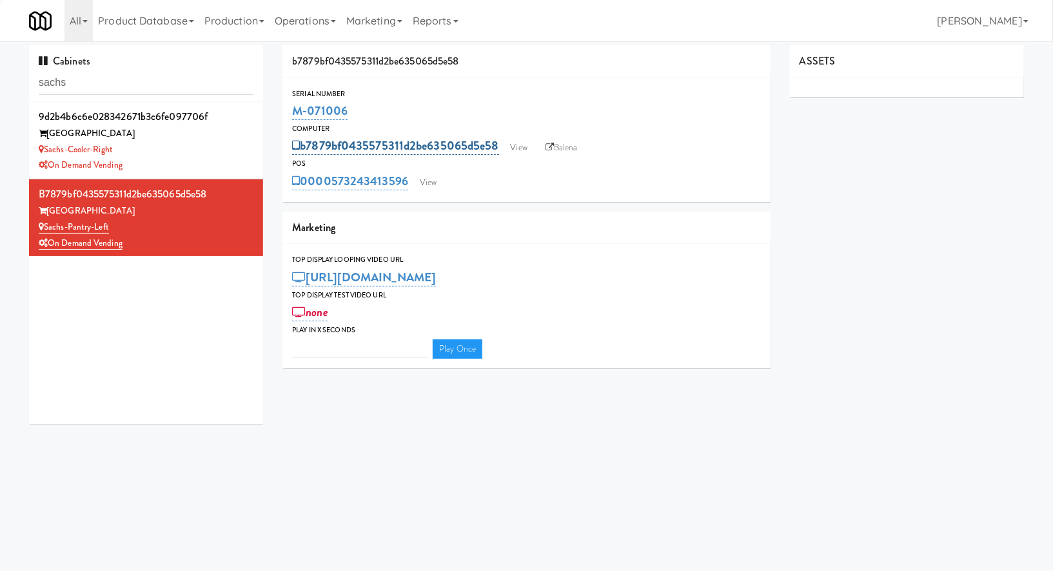
type input "3"
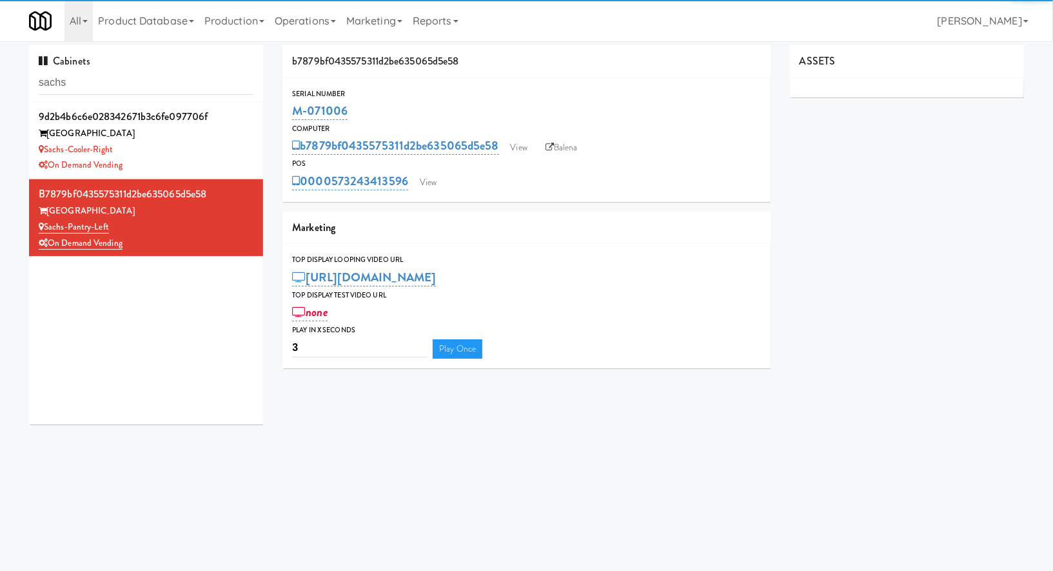
click at [436, 170] on div "0000573243413596 View" at bounding box center [526, 181] width 469 height 22
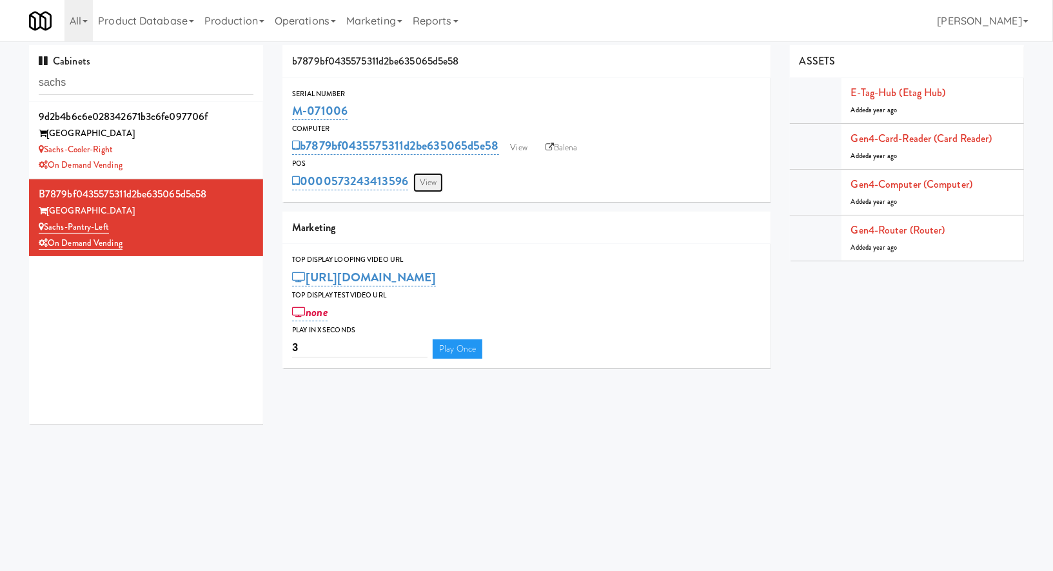
click at [435, 182] on link "View" at bounding box center [428, 182] width 30 height 19
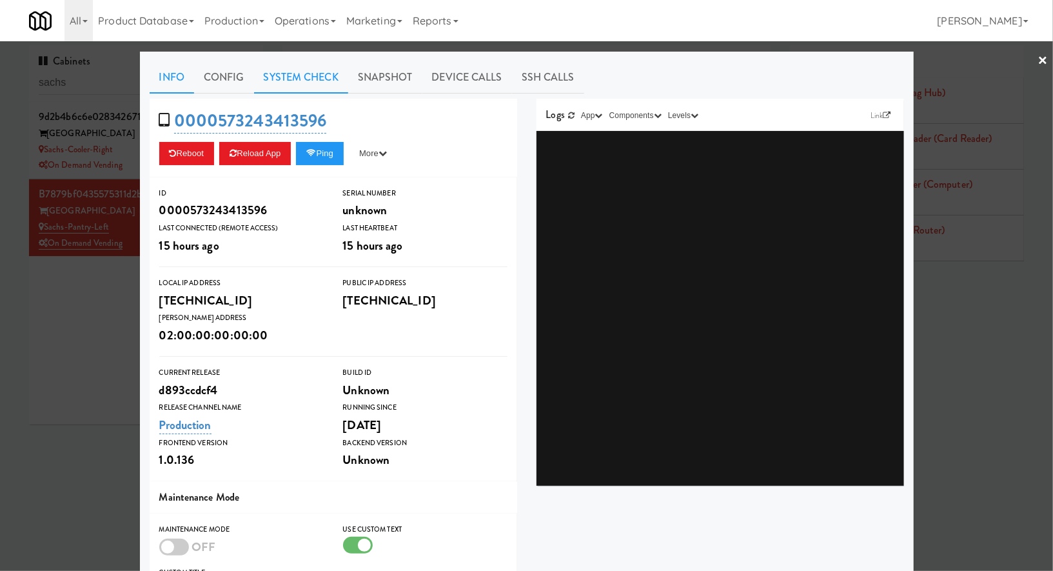
click at [314, 80] on link "System Check" at bounding box center [301, 77] width 94 height 32
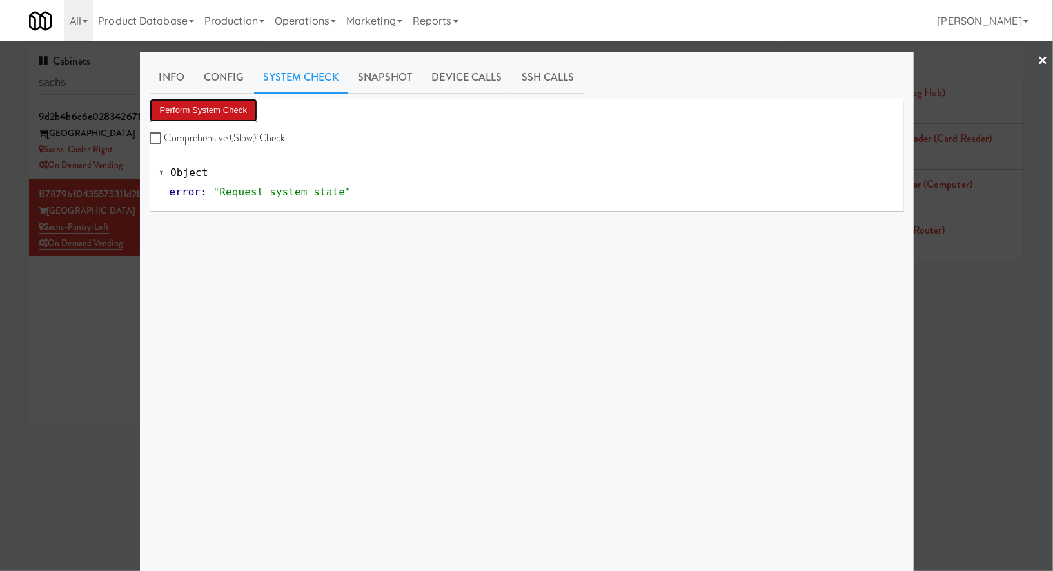
click at [228, 120] on button "Perform System Check" at bounding box center [204, 110] width 108 height 23
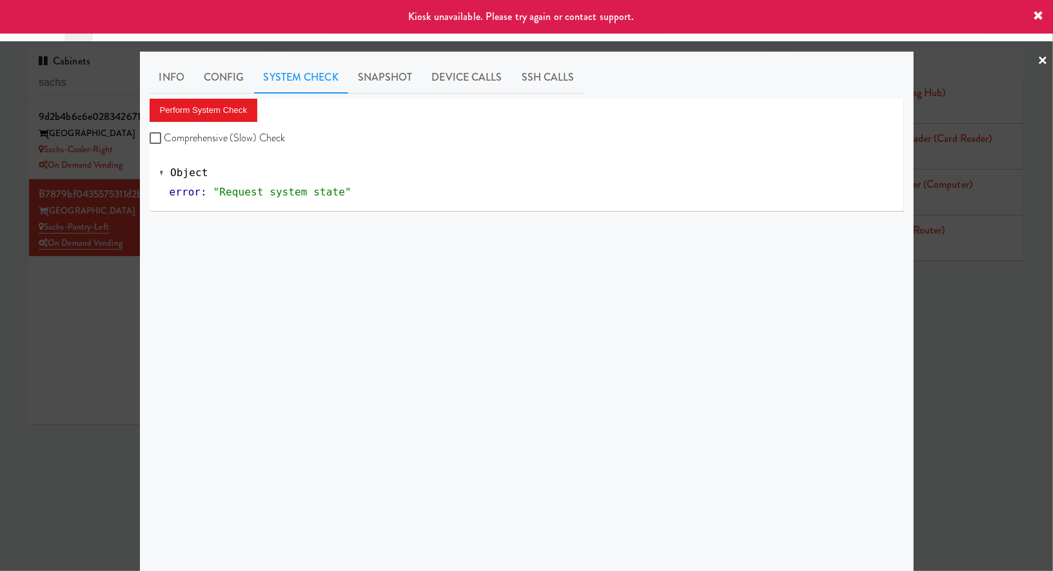
click at [104, 289] on div at bounding box center [526, 285] width 1053 height 571
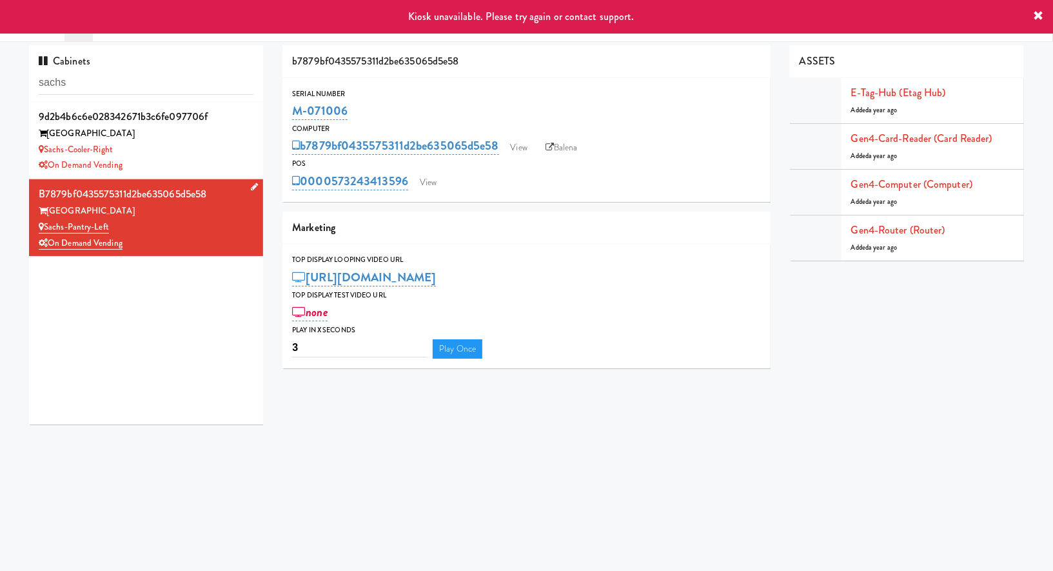
drag, startPoint x: 138, startPoint y: 222, endPoint x: 48, endPoint y: 224, distance: 89.6
click at [48, 224] on div "Sachs-Pantry-Left" at bounding box center [146, 227] width 215 height 16
click at [200, 139] on div "[GEOGRAPHIC_DATA]" at bounding box center [146, 134] width 215 height 16
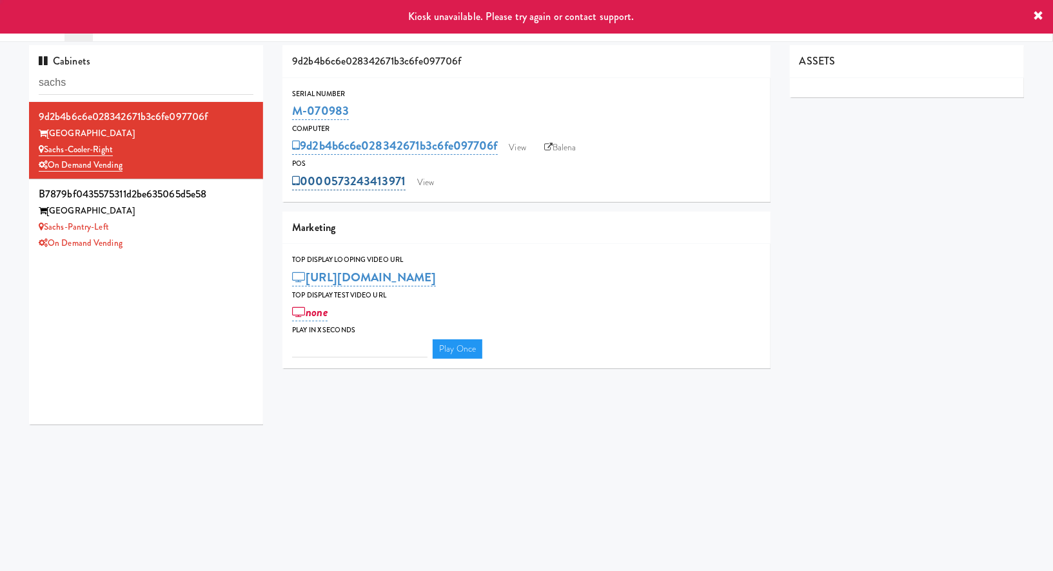
type input "3"
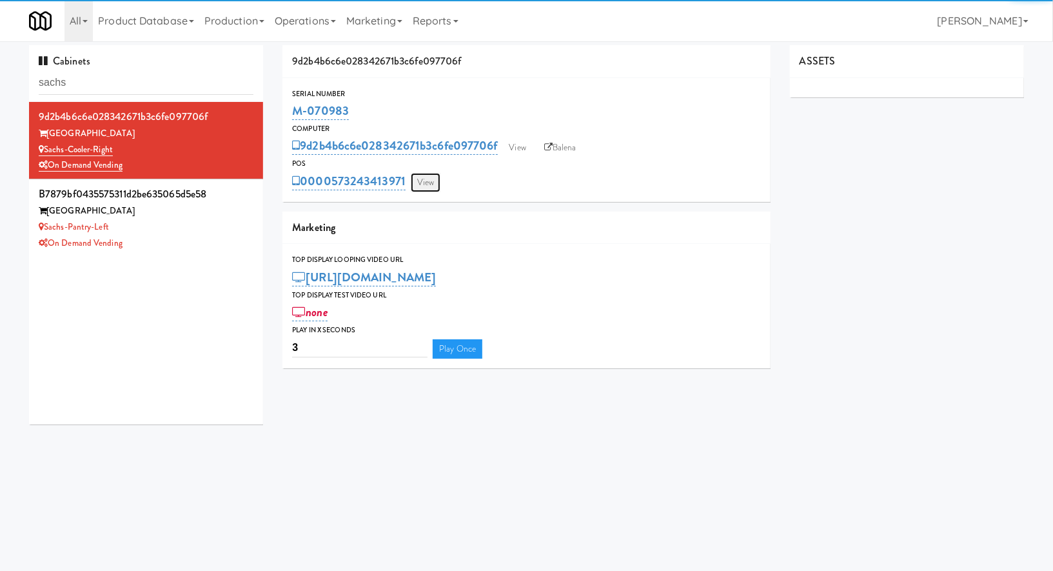
click at [426, 187] on link "View" at bounding box center [426, 182] width 30 height 19
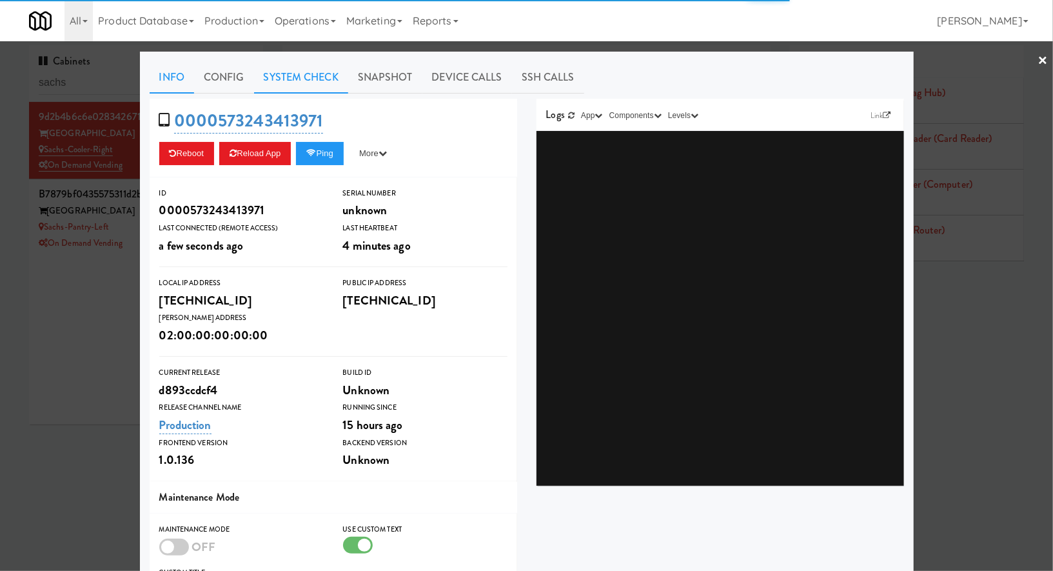
click at [333, 85] on link "System Check" at bounding box center [301, 77] width 94 height 32
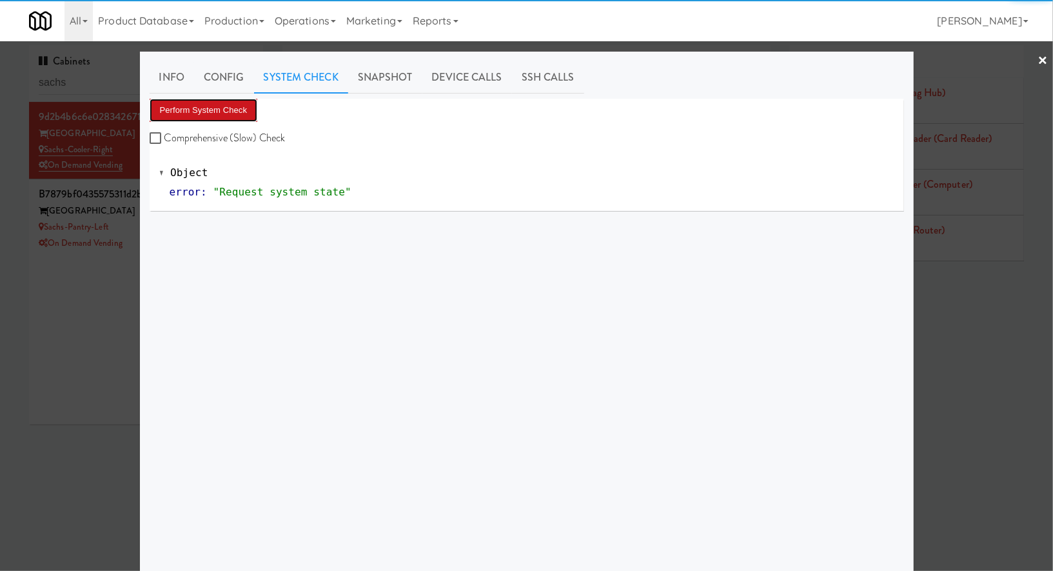
click at [231, 116] on button "Perform System Check" at bounding box center [204, 110] width 108 height 23
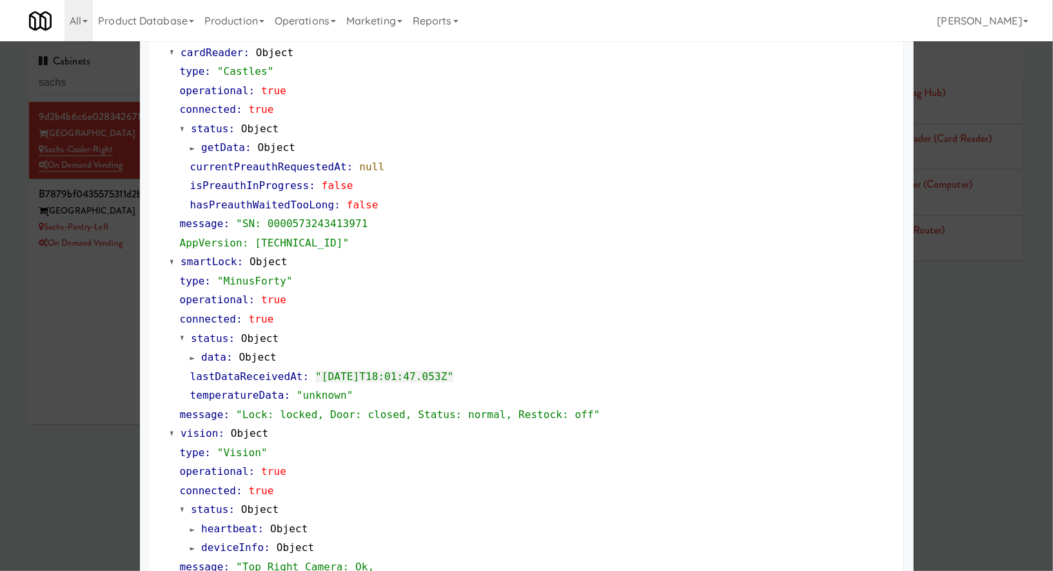
scroll to position [191, 0]
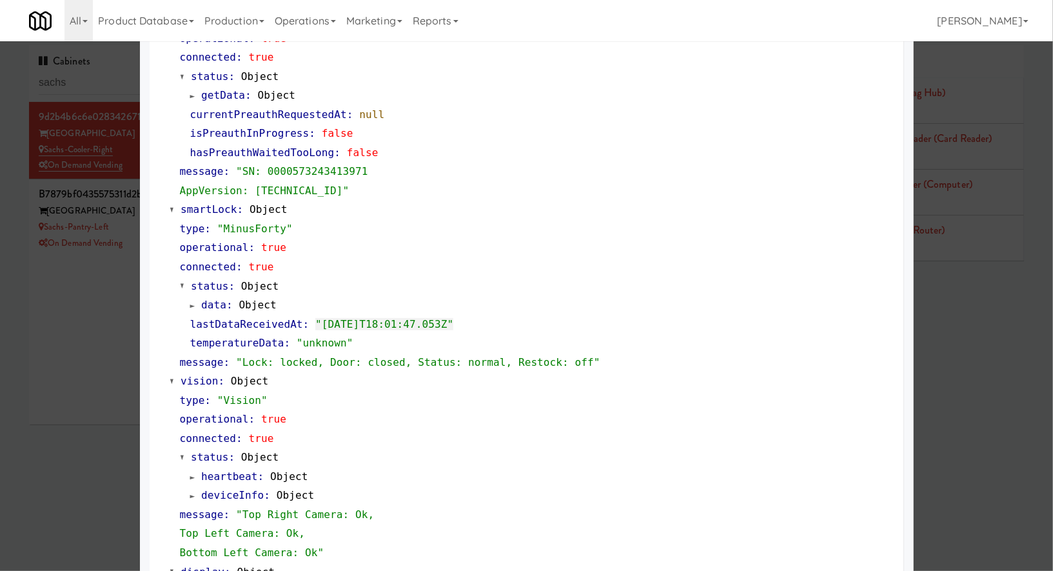
click at [69, 341] on div at bounding box center [526, 285] width 1053 height 571
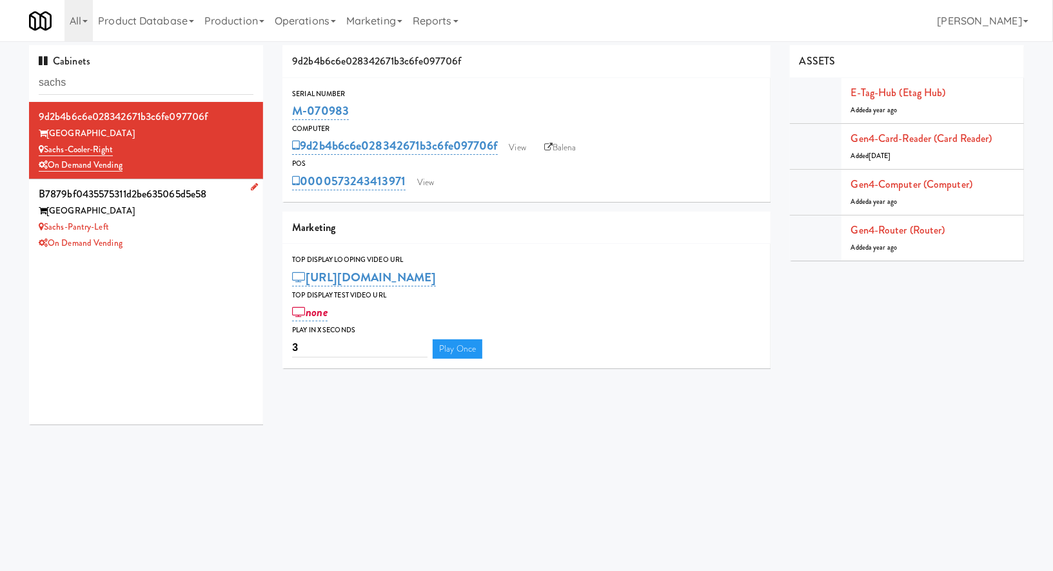
click at [208, 214] on div "[GEOGRAPHIC_DATA]" at bounding box center [146, 211] width 215 height 16
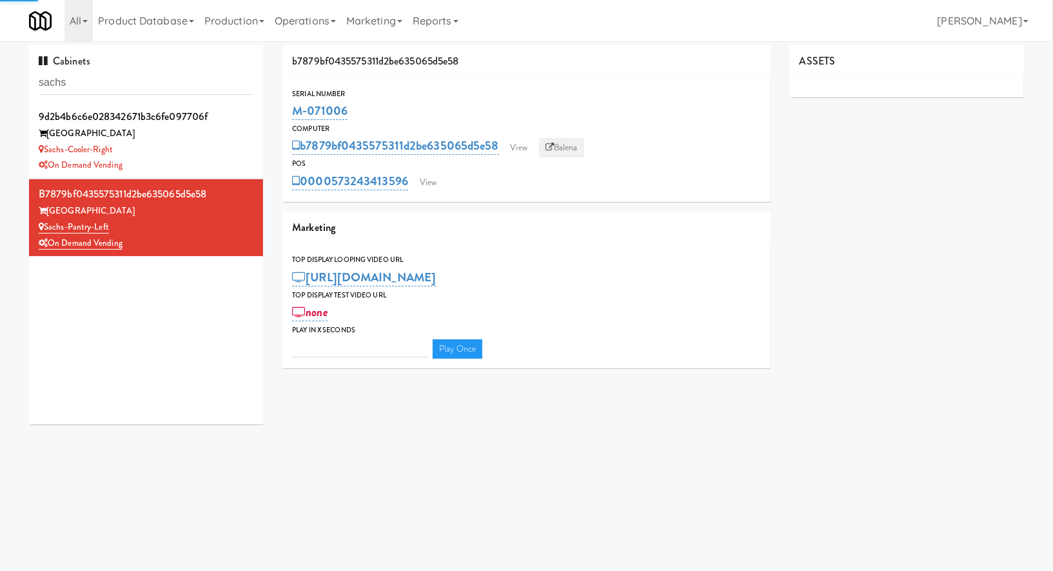
type input "3"
click at [564, 146] on link "Balena" at bounding box center [561, 147] width 45 height 19
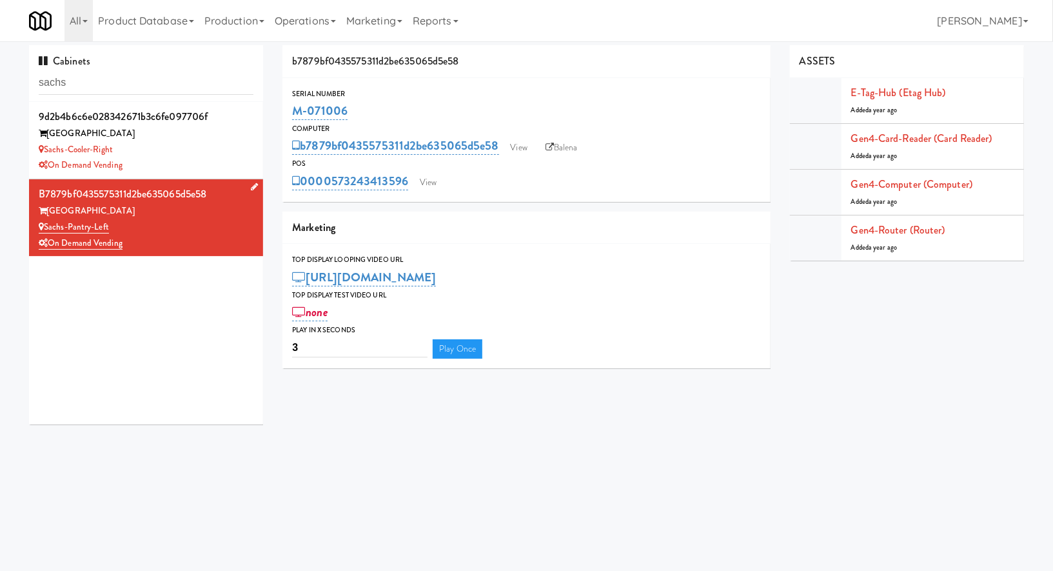
drag, startPoint x: 127, startPoint y: 226, endPoint x: 46, endPoint y: 227, distance: 81.2
click at [46, 227] on div "Sachs-Pantry-Left" at bounding box center [146, 227] width 215 height 16
copy link "Sachs-Pantry-Left"
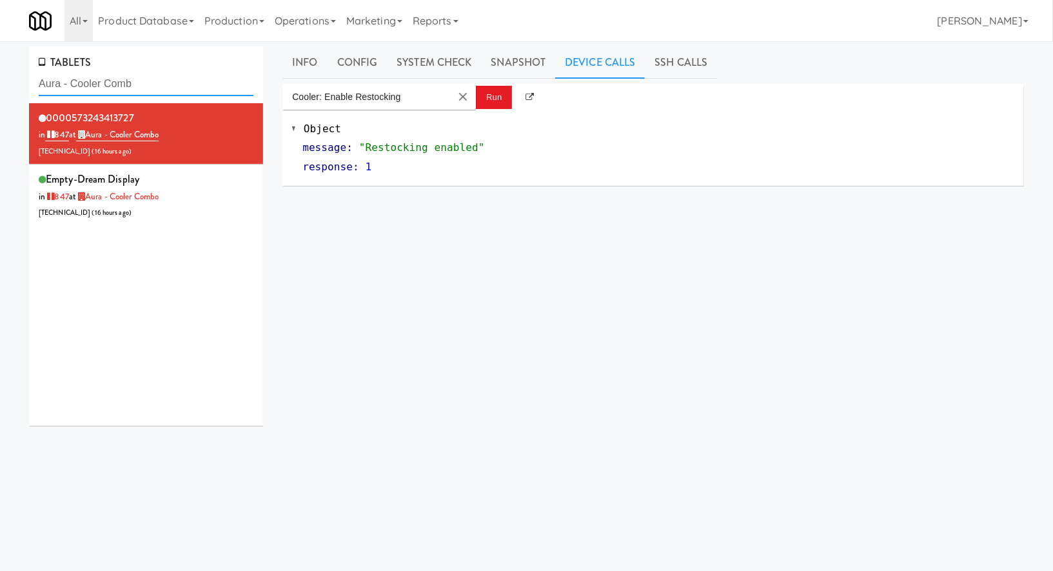
click at [131, 90] on input "Aura - Cooler Comb" at bounding box center [146, 84] width 215 height 24
paste input "Commons - Combo,"
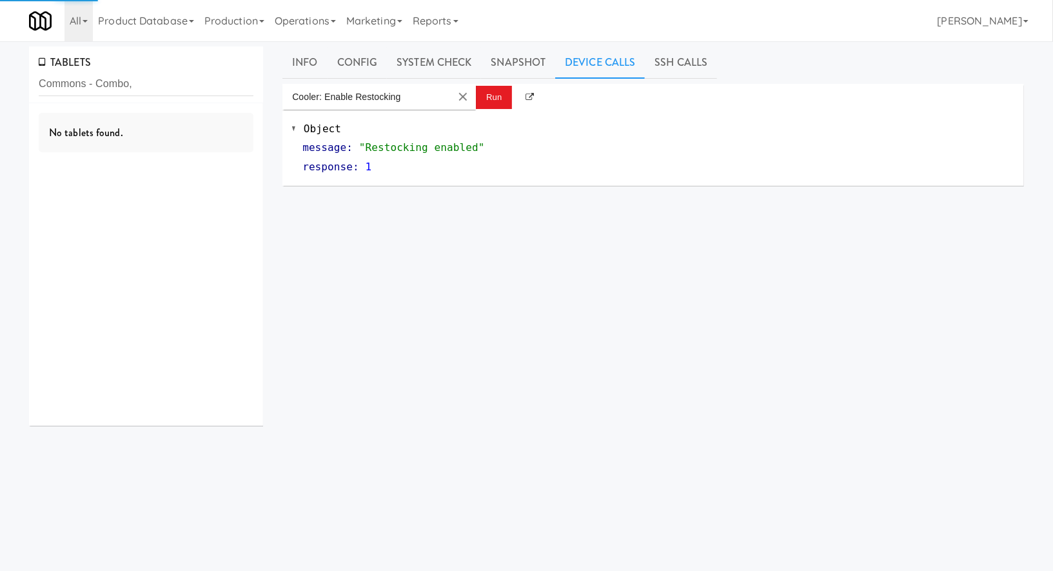
click at [176, 115] on div "No tablets found." at bounding box center [146, 133] width 215 height 40
click at [184, 88] on input "Commons - Combo," at bounding box center [146, 84] width 215 height 24
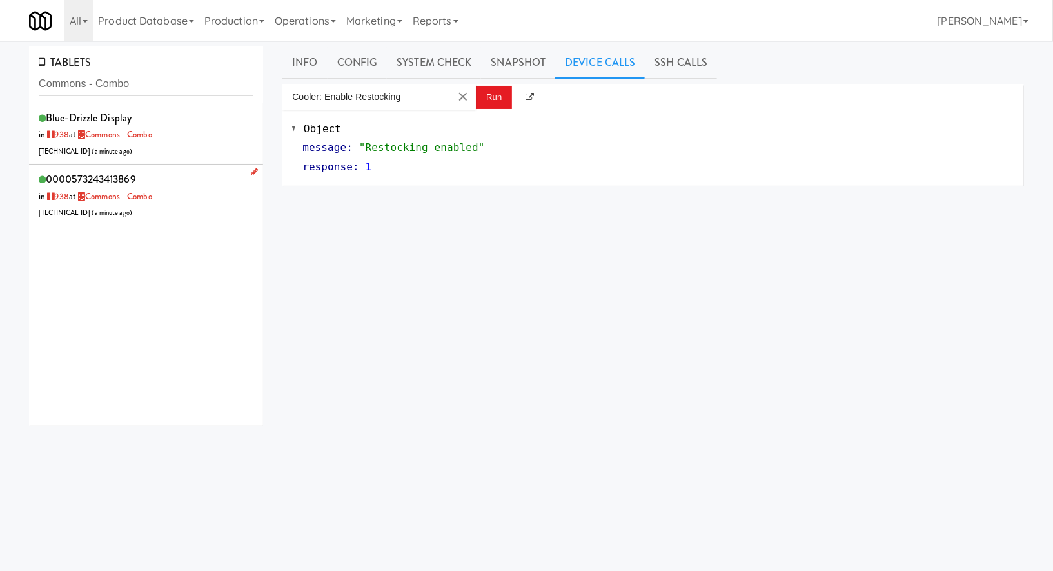
click at [190, 179] on div "0000573243413869 in 938 at Commons - Combo 206.0.69.137 ( a minute ago )" at bounding box center [146, 195] width 215 height 51
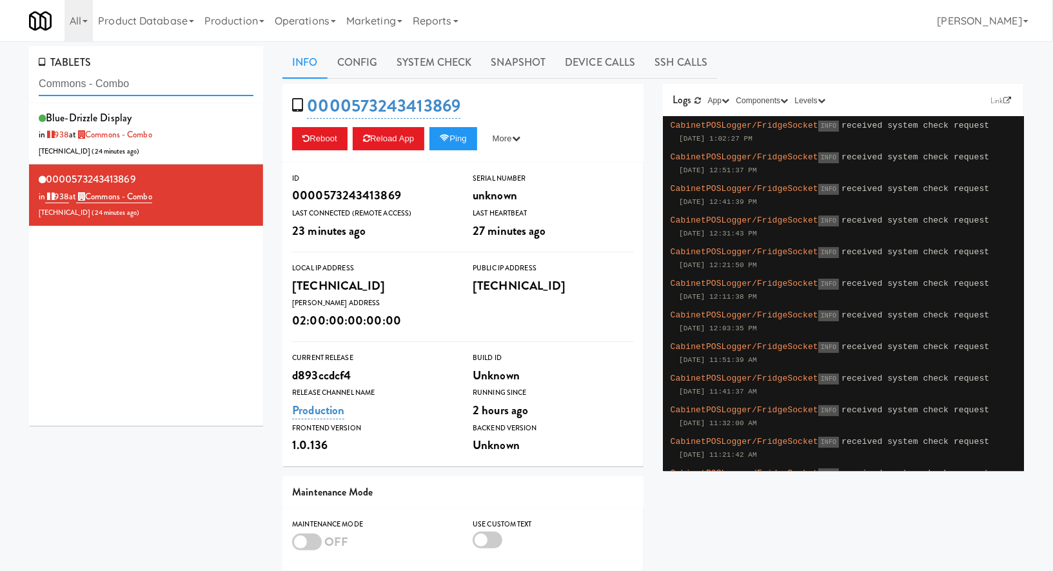
click at [126, 87] on input "Commons - Combo" at bounding box center [146, 84] width 215 height 24
paste input "Dirty Red Automotive Cooler"
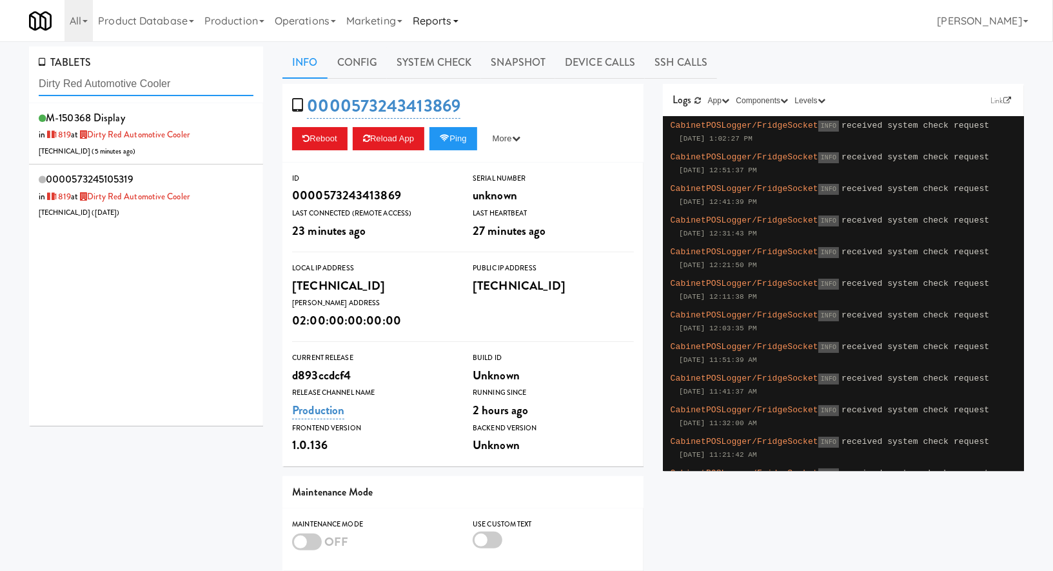
type input "Dirty Red Automotive Cooler"
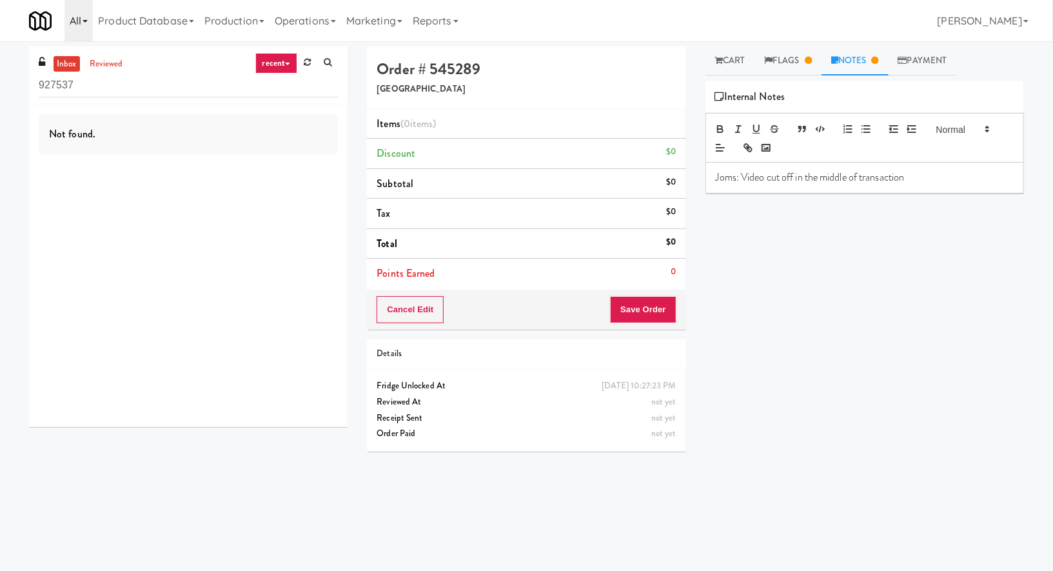
click at [81, 12] on link "All" at bounding box center [78, 20] width 28 height 41
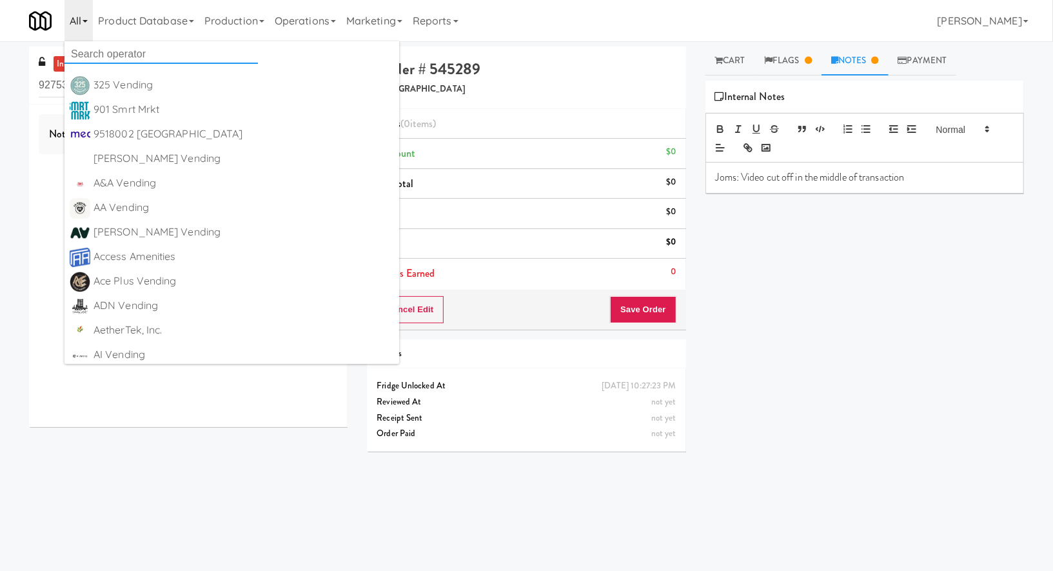
click at [89, 53] on input "text" at bounding box center [160, 53] width 193 height 19
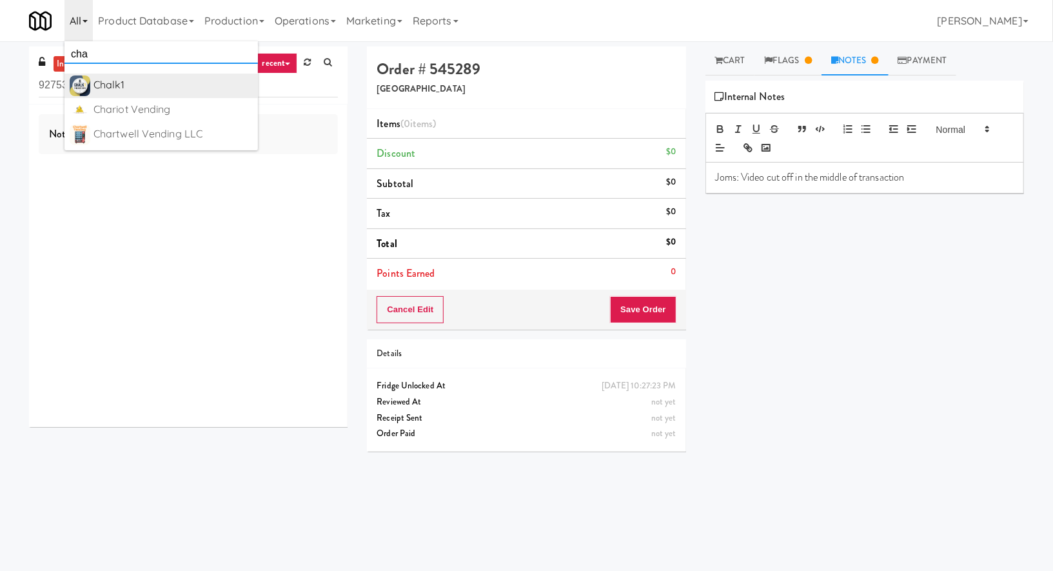
type input "cha"
click at [110, 93] on div "Chalk1" at bounding box center [172, 84] width 159 height 19
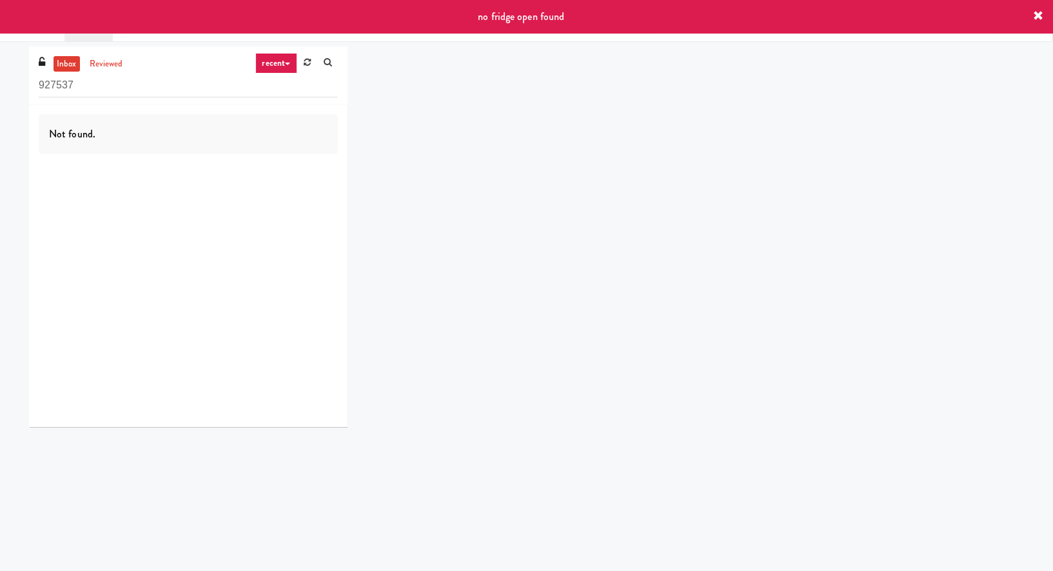
click at [170, 91] on input "927537" at bounding box center [188, 85] width 299 height 24
click at [1039, 11] on icon at bounding box center [1038, 16] width 10 height 10
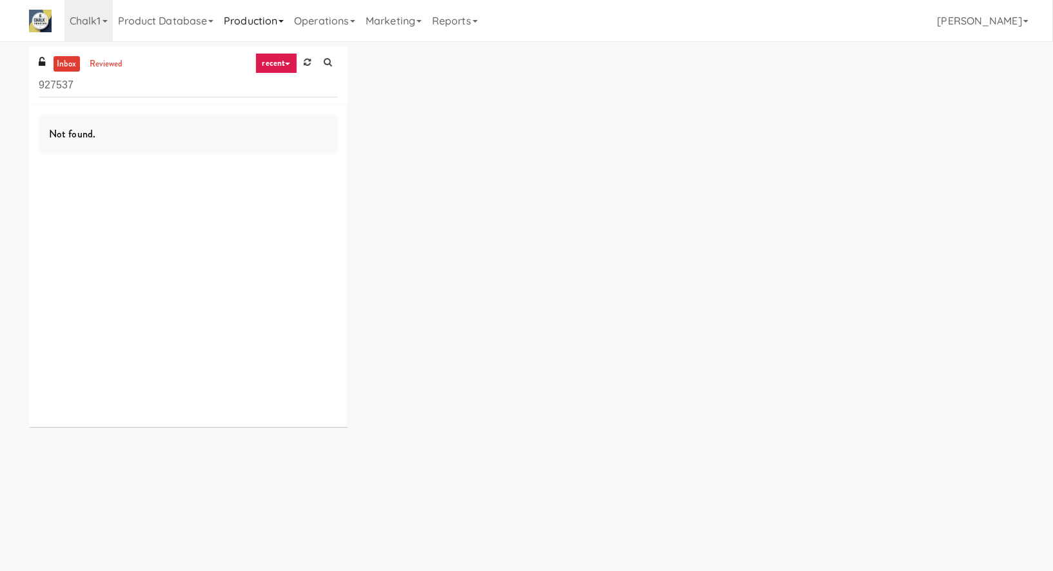
click at [279, 28] on link "Production" at bounding box center [254, 20] width 70 height 41
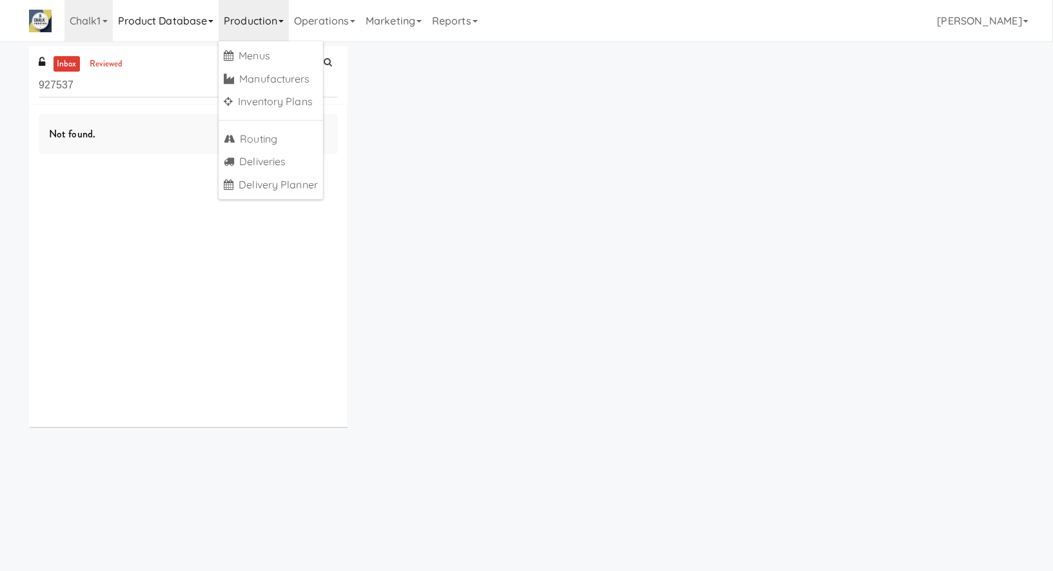
click at [186, 28] on link "Product Database" at bounding box center [166, 20] width 106 height 41
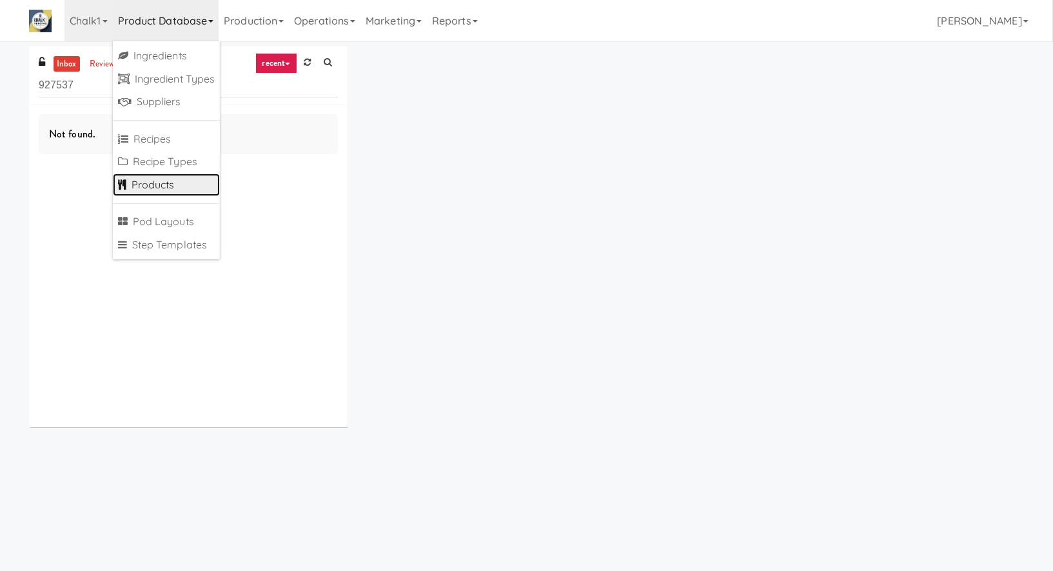
click at [180, 181] on link "Products" at bounding box center [167, 184] width 108 height 23
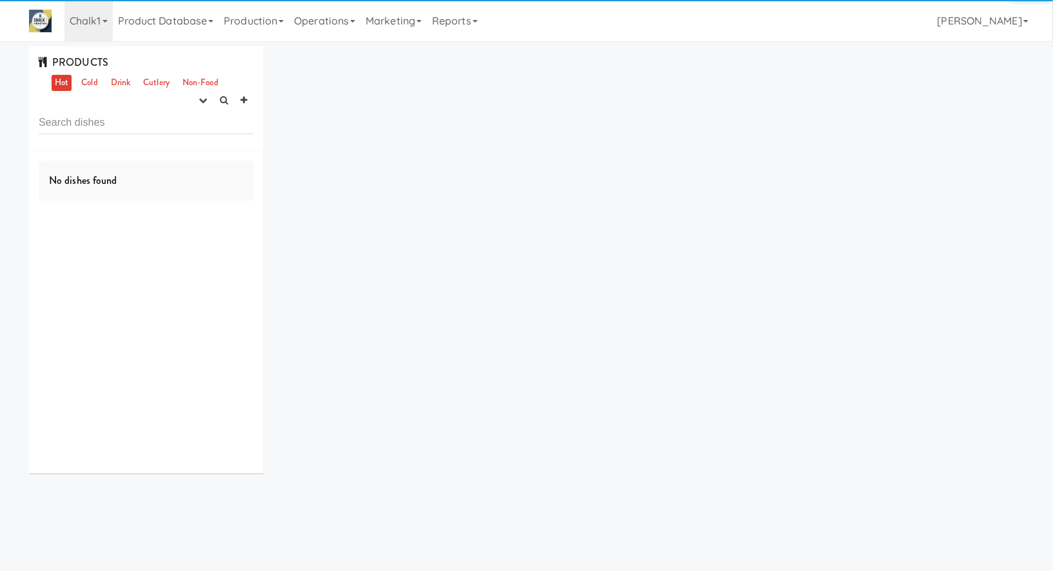
click at [146, 125] on input "text" at bounding box center [146, 122] width 215 height 24
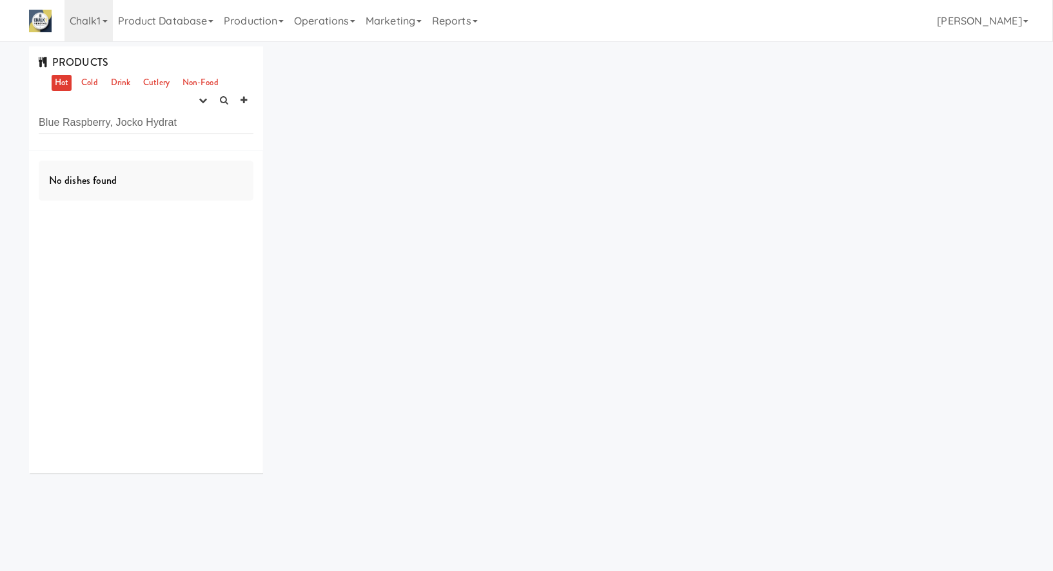
click at [146, 125] on input "Blue Raspberry, Jocko Hydrat" at bounding box center [146, 122] width 215 height 24
type input "Blue Raspberry, Jocko Hydrat"
click at [92, 86] on link "Cold" at bounding box center [89, 83] width 23 height 16
click at [200, 103] on icon "button" at bounding box center [203, 100] width 8 height 8
click at [191, 132] on link "experimenting" at bounding box center [161, 124] width 103 height 23
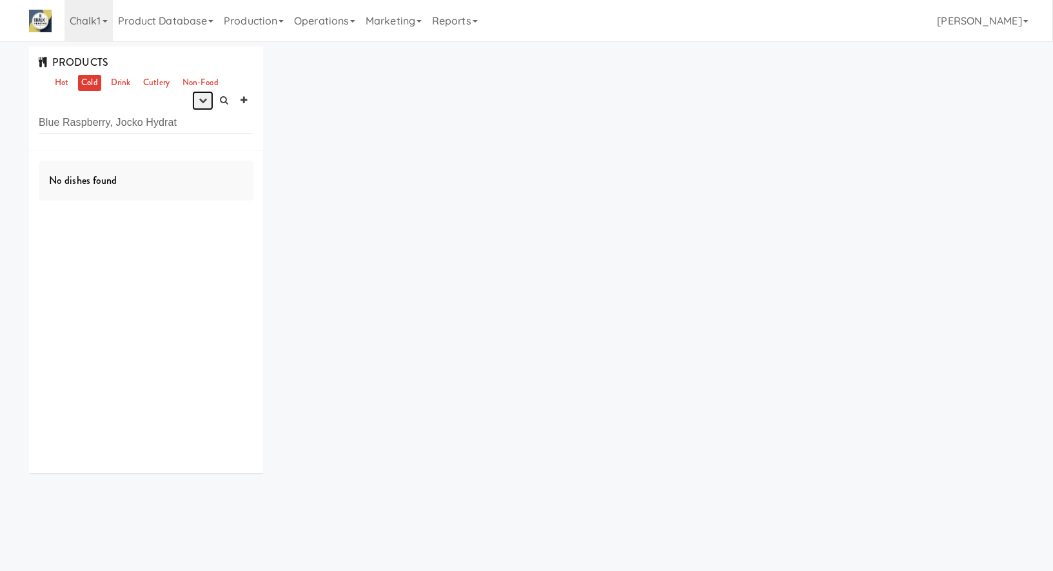
click at [197, 104] on button "button" at bounding box center [202, 100] width 21 height 19
click at [190, 146] on link "finalized" at bounding box center [161, 148] width 103 height 23
click at [122, 80] on link "Drink" at bounding box center [121, 83] width 26 height 16
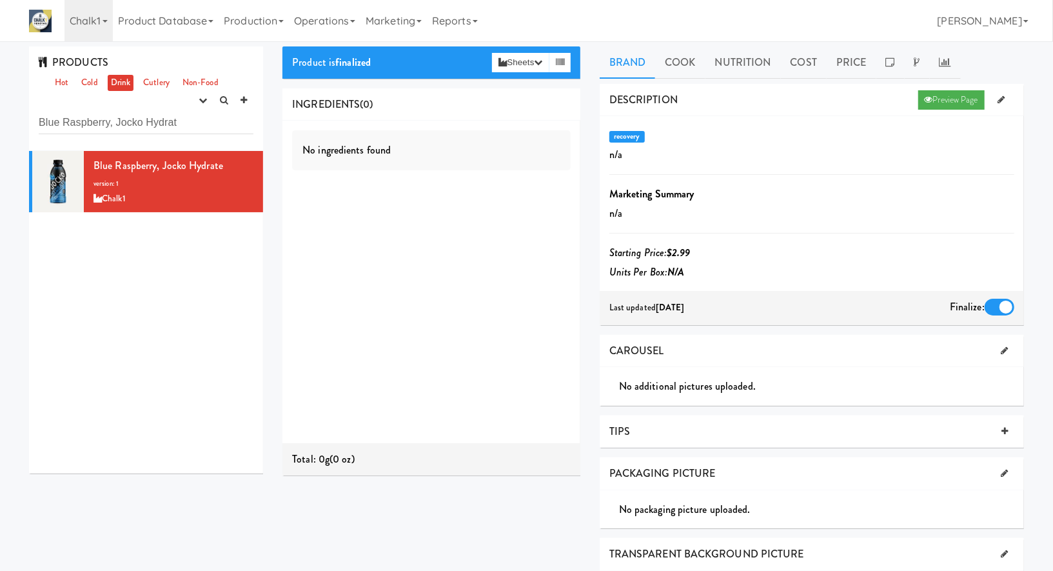
click at [994, 309] on div at bounding box center [999, 306] width 30 height 17
click at [0, 0] on input "checkbox" at bounding box center [0, 0] width 0 height 0
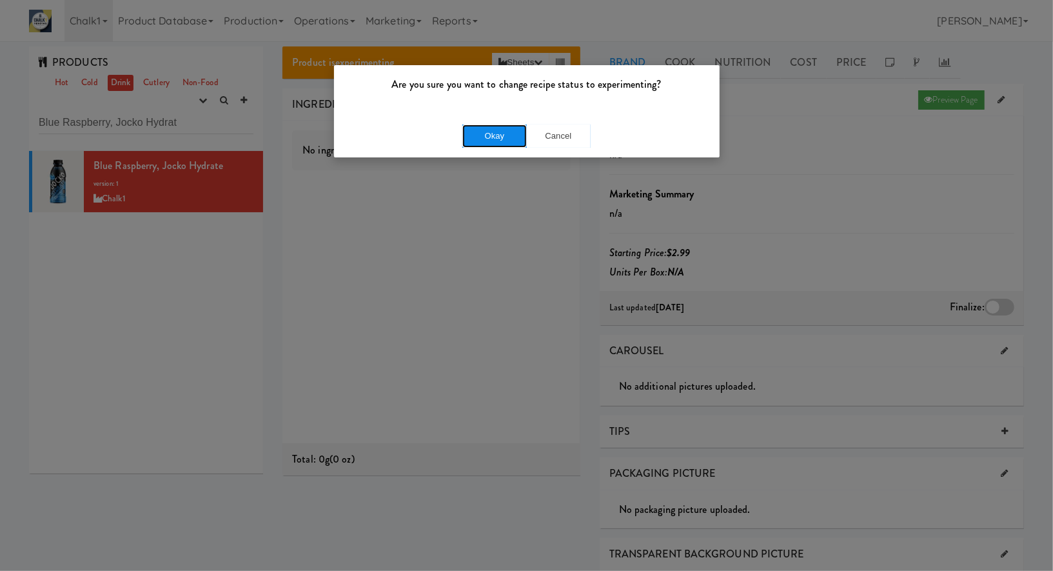
click at [484, 135] on button "Okay" at bounding box center [494, 135] width 64 height 23
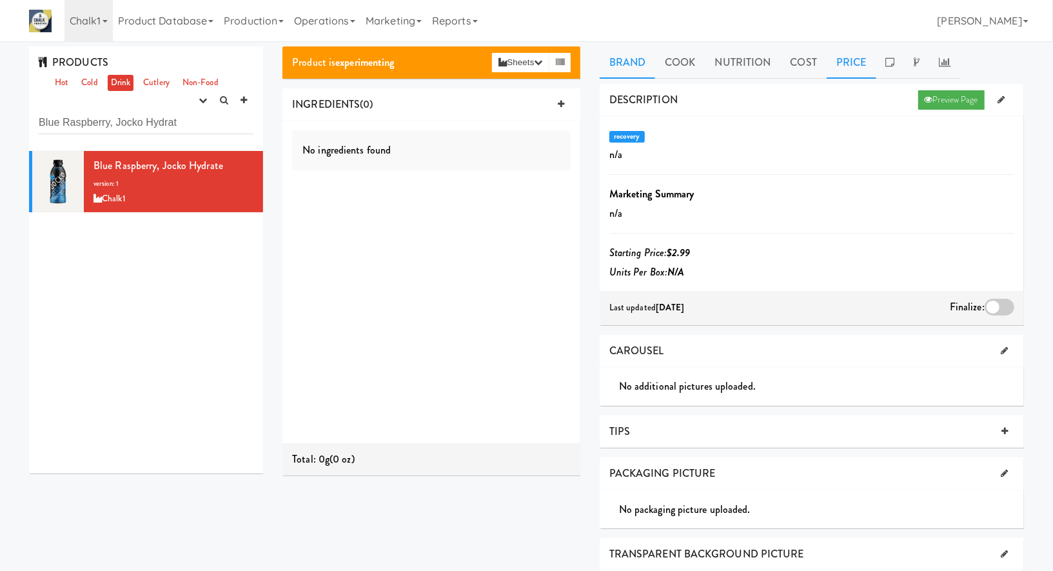
click at [836, 63] on link "Price" at bounding box center [851, 62] width 50 height 32
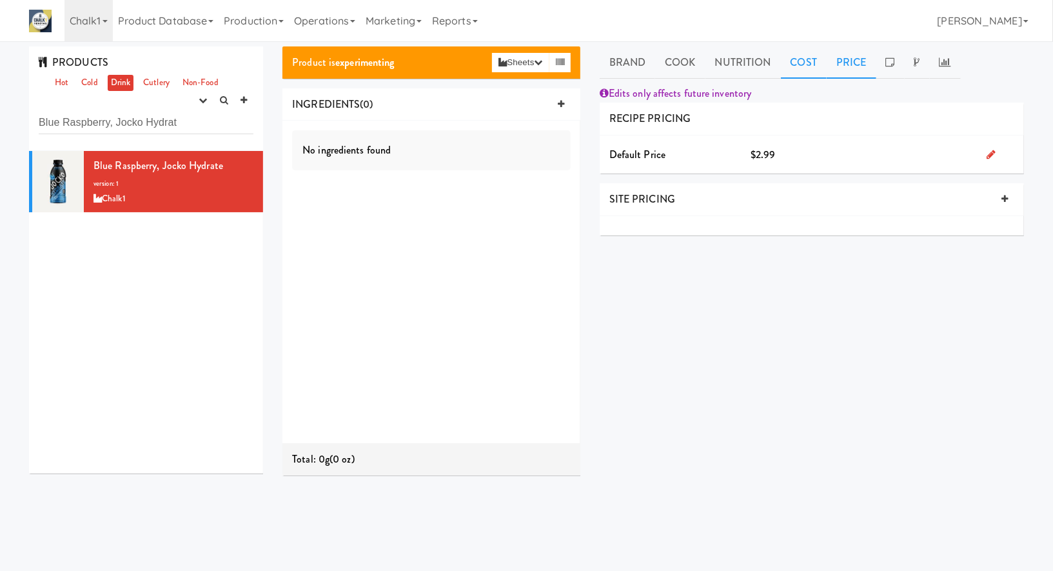
click at [810, 61] on link "Cost" at bounding box center [804, 62] width 46 height 32
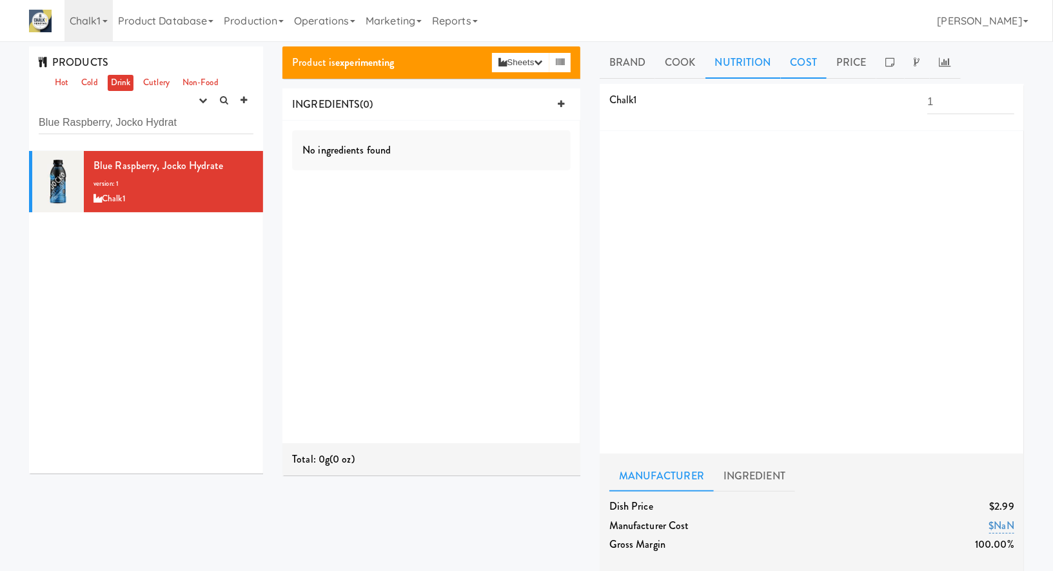
click at [745, 63] on link "Nutrition" at bounding box center [742, 62] width 75 height 32
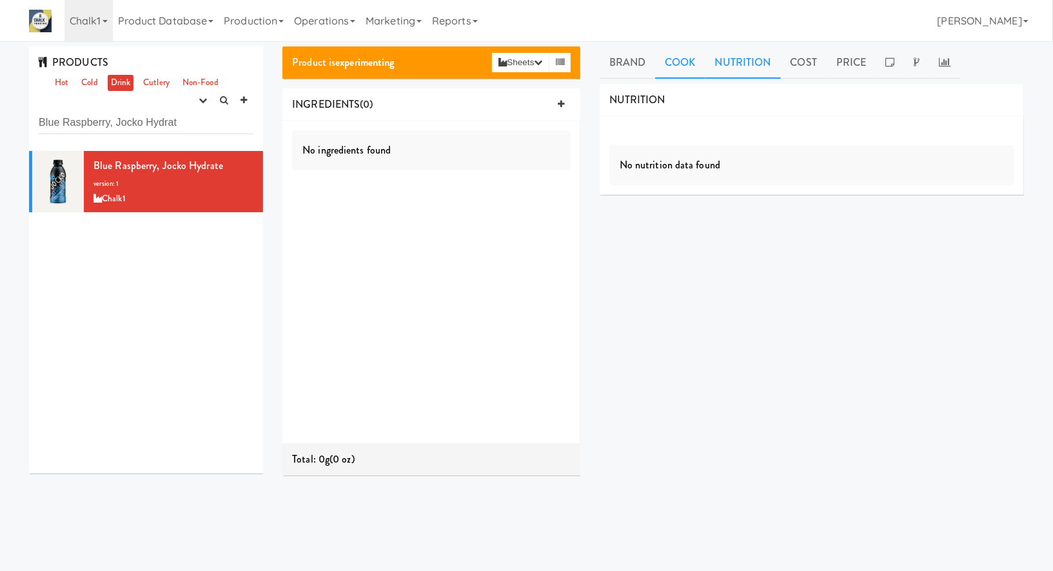
click at [681, 66] on link "Cook" at bounding box center [680, 62] width 50 height 32
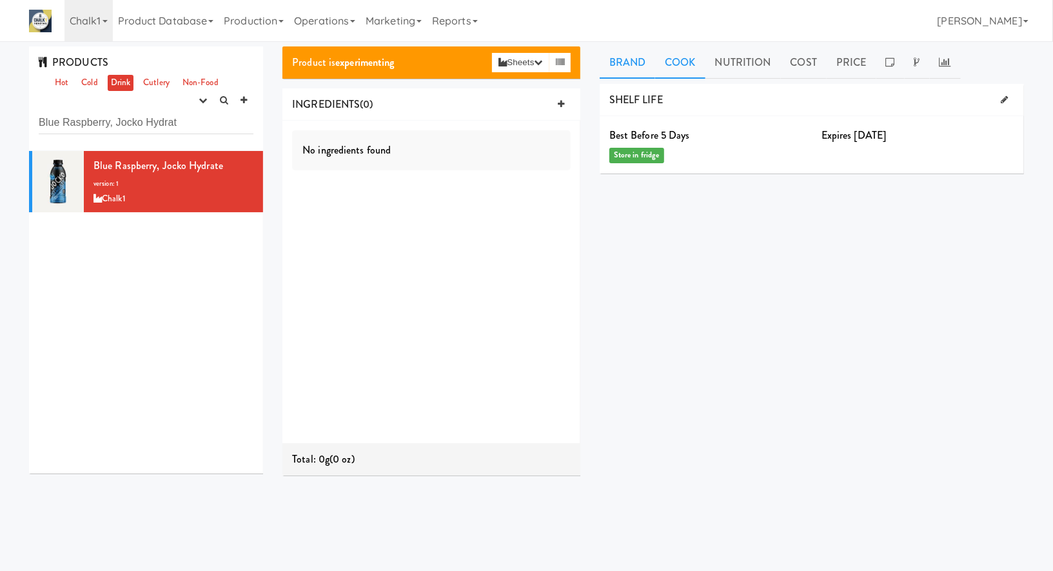
click at [634, 68] on link "Brand" at bounding box center [628, 62] width 56 height 32
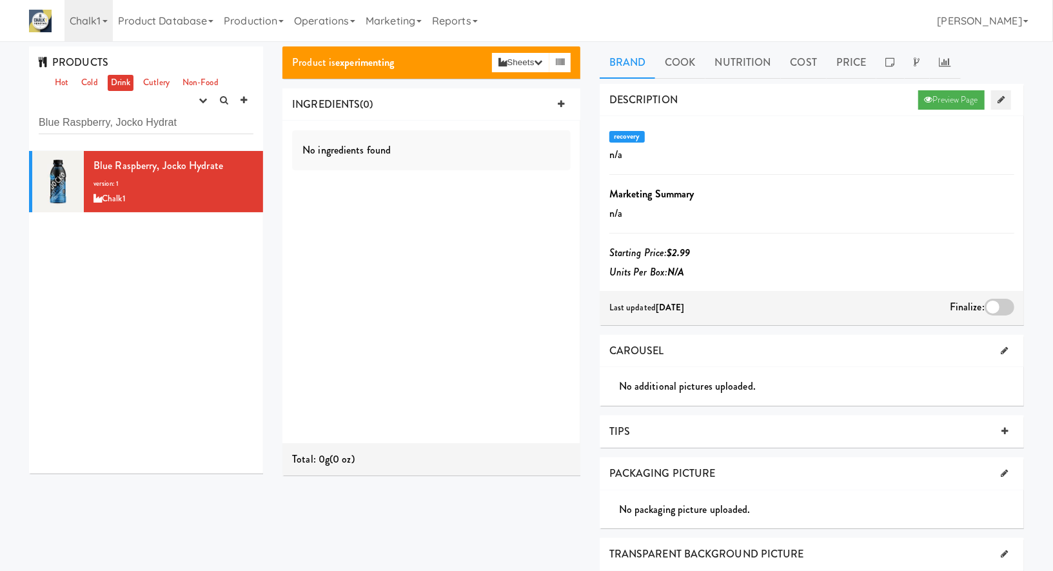
click at [1004, 103] on link at bounding box center [1001, 99] width 20 height 19
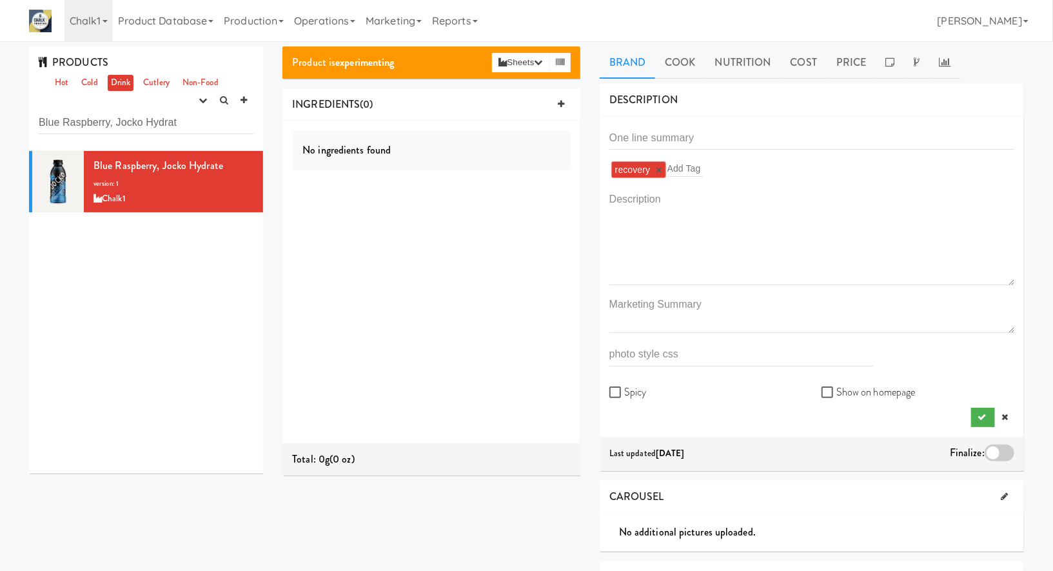
click at [216, 224] on div "Blue Raspberry, Jocko Hydrate version: 1 Chalk1" at bounding box center [146, 312] width 234 height 322
click at [255, 157] on icon at bounding box center [254, 158] width 7 height 8
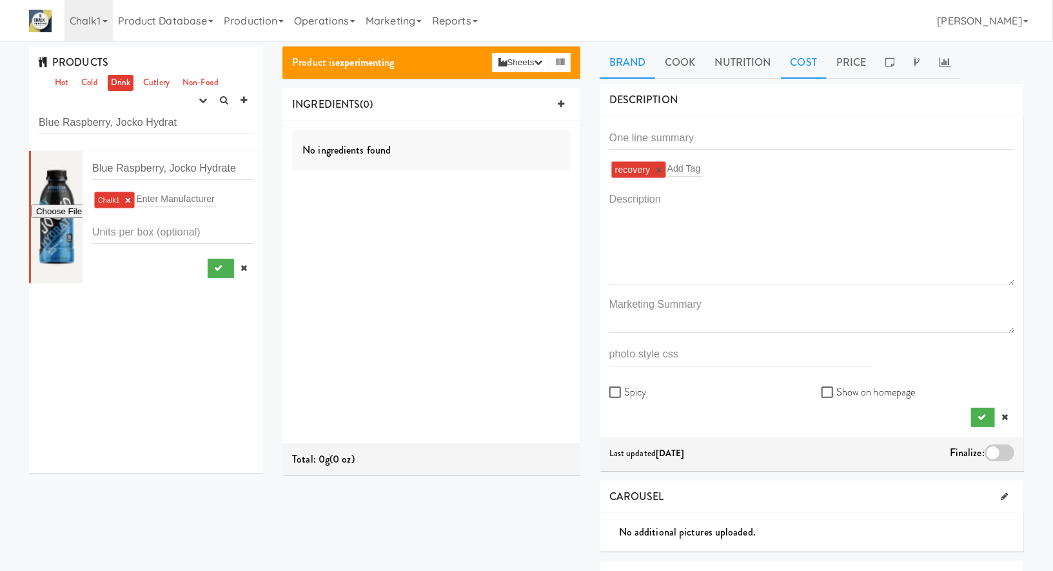
click at [784, 67] on link "Cost" at bounding box center [804, 62] width 46 height 32
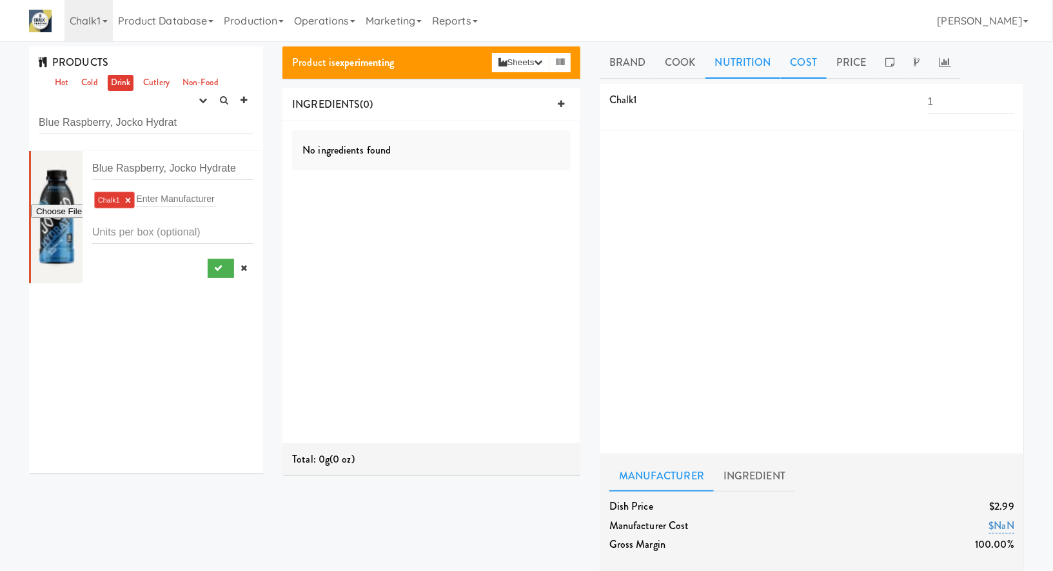
click at [752, 65] on link "Nutrition" at bounding box center [742, 62] width 75 height 32
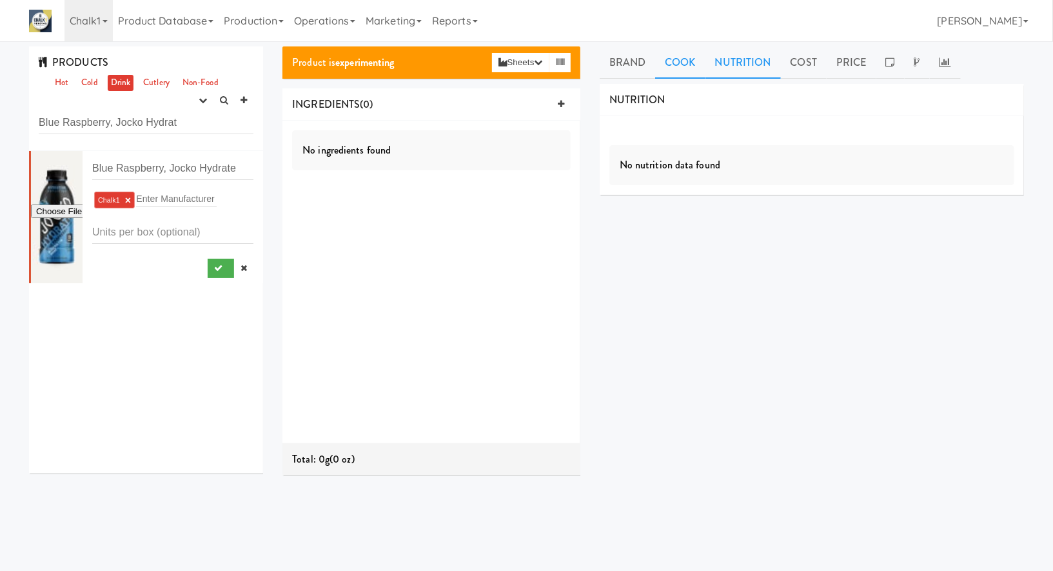
click at [689, 66] on link "Cook" at bounding box center [680, 62] width 50 height 32
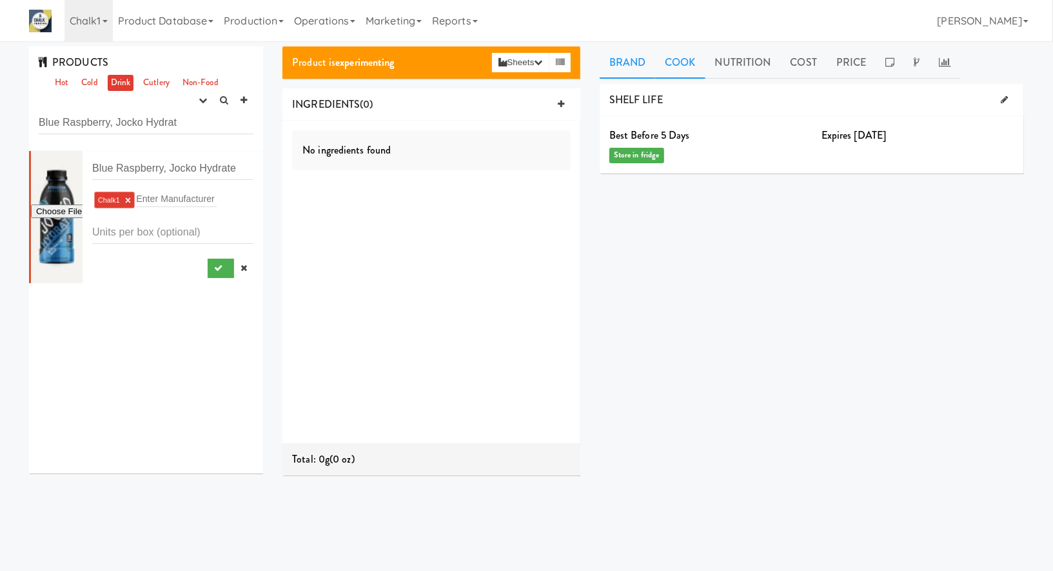
click at [625, 64] on link "Brand" at bounding box center [628, 62] width 56 height 32
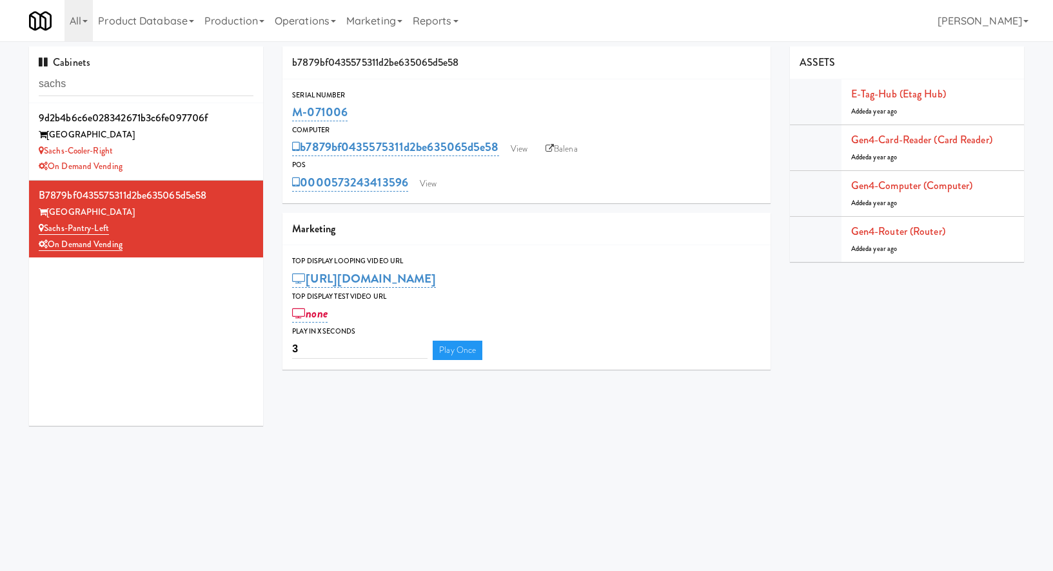
scroll to position [1, 0]
